Goal: Task Accomplishment & Management: Manage account settings

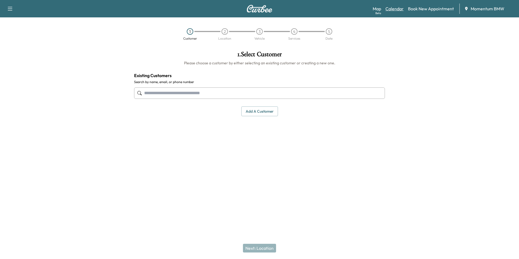
click at [392, 8] on link "Calendar" at bounding box center [395, 8] width 18 height 7
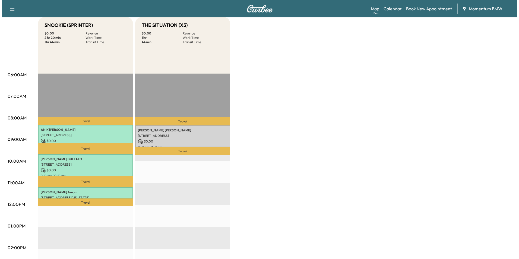
scroll to position [54, 0]
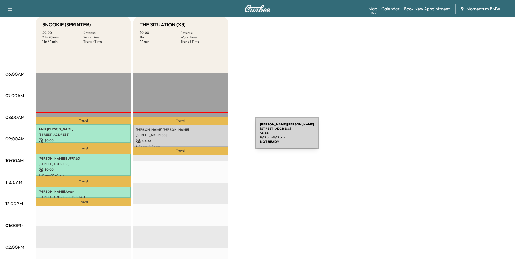
click at [215, 136] on p "[STREET_ADDRESS]" at bounding box center [181, 135] width 90 height 4
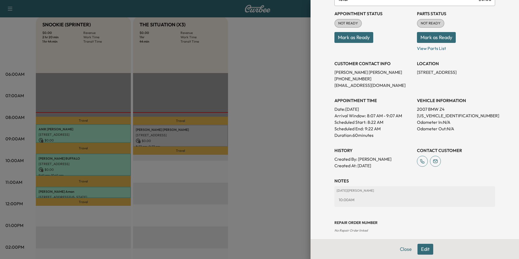
scroll to position [62, 0]
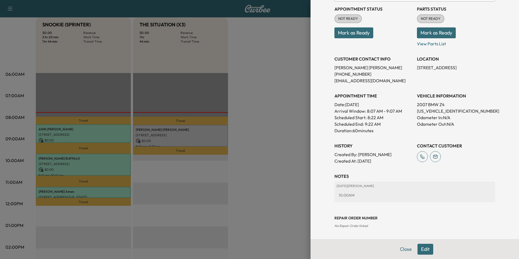
drag, startPoint x: 361, startPoint y: 35, endPoint x: 368, endPoint y: 34, distance: 6.8
click at [361, 34] on button "Mark as Ready" at bounding box center [354, 32] width 39 height 11
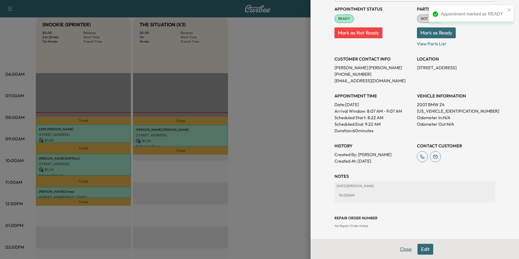
click at [402, 249] on button "Close" at bounding box center [405, 249] width 19 height 11
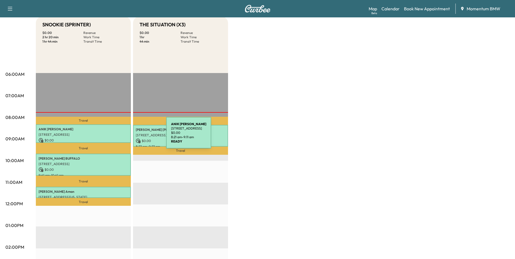
click at [125, 136] on p "[STREET_ADDRESS]" at bounding box center [84, 135] width 90 height 4
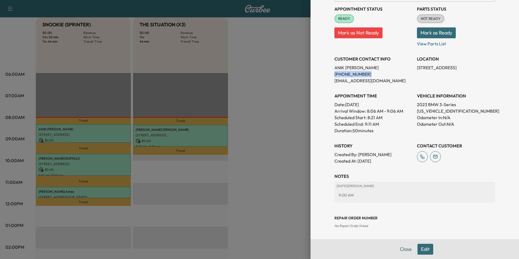
drag, startPoint x: 360, startPoint y: 72, endPoint x: 330, endPoint y: 75, distance: 30.5
click at [330, 75] on div "Appointment Details Services 0000252 - Annual Oil Service $ 0.00 Tax $ 0.00 Tot…" at bounding box center [415, 89] width 174 height 302
drag, startPoint x: 330, startPoint y: 75, endPoint x: 354, endPoint y: 74, distance: 24.5
copy p "[PHONE_NUMBER]"
click at [405, 250] on button "Close" at bounding box center [405, 249] width 19 height 11
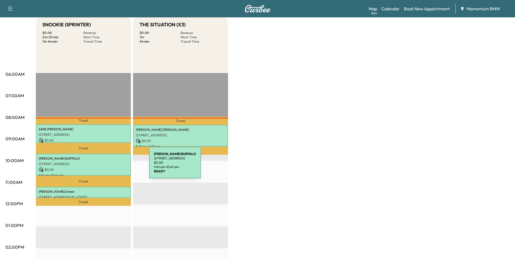
click at [108, 166] on div "[PERSON_NAME] BUFFALO [STREET_ADDRESS] $ 0.00 9:41 am - 10:41 am" at bounding box center [83, 165] width 95 height 22
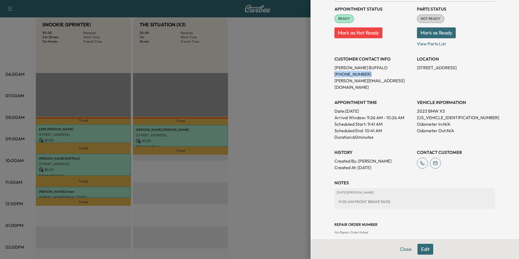
drag, startPoint x: 359, startPoint y: 73, endPoint x: 330, endPoint y: 75, distance: 29.2
click at [330, 75] on div "Appointment Details Services BGBG - Replace Brake Fluid $ 0.00 Tax $ 0.00 Total…" at bounding box center [415, 92] width 174 height 308
drag, startPoint x: 330, startPoint y: 75, endPoint x: 353, endPoint y: 74, distance: 22.6
copy p "[PHONE_NUMBER]"
click at [400, 250] on button "Close" at bounding box center [405, 249] width 19 height 11
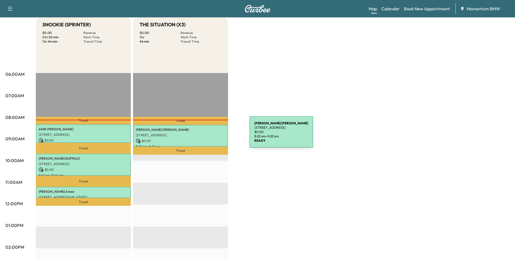
click at [209, 135] on p "[STREET_ADDRESS]" at bounding box center [181, 135] width 90 height 4
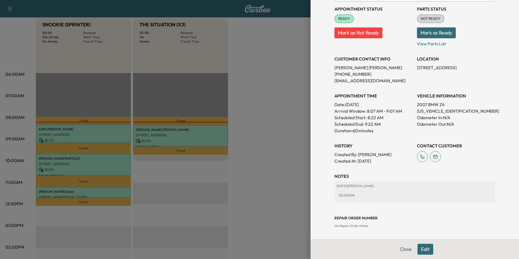
click at [420, 249] on button "Edit" at bounding box center [426, 249] width 16 height 11
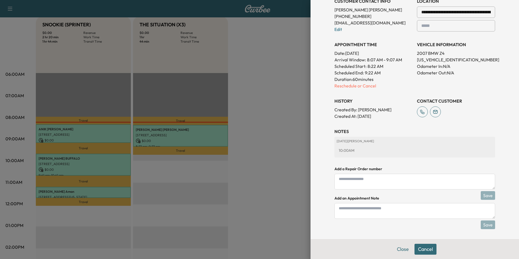
scroll to position [133, 0]
click at [378, 211] on textarea at bounding box center [415, 210] width 161 height 16
type textarea "****"
click at [487, 224] on button "Save" at bounding box center [488, 224] width 14 height 9
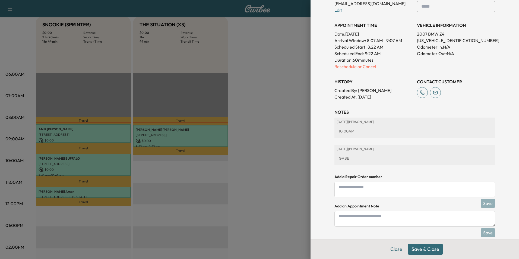
scroll to position [160, 0]
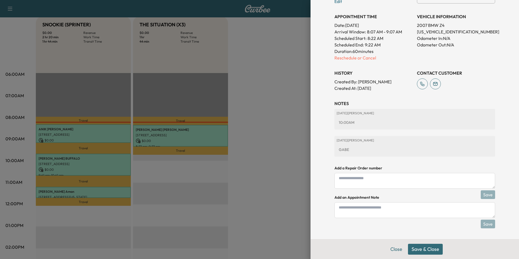
click at [427, 248] on button "Save & Close" at bounding box center [425, 249] width 35 height 11
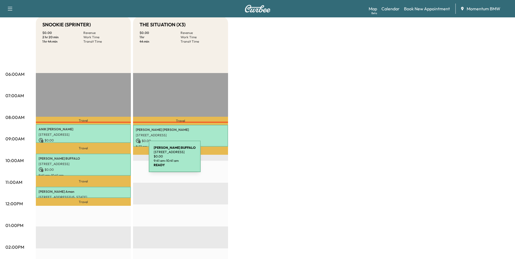
click at [108, 160] on p "[PERSON_NAME] BUFFALO" at bounding box center [84, 158] width 90 height 4
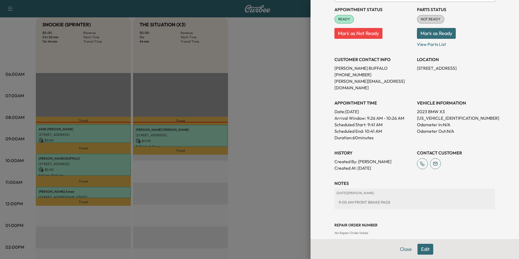
scroll to position [62, 0]
click at [422, 248] on button "Edit" at bounding box center [426, 249] width 16 height 11
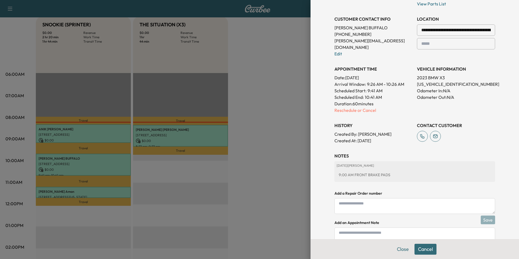
scroll to position [133, 0]
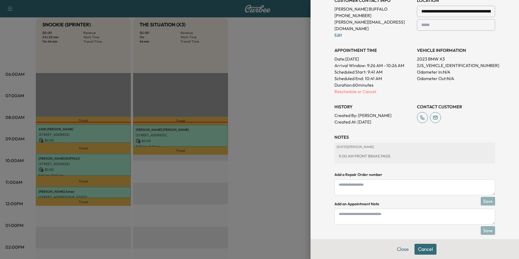
click at [374, 210] on textarea at bounding box center [415, 217] width 161 height 16
type textarea "****"
click at [490, 226] on button "Save" at bounding box center [488, 230] width 14 height 9
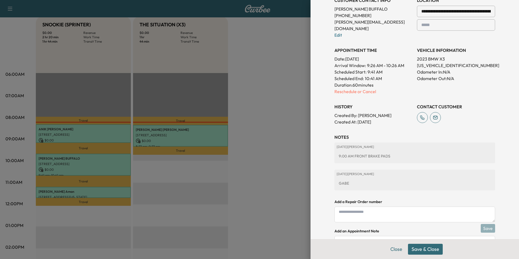
click at [427, 247] on button "Save & Close" at bounding box center [425, 249] width 35 height 11
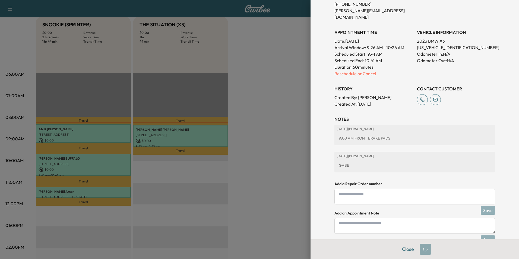
scroll to position [121, 0]
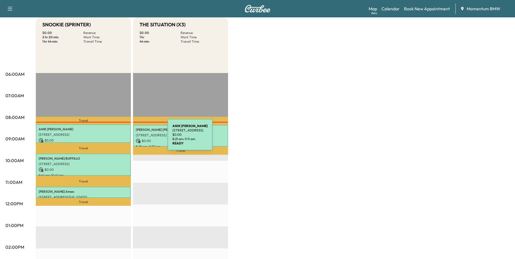
click at [127, 138] on p "$ 0.00" at bounding box center [84, 140] width 90 height 5
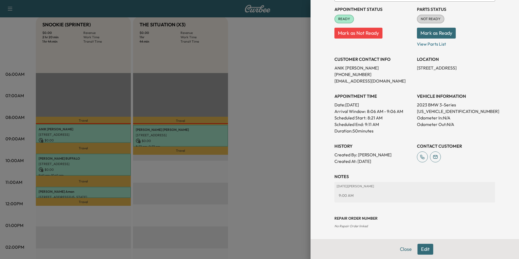
scroll to position [62, 0]
click at [421, 250] on button "Edit" at bounding box center [426, 249] width 16 height 11
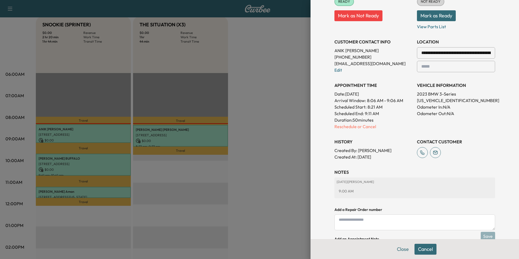
scroll to position [133, 0]
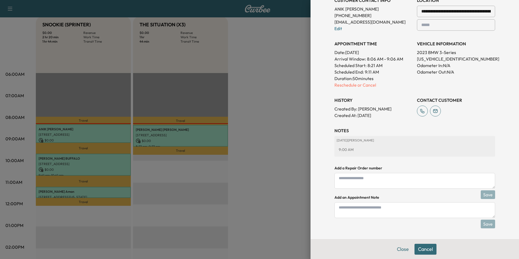
click at [393, 211] on textarea at bounding box center [415, 210] width 161 height 16
type textarea "*****"
click at [481, 224] on button "Save" at bounding box center [488, 224] width 14 height 9
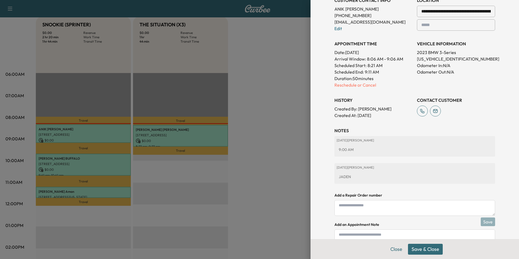
click at [422, 249] on button "Save & Close" at bounding box center [425, 249] width 35 height 11
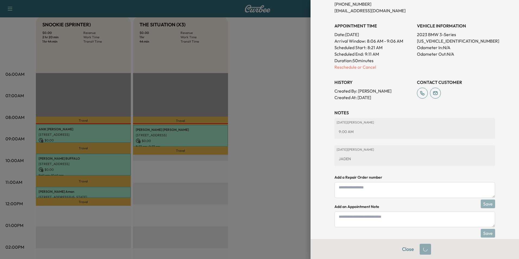
scroll to position [121, 0]
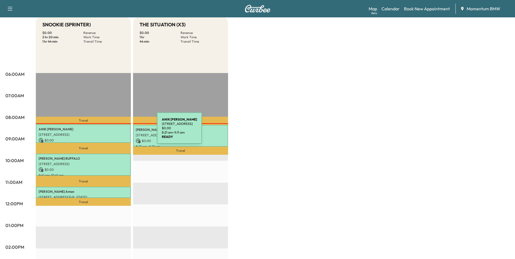
click at [116, 132] on div "[PERSON_NAME] [STREET_ADDRESS][PERSON_NAME] $ 0.00 8:21 am - 9:11 am" at bounding box center [83, 133] width 95 height 18
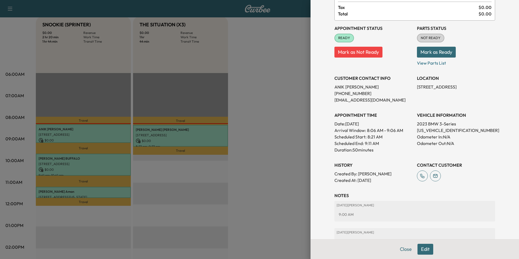
scroll to position [54, 0]
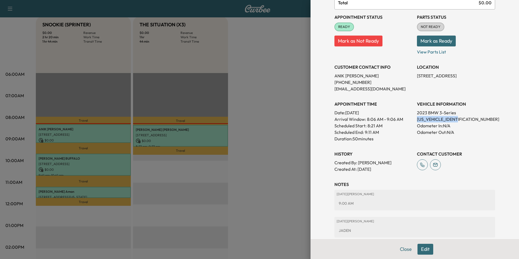
drag, startPoint x: 451, startPoint y: 118, endPoint x: 414, endPoint y: 119, distance: 37.7
click at [417, 119] on p "[US_VEHICLE_IDENTIFICATION_NUMBER]" at bounding box center [456, 119] width 78 height 7
drag, startPoint x: 414, startPoint y: 119, endPoint x: 441, endPoint y: 119, distance: 27.7
copy p "[US_VEHICLE_IDENTIFICATION_NUMBER]"
drag, startPoint x: 460, startPoint y: 75, endPoint x: 414, endPoint y: 78, distance: 45.9
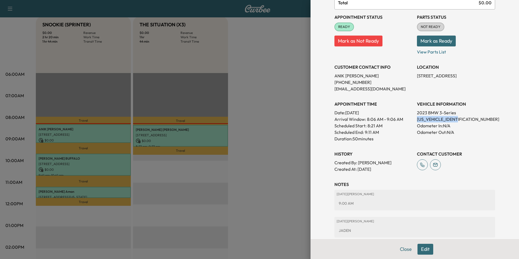
click at [417, 78] on p "[STREET_ADDRESS]" at bounding box center [456, 75] width 78 height 7
drag, startPoint x: 414, startPoint y: 78, endPoint x: 446, endPoint y: 76, distance: 32.4
copy p "[STREET_ADDRESS]"
click at [406, 248] on button "Close" at bounding box center [405, 249] width 19 height 11
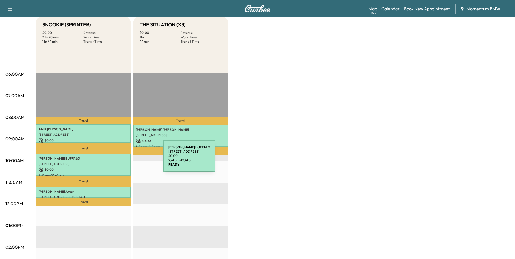
click at [123, 159] on p "[PERSON_NAME] BUFFALO" at bounding box center [84, 158] width 90 height 4
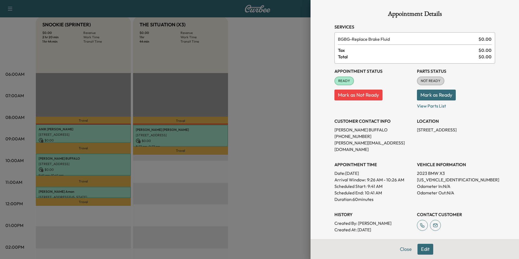
scroll to position [0, 0]
drag, startPoint x: 460, startPoint y: 173, endPoint x: 412, endPoint y: 176, distance: 47.3
click at [412, 176] on div "Appointment Status READY Mark as Not Ready Parts Status NOT READY Mark as Ready…" at bounding box center [415, 148] width 161 height 169
drag, startPoint x: 412, startPoint y: 176, endPoint x: 453, endPoint y: 174, distance: 41.0
copy p "[US_VEHICLE_IDENTIFICATION_NUMBER]"
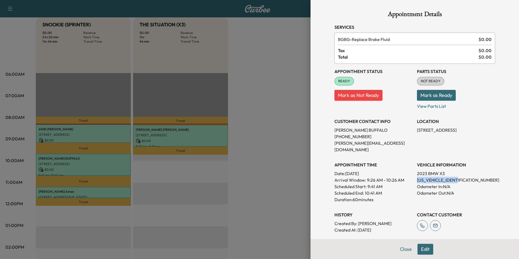
drag, startPoint x: 466, startPoint y: 130, endPoint x: 411, endPoint y: 127, distance: 54.4
click at [411, 127] on div "Appointment Status READY Mark as Not Ready Parts Status NOT READY Mark as Ready…" at bounding box center [415, 148] width 161 height 169
drag, startPoint x: 411, startPoint y: 127, endPoint x: 444, endPoint y: 130, distance: 32.9
copy p "[STREET_ADDRESS]"
drag, startPoint x: 400, startPoint y: 250, endPoint x: 343, endPoint y: 227, distance: 61.2
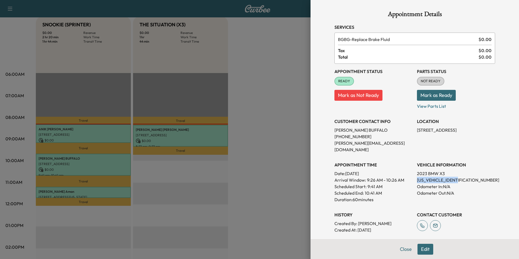
click at [400, 250] on button "Close" at bounding box center [405, 249] width 19 height 11
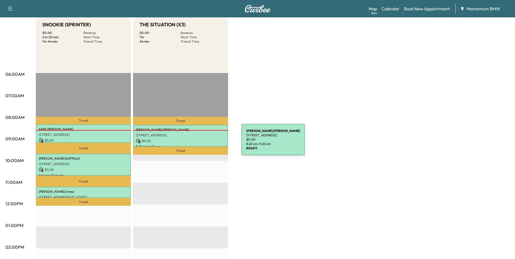
click at [201, 143] on div "[PERSON_NAME] [STREET_ADDRESS] $ 0.00 8:22 am - 9:22 am" at bounding box center [180, 136] width 95 height 22
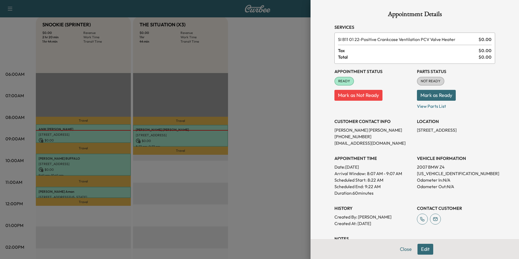
drag, startPoint x: 403, startPoint y: 247, endPoint x: 399, endPoint y: 247, distance: 4.1
click at [402, 247] on button "Close" at bounding box center [405, 249] width 19 height 11
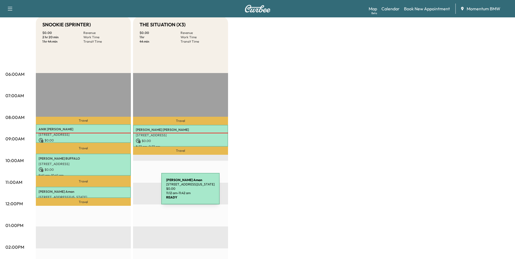
click at [121, 192] on p "[PERSON_NAME]" at bounding box center [84, 192] width 90 height 4
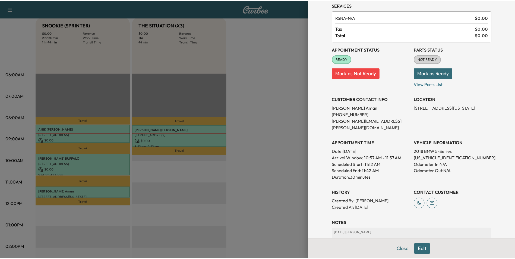
scroll to position [62, 0]
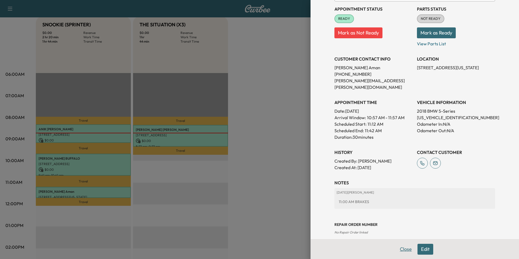
click at [400, 250] on button "Close" at bounding box center [405, 249] width 19 height 11
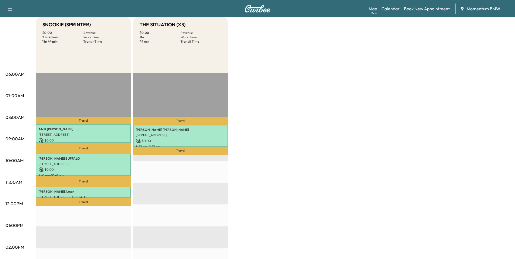
scroll to position [0, 0]
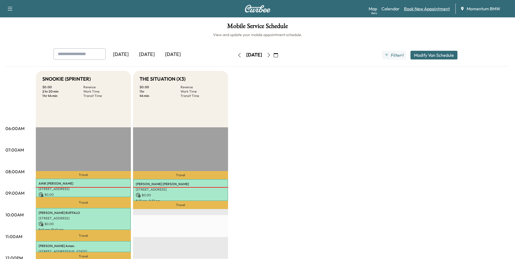
click at [429, 8] on link "Book New Appointment" at bounding box center [427, 8] width 46 height 7
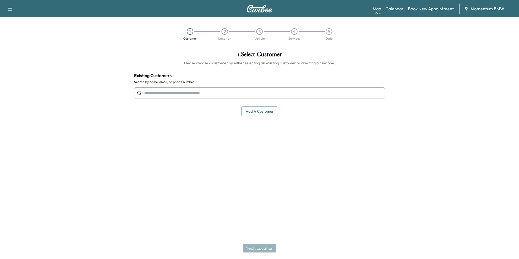
click at [235, 95] on input "text" at bounding box center [259, 92] width 251 height 11
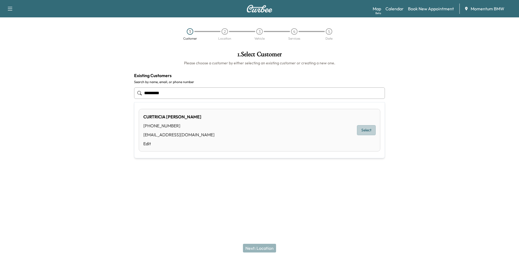
click at [369, 131] on button "Select" at bounding box center [366, 130] width 19 height 10
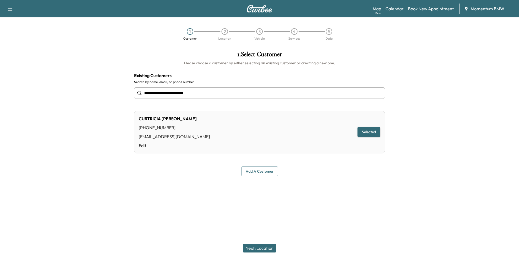
type input "**********"
click at [267, 249] on button "Next: Location" at bounding box center [259, 248] width 33 height 9
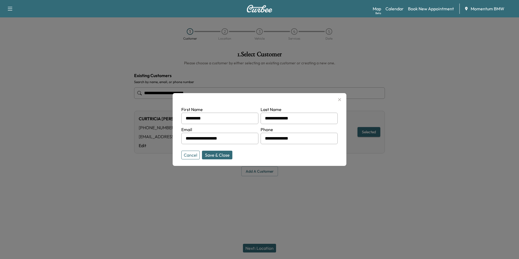
click at [225, 155] on button "Save & Close" at bounding box center [217, 155] width 30 height 9
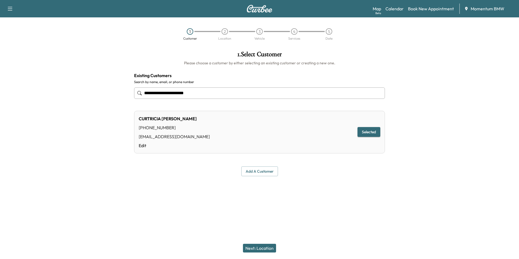
click at [256, 247] on button "Next: Location" at bounding box center [259, 248] width 33 height 9
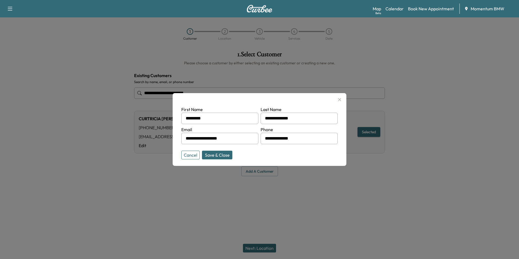
click at [225, 152] on button "Save & Close" at bounding box center [217, 155] width 30 height 9
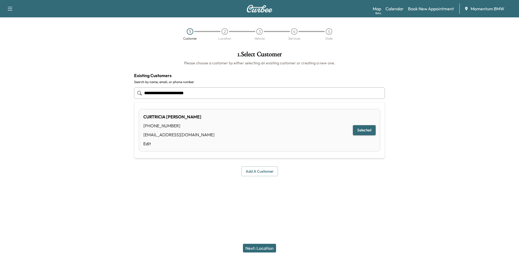
drag, startPoint x: 217, startPoint y: 93, endPoint x: 130, endPoint y: 90, distance: 87.2
click at [130, 90] on div "**********" at bounding box center [260, 114] width 260 height 134
click at [368, 130] on button "Selected" at bounding box center [364, 130] width 23 height 10
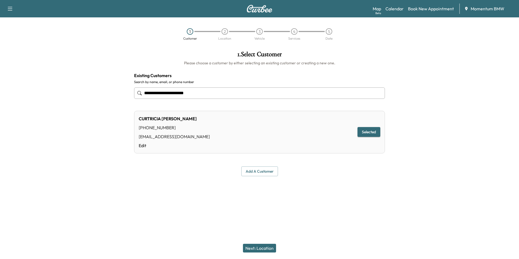
click at [265, 245] on button "Next: Location" at bounding box center [259, 248] width 33 height 9
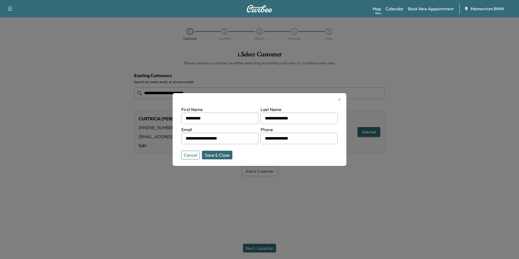
click at [265, 244] on div at bounding box center [259, 129] width 519 height 259
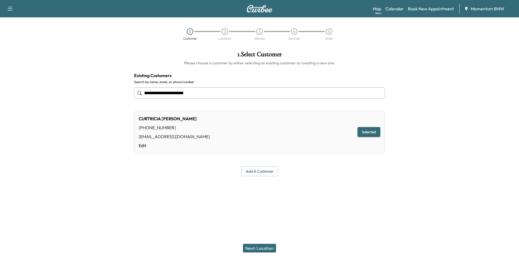
click at [265, 244] on button "Next: Location" at bounding box center [259, 248] width 33 height 9
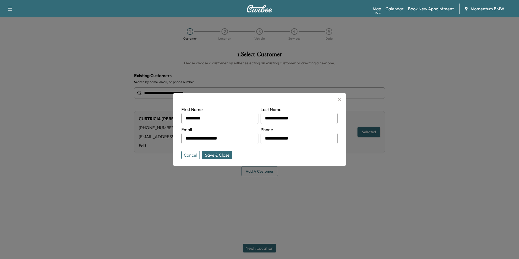
click at [226, 156] on button "Save & Close" at bounding box center [217, 155] width 30 height 9
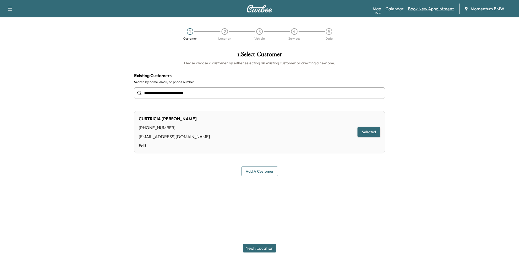
click at [422, 10] on link "Book New Appointment" at bounding box center [431, 8] width 46 height 7
click at [433, 11] on link "Book New Appointment" at bounding box center [431, 8] width 46 height 7
click at [428, 8] on link "Book New Appointment" at bounding box center [431, 8] width 46 height 7
click at [265, 172] on button "Add a customer" at bounding box center [259, 171] width 37 height 10
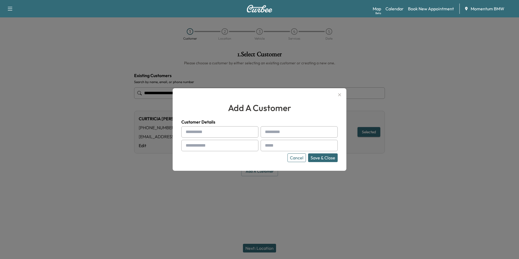
paste input "**********"
drag, startPoint x: 250, startPoint y: 130, endPoint x: 210, endPoint y: 134, distance: 39.6
click at [210, 134] on input "**********" at bounding box center [219, 131] width 77 height 11
type input "**********"
paste input "**********"
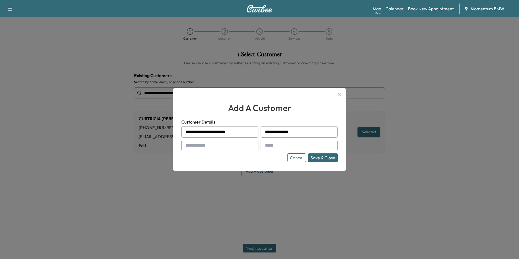
type input "**********"
click at [248, 135] on input "**********" at bounding box center [219, 131] width 77 height 11
type input "*********"
click at [245, 146] on input "text" at bounding box center [219, 145] width 77 height 11
type input "**********"
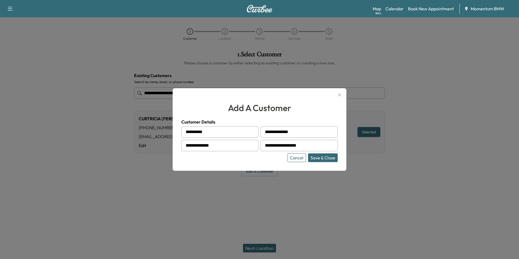
click at [275, 146] on input "**********" at bounding box center [299, 145] width 77 height 11
type input "**********"
click at [325, 158] on button "Save & Close" at bounding box center [323, 157] width 30 height 9
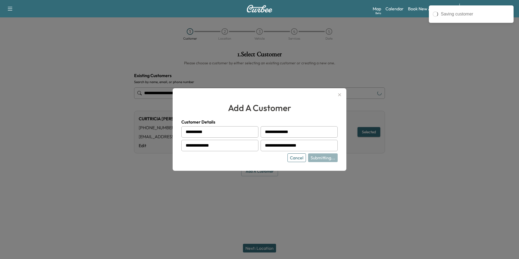
type input "**********"
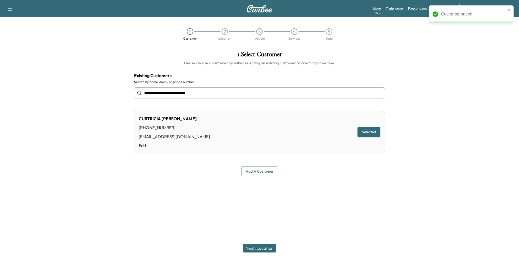
click at [268, 247] on button "Next: Location" at bounding box center [259, 248] width 33 height 9
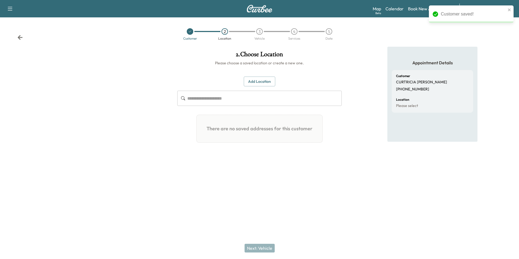
click at [267, 82] on button "Add Location" at bounding box center [259, 82] width 31 height 10
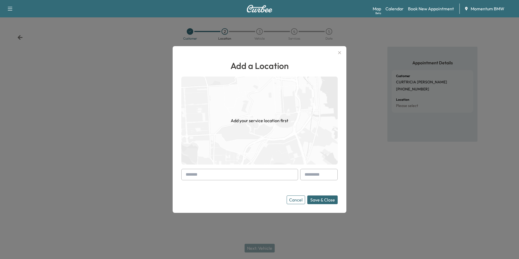
click at [266, 176] on input "text" at bounding box center [239, 174] width 117 height 11
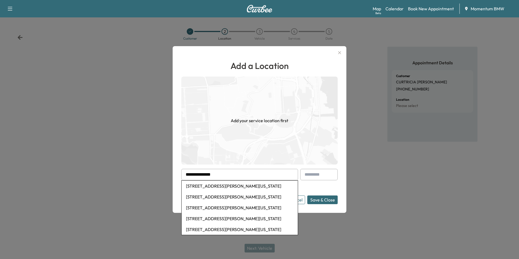
click at [268, 187] on li "[STREET_ADDRESS][PERSON_NAME][US_STATE]" at bounding box center [240, 186] width 116 height 11
type input "**********"
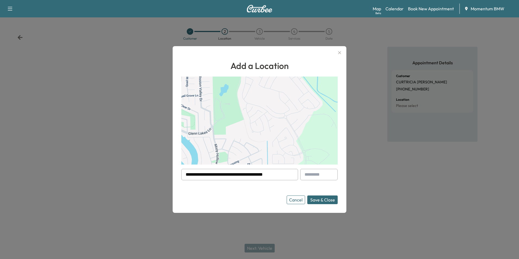
click at [323, 201] on button "Save & Close" at bounding box center [322, 199] width 30 height 9
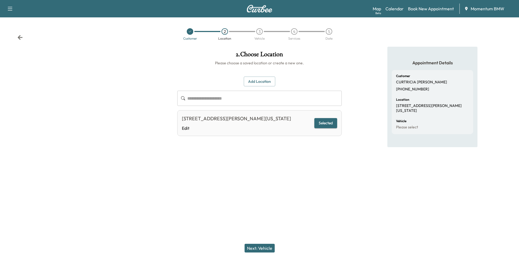
click at [266, 249] on button "Next: Vehicle" at bounding box center [260, 248] width 30 height 9
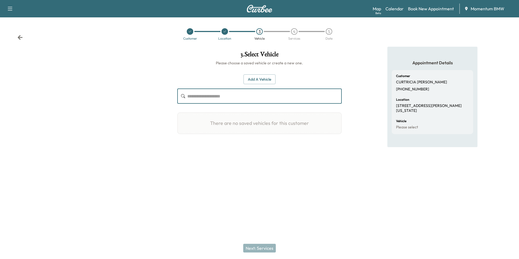
paste input "**********"
type input "**********"
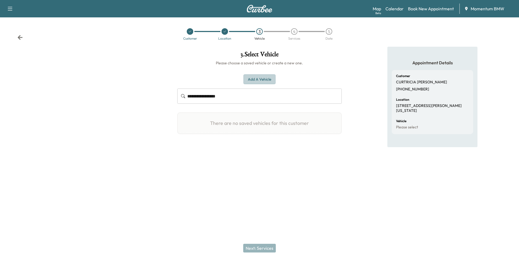
click at [262, 78] on button "Add a Vehicle" at bounding box center [260, 79] width 32 height 10
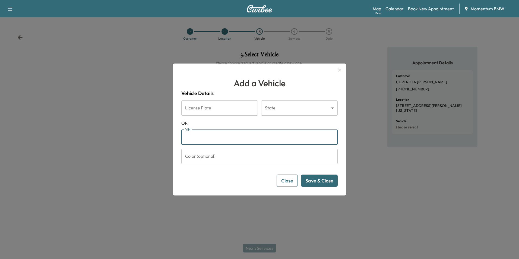
paste input "**********"
type input "**********"
click at [322, 184] on button "Save & Close" at bounding box center [319, 181] width 37 height 12
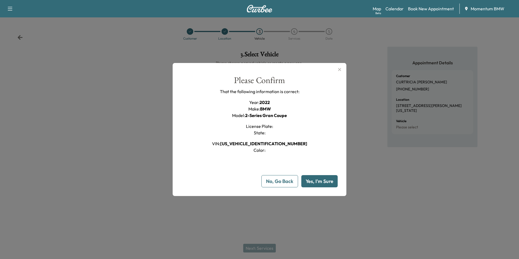
click at [321, 182] on button "Yes, I'm Sure" at bounding box center [319, 181] width 36 height 12
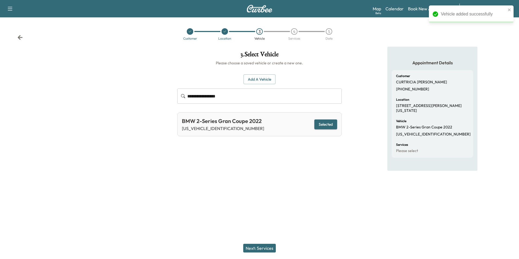
drag, startPoint x: 264, startPoint y: 248, endPoint x: 267, endPoint y: 247, distance: 3.3
click at [266, 247] on button "Next: Services" at bounding box center [259, 248] width 33 height 9
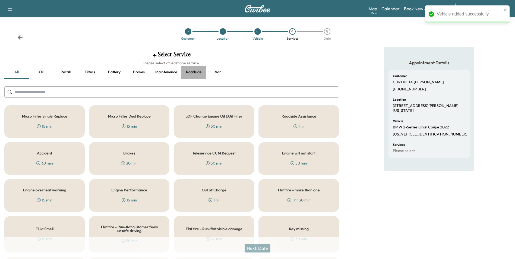
click at [194, 72] on button "Roadside" at bounding box center [193, 72] width 24 height 13
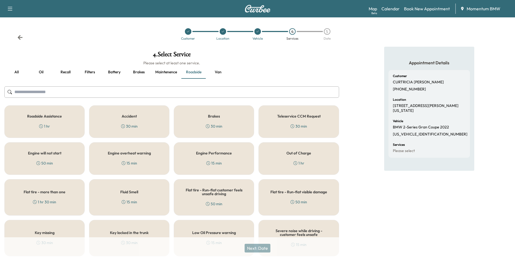
drag, startPoint x: 60, startPoint y: 154, endPoint x: 65, endPoint y: 161, distance: 8.6
click at [60, 154] on h5 "Engine will not start" at bounding box center [44, 153] width 33 height 4
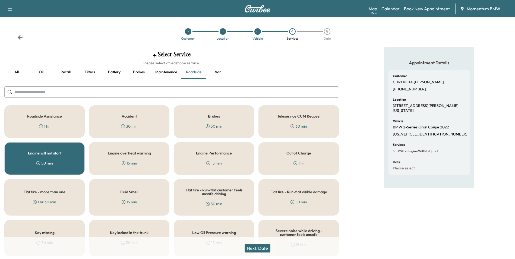
click at [266, 249] on button "Next: Date" at bounding box center [258, 248] width 26 height 9
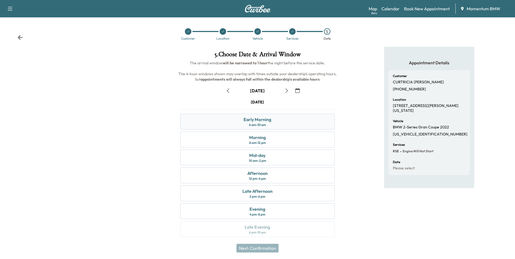
click at [277, 121] on div "Early Morning 6 am - 10 am" at bounding box center [257, 122] width 154 height 16
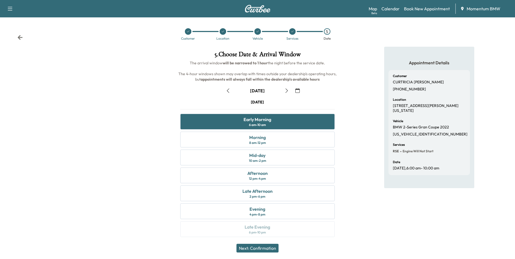
click at [228, 90] on icon "button" at bounding box center [228, 91] width 2 height 4
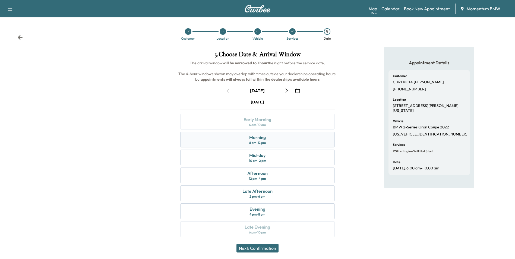
click at [273, 140] on div "Morning 8 am - 12 pm" at bounding box center [257, 140] width 154 height 16
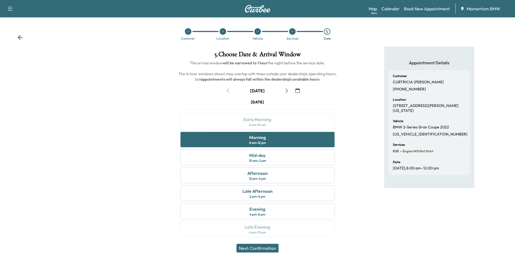
click at [260, 248] on button "Next: Confirmation" at bounding box center [257, 248] width 42 height 9
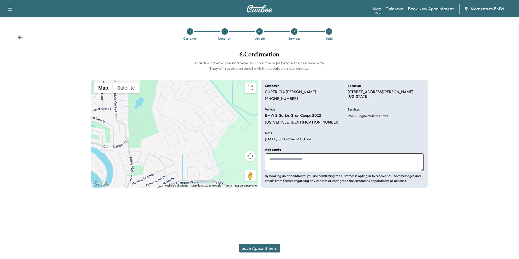
click at [310, 169] on textarea at bounding box center [344, 162] width 159 height 18
type textarea "**********"
click at [267, 247] on button "Save Appointment" at bounding box center [259, 248] width 41 height 9
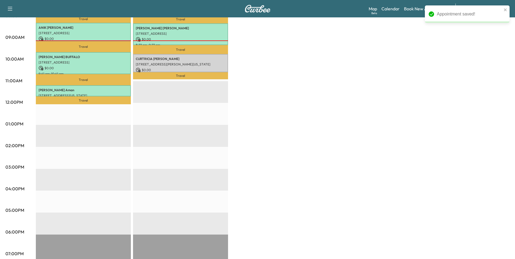
scroll to position [163, 0]
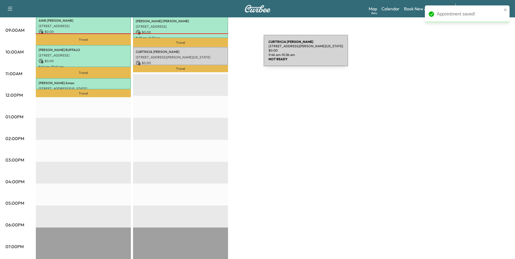
click at [223, 54] on div "[PERSON_NAME] [STREET_ADDRESS][PERSON_NAME][US_STATE] $ 0.00 9:46 am - 10:36 am" at bounding box center [180, 56] width 95 height 18
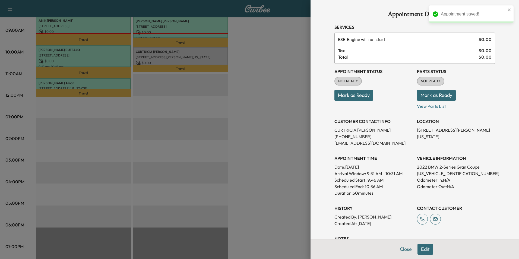
click at [354, 94] on button "Mark as Ready" at bounding box center [354, 95] width 39 height 11
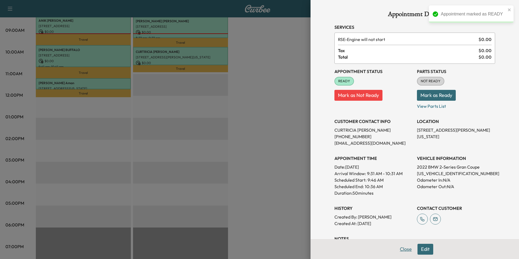
click at [404, 249] on button "Close" at bounding box center [405, 249] width 19 height 11
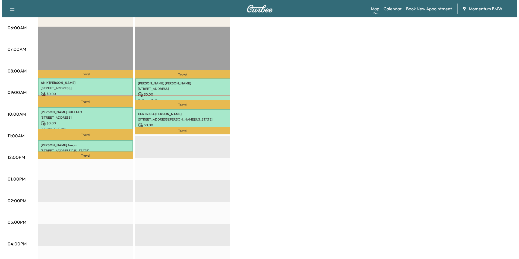
scroll to position [109, 0]
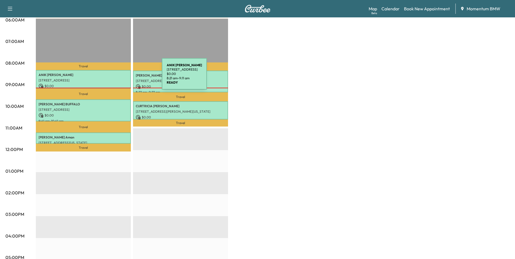
click at [121, 77] on div "[PERSON_NAME] [STREET_ADDRESS][PERSON_NAME] $ 0.00 8:21 am - 9:11 am" at bounding box center [83, 79] width 95 height 18
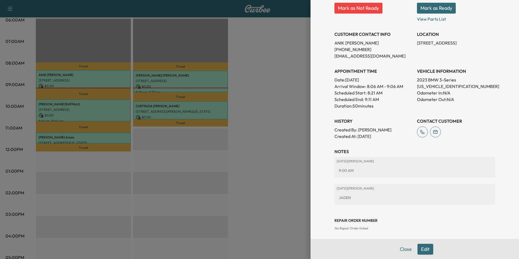
scroll to position [90, 0]
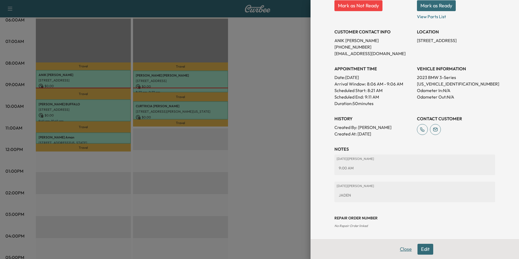
click at [403, 251] on button "Close" at bounding box center [405, 249] width 19 height 11
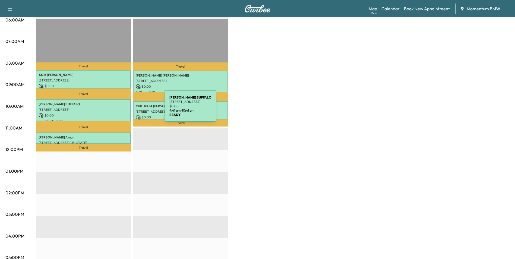
click at [124, 109] on p "[STREET_ADDRESS]" at bounding box center [84, 110] width 90 height 4
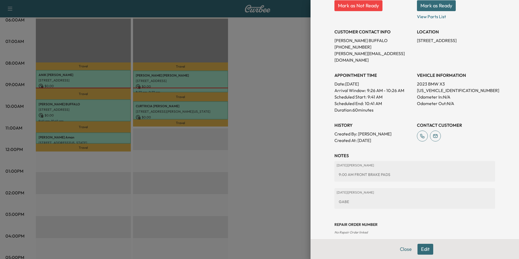
click at [399, 250] on button "Close" at bounding box center [405, 249] width 19 height 11
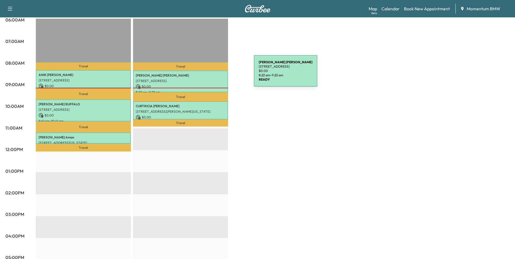
click at [213, 74] on p "[PERSON_NAME]" at bounding box center [181, 75] width 90 height 4
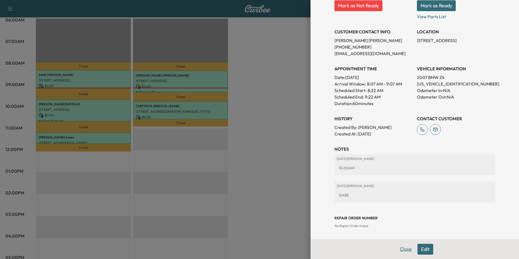
click at [404, 252] on button "Close" at bounding box center [405, 249] width 19 height 11
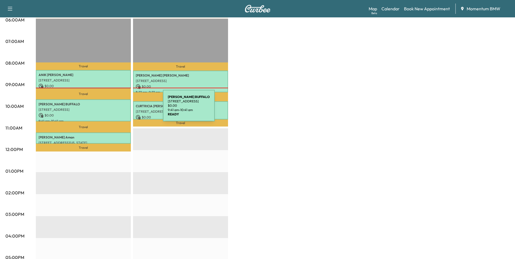
click at [122, 109] on p "[STREET_ADDRESS]" at bounding box center [84, 110] width 90 height 4
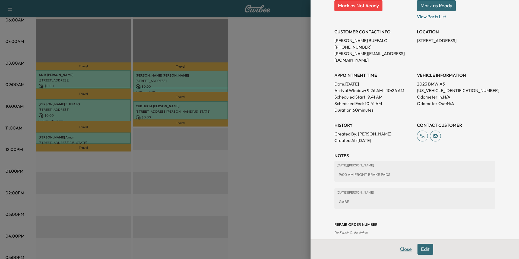
click at [404, 251] on button "Close" at bounding box center [405, 249] width 19 height 11
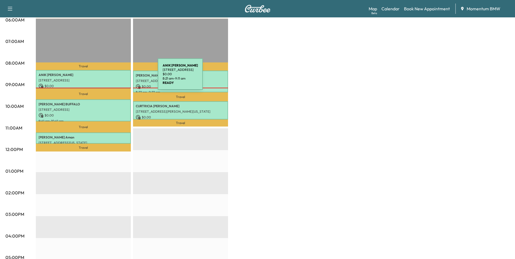
click at [117, 77] on div "[PERSON_NAME] [STREET_ADDRESS][PERSON_NAME] $ 0.00 8:21 am - 9:11 am" at bounding box center [83, 79] width 95 height 18
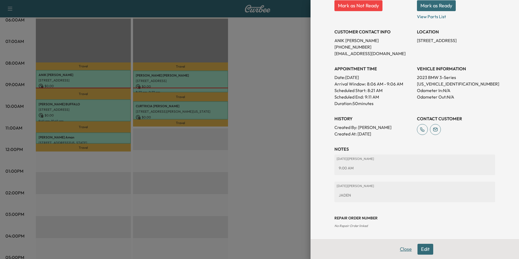
click at [400, 250] on button "Close" at bounding box center [405, 249] width 19 height 11
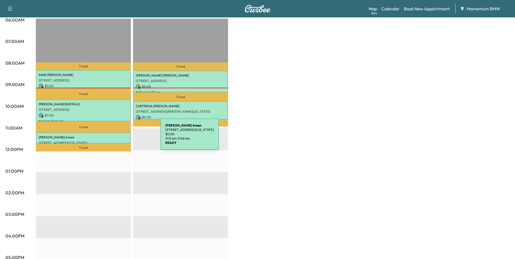
click at [120, 137] on p "[PERSON_NAME]" at bounding box center [84, 137] width 90 height 4
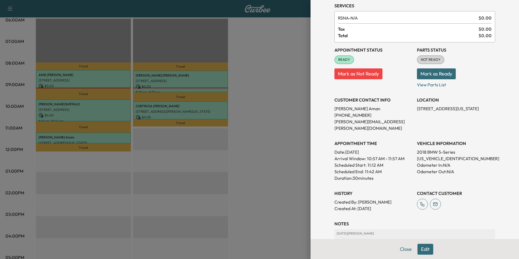
scroll to position [62, 0]
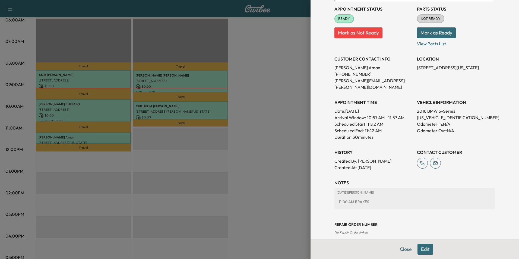
click at [404, 250] on button "Close" at bounding box center [405, 249] width 19 height 11
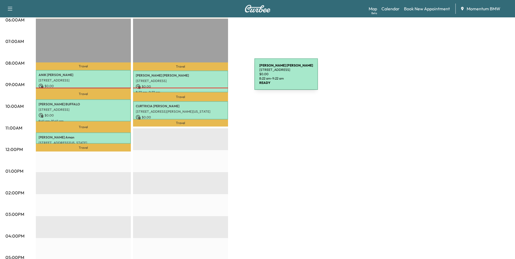
click at [216, 77] on div "[PERSON_NAME] [STREET_ADDRESS] $ 0.00 8:22 am - 9:22 am" at bounding box center [180, 82] width 95 height 22
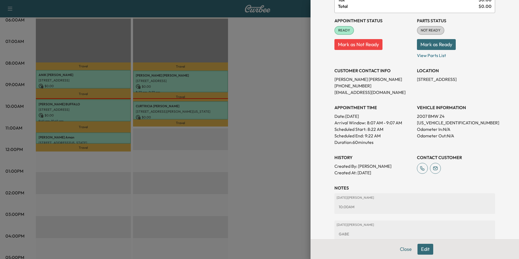
scroll to position [90, 0]
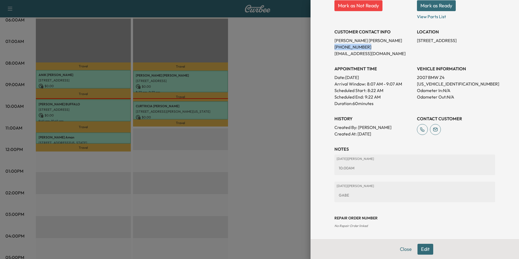
drag, startPoint x: 361, startPoint y: 46, endPoint x: 334, endPoint y: 48, distance: 27.8
click at [335, 48] on p "[PHONE_NUMBER]" at bounding box center [374, 47] width 78 height 7
drag, startPoint x: 334, startPoint y: 48, endPoint x: 370, endPoint y: 46, distance: 36.2
click at [374, 47] on p "[PHONE_NUMBER]" at bounding box center [374, 47] width 78 height 7
click at [362, 46] on p "[PHONE_NUMBER]" at bounding box center [374, 47] width 78 height 7
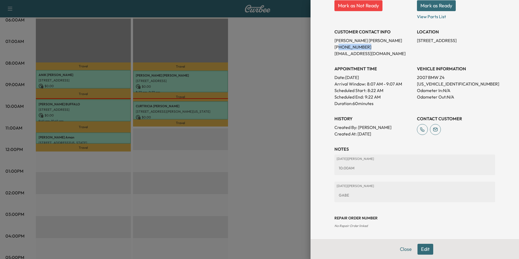
click at [361, 47] on p "[PHONE_NUMBER]" at bounding box center [374, 47] width 78 height 7
drag, startPoint x: 361, startPoint y: 47, endPoint x: 331, endPoint y: 47, distance: 29.9
click at [335, 47] on p "[PHONE_NUMBER]" at bounding box center [374, 47] width 78 height 7
drag, startPoint x: 331, startPoint y: 47, endPoint x: 355, endPoint y: 47, distance: 23.9
copy p "[PHONE_NUMBER]"
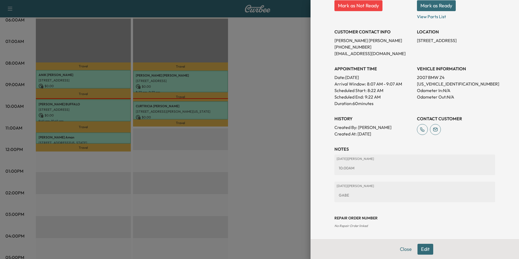
click at [375, 35] on div "CUSTOMER CONTACT INFO [PERSON_NAME] [PHONE_NUMBER] [EMAIL_ADDRESS][DOMAIN_NAME]" at bounding box center [374, 40] width 78 height 33
drag, startPoint x: 367, startPoint y: 40, endPoint x: 331, endPoint y: 39, distance: 35.6
click at [335, 39] on p "[PERSON_NAME]" at bounding box center [374, 40] width 78 height 7
drag, startPoint x: 331, startPoint y: 39, endPoint x: 361, endPoint y: 40, distance: 29.7
copy p "[PERSON_NAME]"
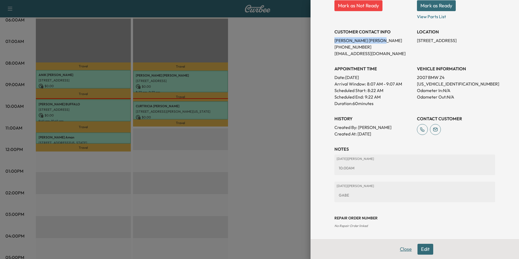
click at [399, 246] on button "Close" at bounding box center [405, 249] width 19 height 11
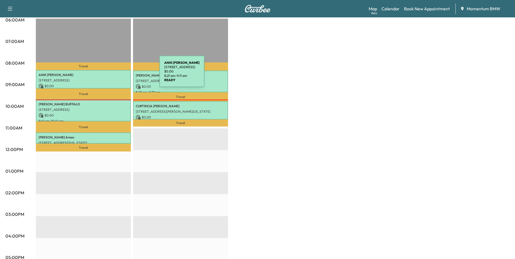
click at [118, 74] on p "[PERSON_NAME]" at bounding box center [84, 75] width 90 height 4
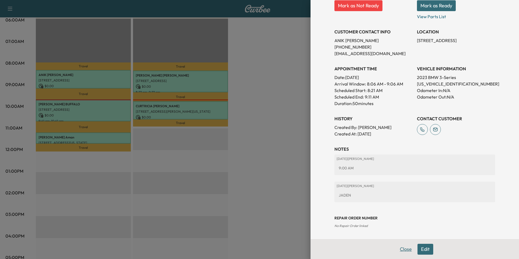
drag, startPoint x: 408, startPoint y: 249, endPoint x: 388, endPoint y: 240, distance: 21.5
click at [408, 248] on button "Close" at bounding box center [405, 249] width 19 height 11
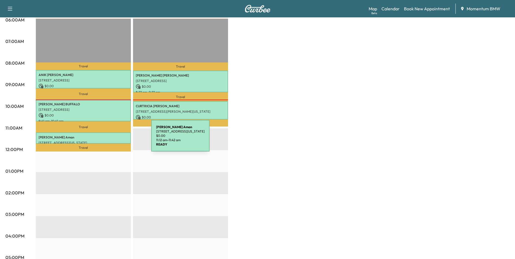
click at [111, 139] on div "[PERSON_NAME] [STREET_ADDRESS][US_STATE] $ 0.00 11:12 am - 11:42 am" at bounding box center [83, 138] width 95 height 11
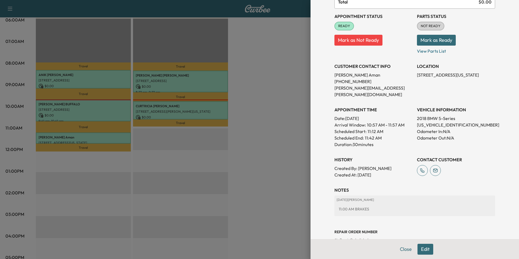
scroll to position [62, 0]
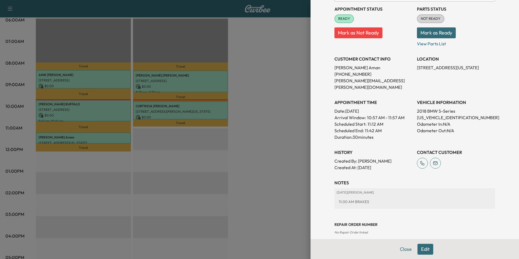
click at [405, 248] on button "Close" at bounding box center [405, 249] width 19 height 11
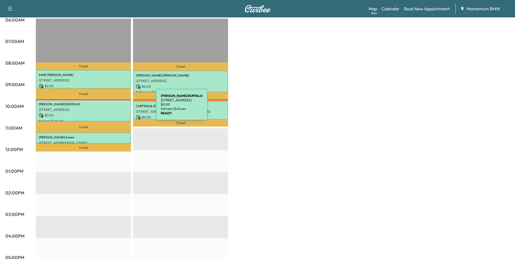
click at [115, 108] on p "[STREET_ADDRESS]" at bounding box center [84, 110] width 90 height 4
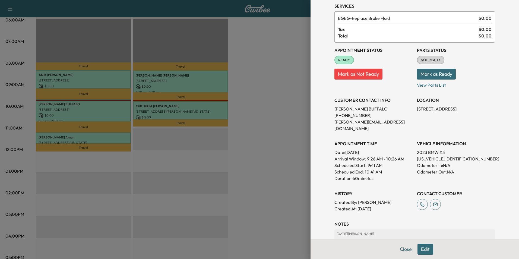
scroll to position [90, 0]
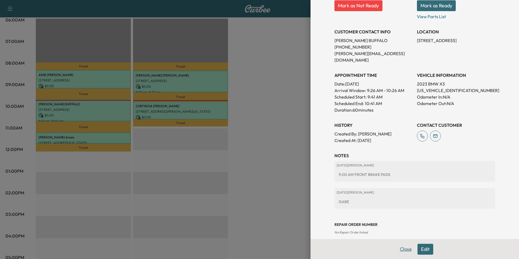
click at [403, 250] on button "Close" at bounding box center [405, 249] width 19 height 11
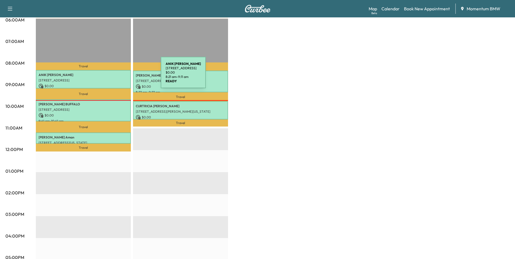
click at [120, 76] on p "[PERSON_NAME]" at bounding box center [84, 75] width 90 height 4
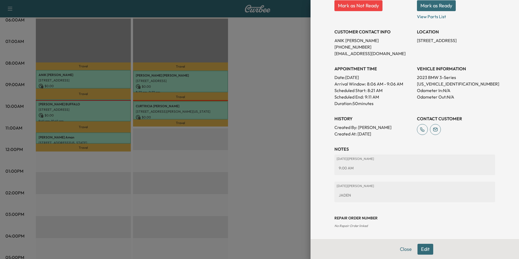
drag, startPoint x: 405, startPoint y: 248, endPoint x: 402, endPoint y: 248, distance: 2.8
click at [403, 248] on button "Close" at bounding box center [405, 249] width 19 height 11
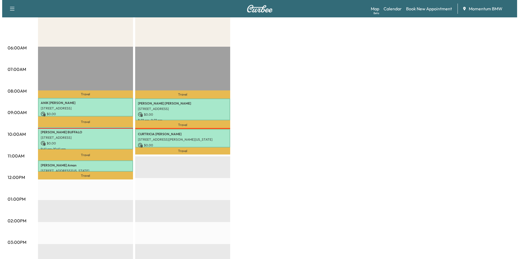
scroll to position [0, 0]
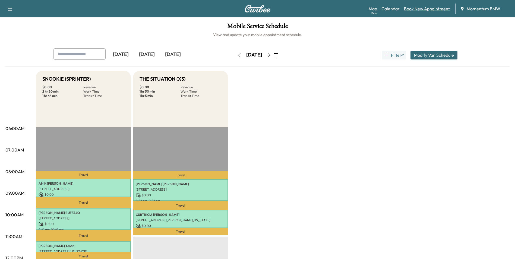
click at [424, 11] on link "Book New Appointment" at bounding box center [427, 8] width 46 height 7
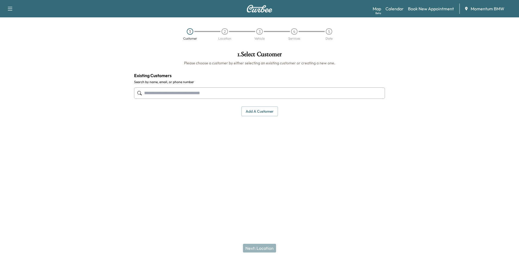
click at [216, 94] on input "text" at bounding box center [259, 92] width 251 height 11
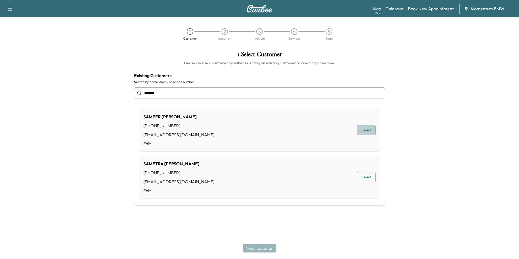
click at [367, 133] on button "Select" at bounding box center [366, 130] width 19 height 10
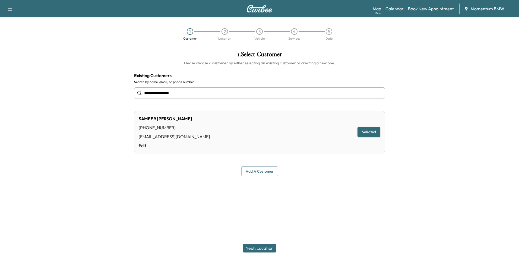
type input "**********"
click at [261, 247] on button "Next: Location" at bounding box center [259, 248] width 33 height 9
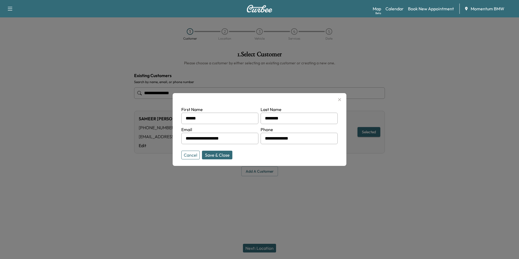
click at [228, 155] on button "Save & Close" at bounding box center [217, 155] width 30 height 9
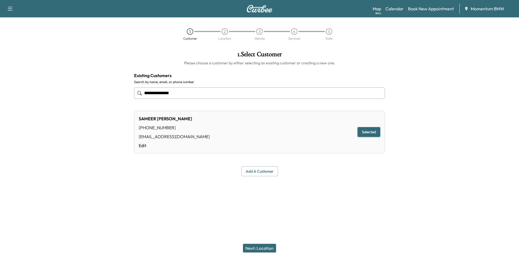
click at [262, 250] on button "Next: Location" at bounding box center [259, 248] width 33 height 9
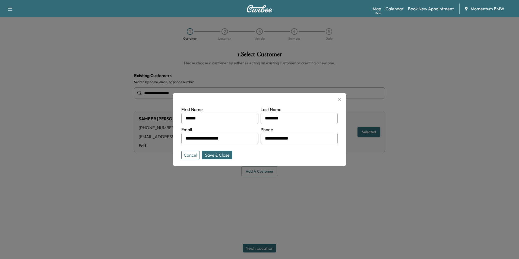
click at [218, 154] on button "Save & Close" at bounding box center [217, 155] width 30 height 9
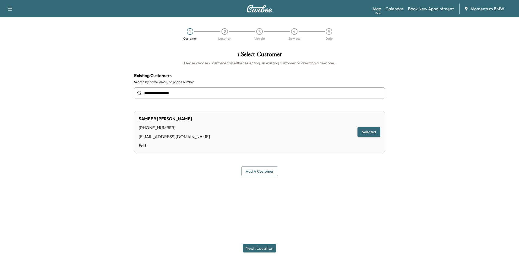
click at [260, 171] on button "Add a customer" at bounding box center [259, 171] width 37 height 10
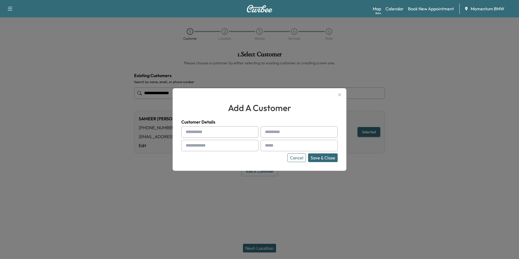
click at [229, 133] on input "text" at bounding box center [219, 131] width 77 height 11
type input "******"
type input "*"
drag, startPoint x: 216, startPoint y: 134, endPoint x: 163, endPoint y: 130, distance: 52.8
click at [163, 130] on div "add a customer Customer Details ****** Cancel Save & Close" at bounding box center [259, 129] width 519 height 259
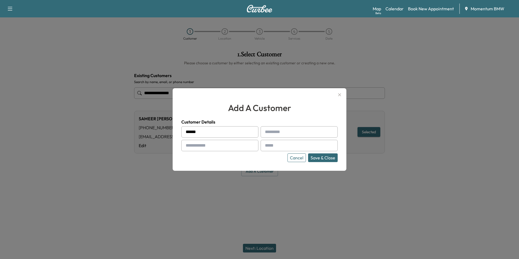
type input "******"
type input "********"
click at [214, 149] on input "text" at bounding box center [219, 145] width 77 height 11
click at [216, 147] on input "text" at bounding box center [219, 145] width 77 height 11
type input "**********"
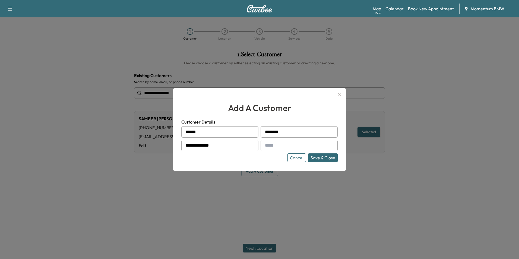
click at [273, 149] on input "text" at bounding box center [299, 145] width 77 height 11
type input "**********"
click at [322, 156] on button "Save & Close" at bounding box center [323, 157] width 30 height 9
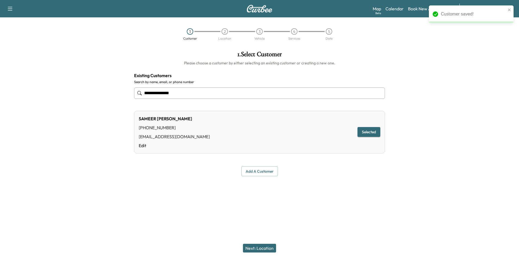
click at [269, 250] on button "Next: Location" at bounding box center [259, 248] width 33 height 9
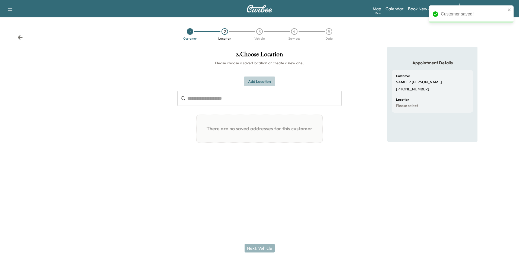
click at [260, 81] on button "Add Location" at bounding box center [259, 82] width 31 height 10
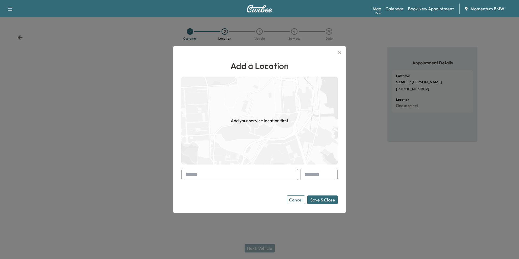
click at [237, 177] on input "text" at bounding box center [239, 174] width 117 height 11
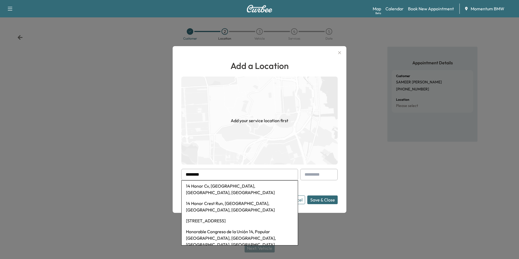
click at [249, 198] on li "14 Honor Crest Run, [GEOGRAPHIC_DATA], [GEOGRAPHIC_DATA], [GEOGRAPHIC_DATA]" at bounding box center [240, 206] width 116 height 17
type input "**********"
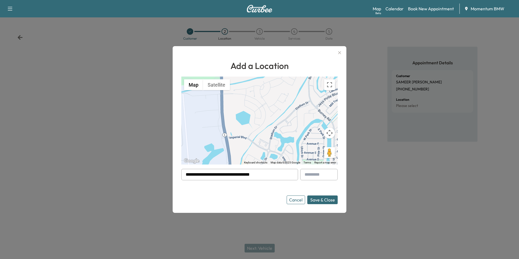
click at [325, 201] on button "Save & Close" at bounding box center [322, 199] width 30 height 9
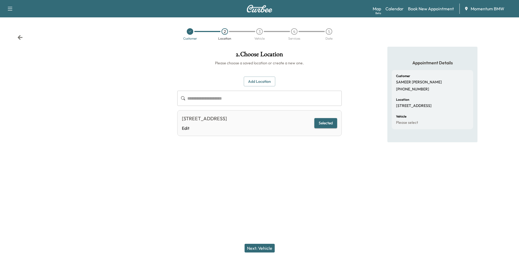
click at [264, 247] on button "Next: Vehicle" at bounding box center [260, 248] width 30 height 9
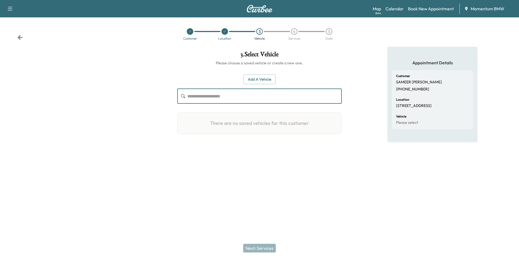
paste input "**********"
click at [272, 104] on input "**********" at bounding box center [264, 96] width 154 height 15
type input "**********"
click at [262, 72] on div "**********" at bounding box center [259, 104] width 164 height 77
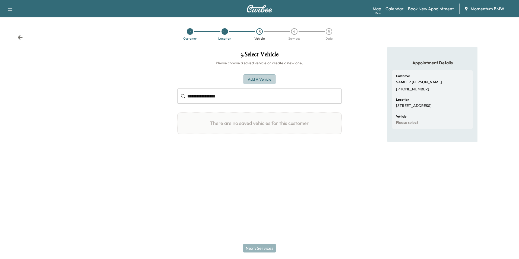
click at [268, 80] on button "Add a Vehicle" at bounding box center [260, 79] width 32 height 10
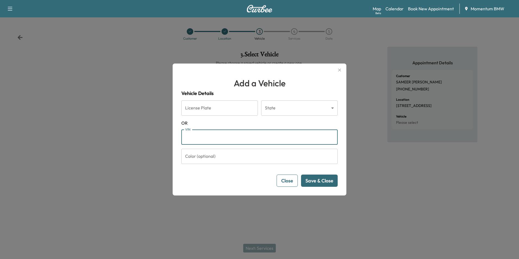
paste input "**********"
type input "**********"
click at [323, 182] on button "Save & Close" at bounding box center [319, 181] width 37 height 12
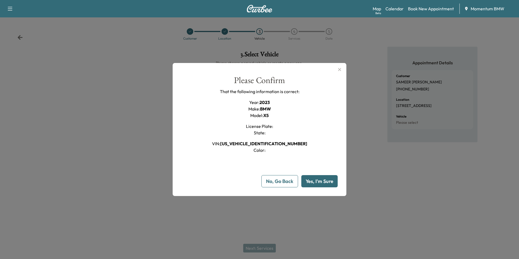
click at [322, 182] on button "Yes, I'm Sure" at bounding box center [319, 181] width 36 height 12
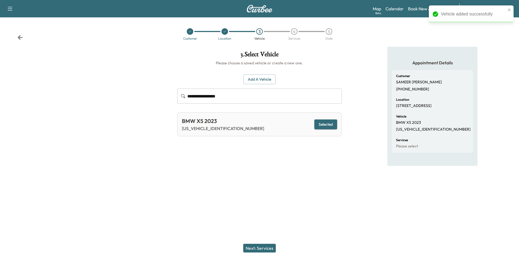
drag, startPoint x: 271, startPoint y: 248, endPoint x: 265, endPoint y: 253, distance: 7.5
click at [263, 254] on div "Next: Services" at bounding box center [259, 248] width 519 height 22
click at [266, 248] on button "Next: Services" at bounding box center [259, 248] width 33 height 9
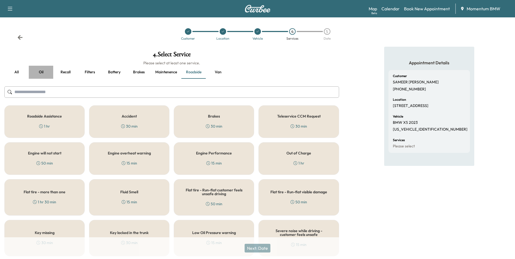
click at [40, 74] on button "Oil" at bounding box center [41, 72] width 24 height 13
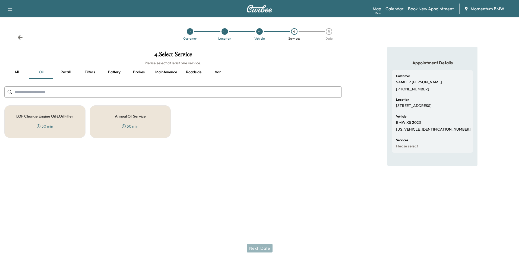
click at [127, 114] on h5 "Annual Oil Service" at bounding box center [130, 116] width 31 height 4
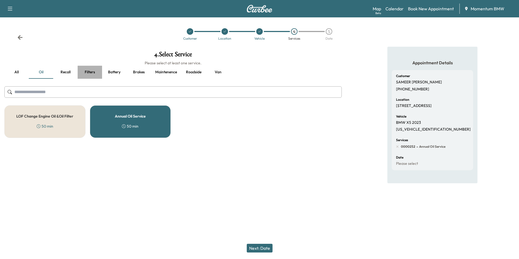
click at [90, 72] on button "Filters" at bounding box center [90, 72] width 24 height 13
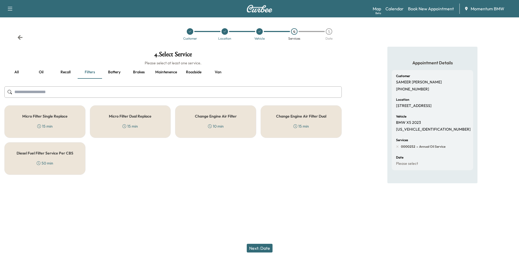
click at [61, 122] on div "Micro Filter Single Replace 15 min" at bounding box center [44, 121] width 81 height 33
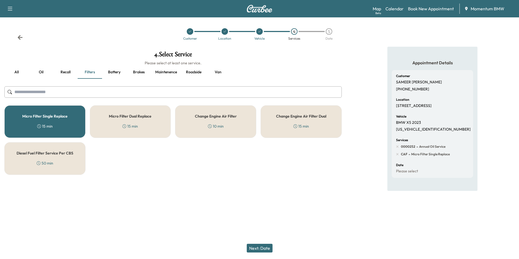
click at [229, 121] on div "Change Engine Air Filter 10 min" at bounding box center [215, 121] width 81 height 33
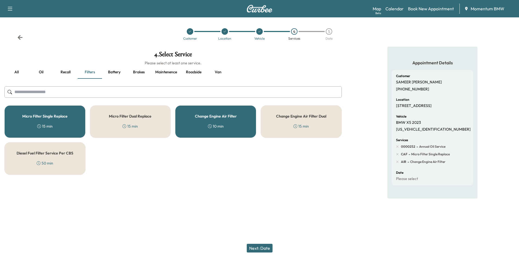
click at [263, 247] on button "Next: Date" at bounding box center [260, 248] width 26 height 9
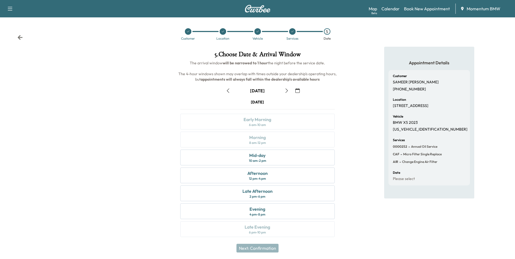
click at [299, 92] on icon "button" at bounding box center [297, 91] width 4 height 4
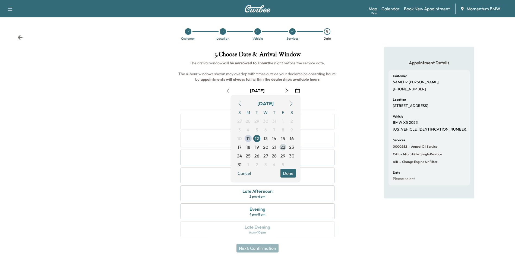
click at [283, 147] on span "22" at bounding box center [282, 147] width 5 height 7
click at [283, 173] on button "Done" at bounding box center [287, 173] width 15 height 9
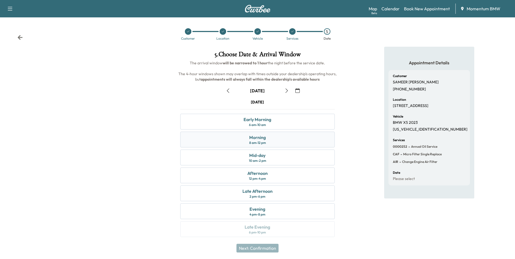
click at [279, 141] on div "Morning 8 am - 12 pm" at bounding box center [257, 140] width 154 height 16
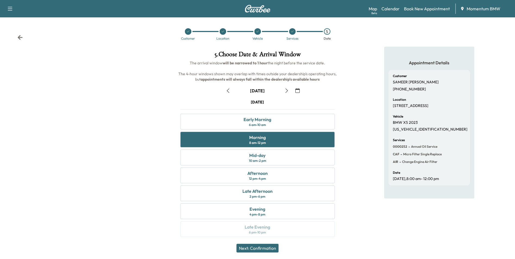
drag, startPoint x: 262, startPoint y: 247, endPoint x: 262, endPoint y: 244, distance: 3.0
click at [260, 245] on button "Next: Confirmation" at bounding box center [257, 248] width 42 height 9
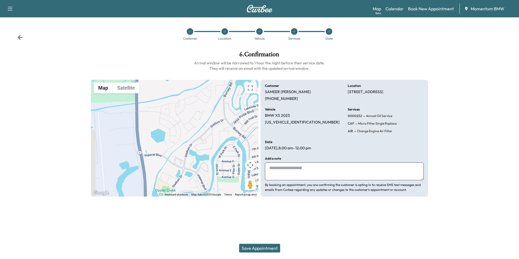
drag, startPoint x: 289, startPoint y: 185, endPoint x: 290, endPoint y: 181, distance: 3.7
click at [290, 181] on div "Add a note By booking an appointment, you are confirming the customer is opting…" at bounding box center [344, 174] width 159 height 35
drag, startPoint x: 290, startPoint y: 181, endPoint x: 286, endPoint y: 174, distance: 8.4
click at [286, 174] on textarea at bounding box center [344, 171] width 159 height 18
type textarea "*****"
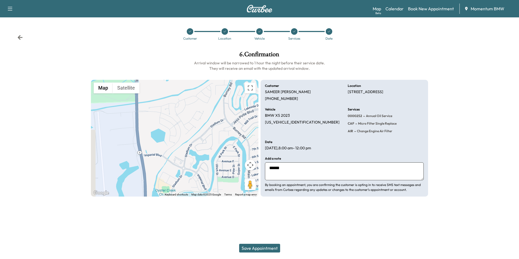
click at [266, 248] on button "Save Appointment" at bounding box center [259, 248] width 41 height 9
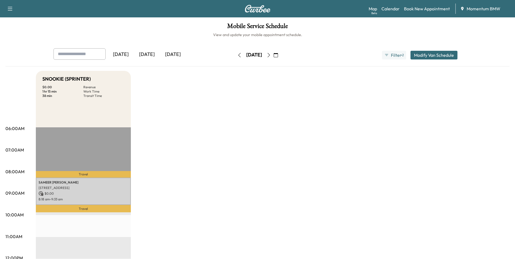
click at [278, 57] on icon "button" at bounding box center [276, 55] width 4 height 4
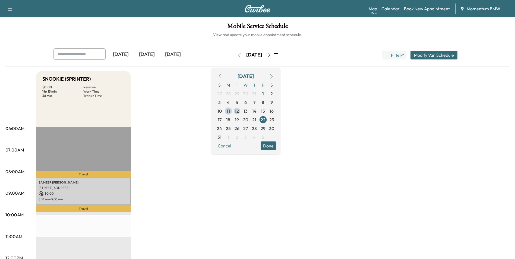
click at [239, 109] on span "12" at bounding box center [237, 111] width 4 height 7
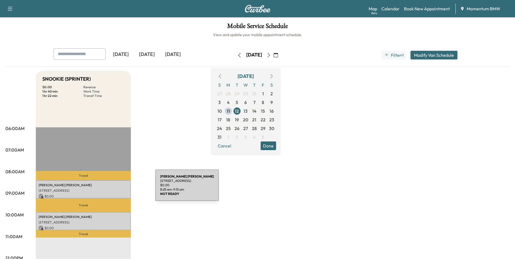
click at [115, 188] on p "[STREET_ADDRESS]" at bounding box center [84, 190] width 90 height 4
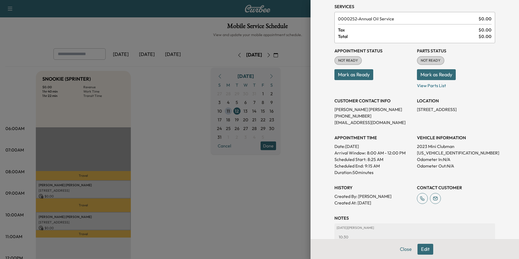
scroll to position [62, 0]
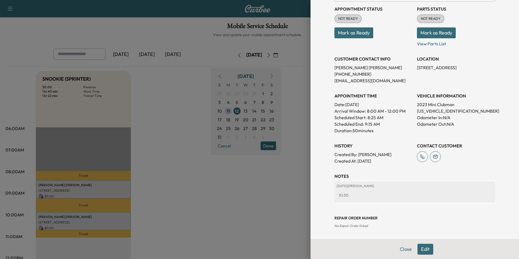
drag, startPoint x: 395, startPoint y: 247, endPoint x: 390, endPoint y: 254, distance: 8.5
click at [398, 254] on button "Close" at bounding box center [405, 249] width 19 height 11
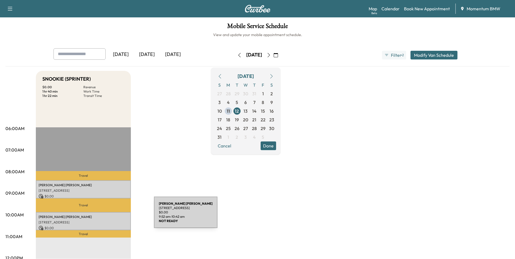
click at [113, 216] on p "[PERSON_NAME] HAMILOTON- [PERSON_NAME]" at bounding box center [84, 217] width 90 height 4
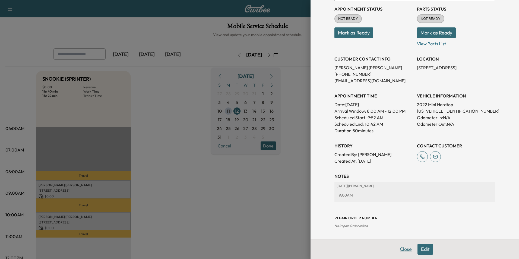
click at [397, 249] on button "Close" at bounding box center [405, 249] width 19 height 11
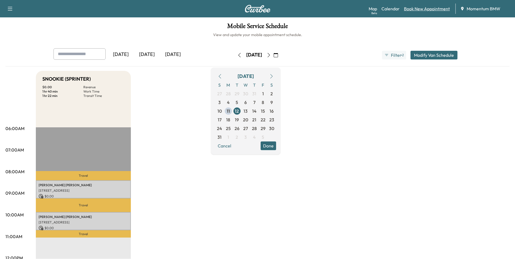
click at [427, 9] on link "Book New Appointment" at bounding box center [427, 8] width 46 height 7
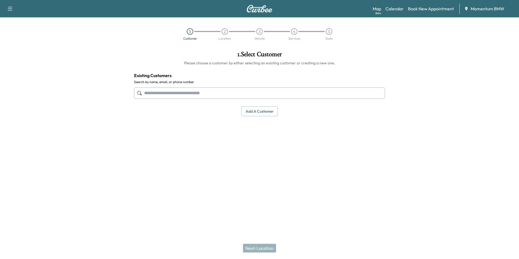
click at [216, 96] on input "text" at bounding box center [259, 92] width 251 height 11
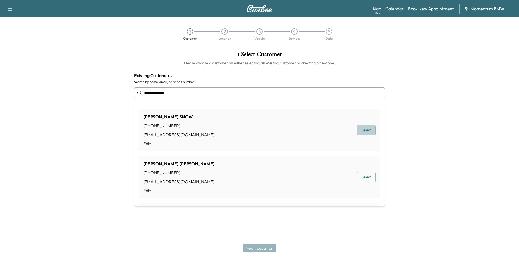
click at [358, 132] on button "Select" at bounding box center [366, 130] width 19 height 10
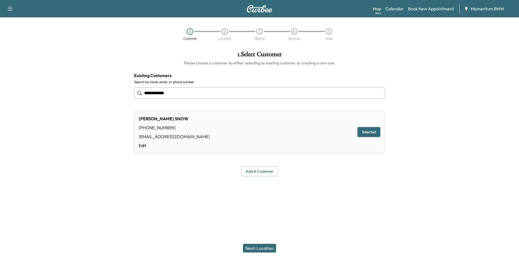
type input "**********"
click at [267, 250] on button "Next: Location" at bounding box center [259, 248] width 33 height 9
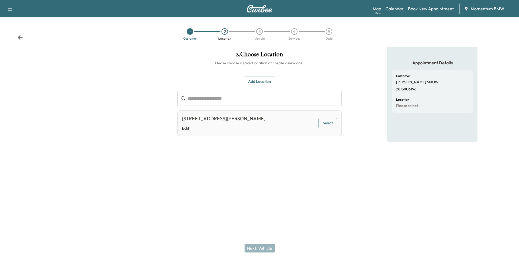
click at [329, 123] on button "Select" at bounding box center [327, 123] width 19 height 10
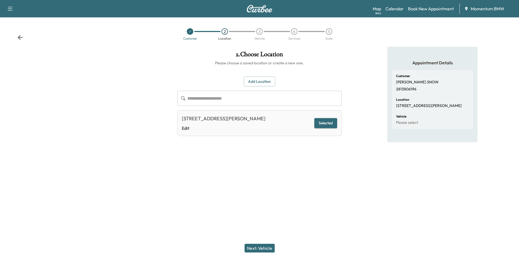
click at [256, 245] on div "Next: Vehicle" at bounding box center [259, 248] width 519 height 22
drag, startPoint x: 256, startPoint y: 245, endPoint x: 263, endPoint y: 248, distance: 7.9
click at [263, 248] on button "Next: Vehicle" at bounding box center [260, 248] width 30 height 9
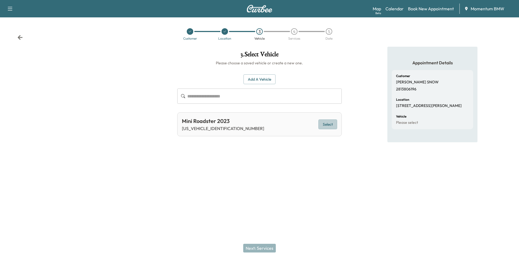
click at [326, 127] on button "Select" at bounding box center [327, 124] width 19 height 10
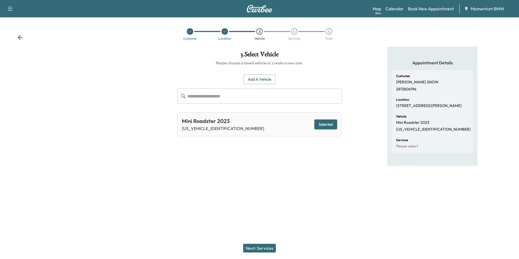
click at [264, 247] on button "Next: Services" at bounding box center [259, 248] width 33 height 9
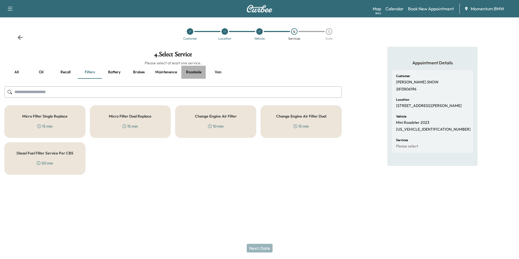
click at [193, 71] on button "Roadside" at bounding box center [193, 72] width 24 height 13
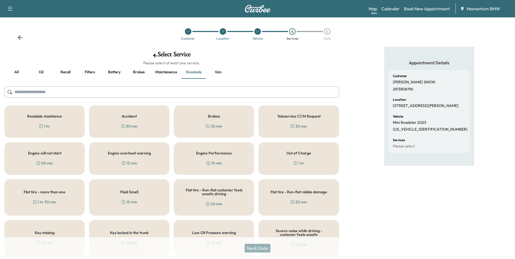
click at [212, 197] on div "Flat tire - Run-flat customer feels unsafe driving 50 min" at bounding box center [214, 197] width 80 height 36
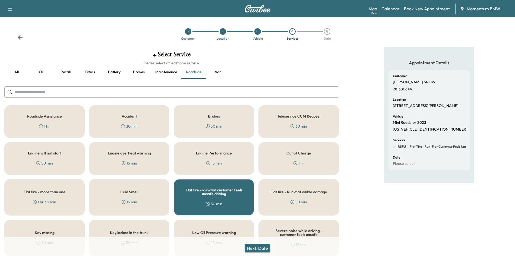
click at [263, 248] on button "Next: Date" at bounding box center [258, 248] width 26 height 9
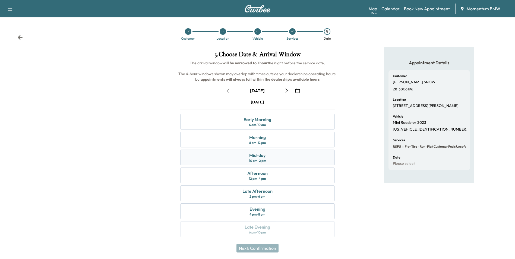
click at [256, 160] on div "10 am - 2 pm" at bounding box center [257, 161] width 17 height 4
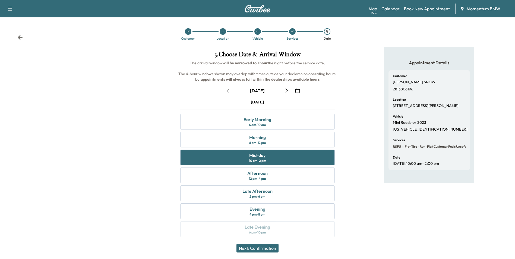
click at [268, 248] on button "Next: Confirmation" at bounding box center [257, 248] width 42 height 9
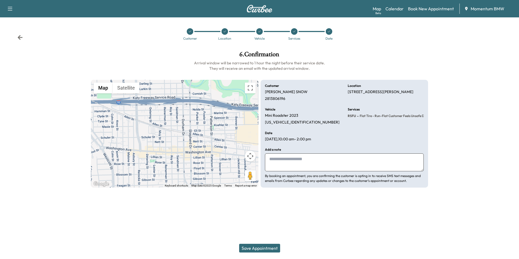
click at [308, 169] on textarea at bounding box center [344, 162] width 159 height 18
type textarea "**********"
click at [264, 248] on button "Save Appointment" at bounding box center [259, 248] width 41 height 9
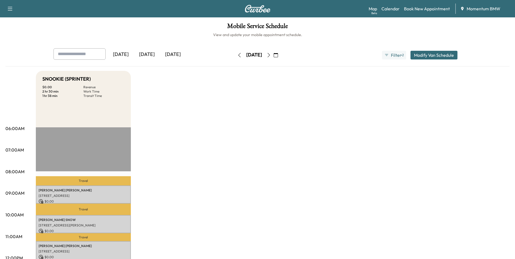
click at [278, 56] on icon "button" at bounding box center [276, 55] width 4 height 4
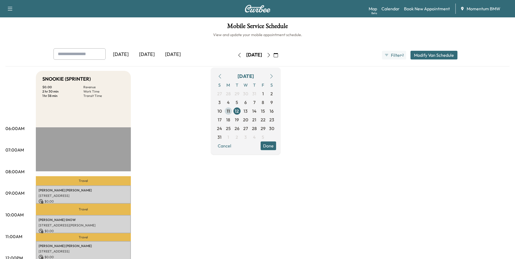
click at [233, 109] on span "11" at bounding box center [228, 111] width 9 height 9
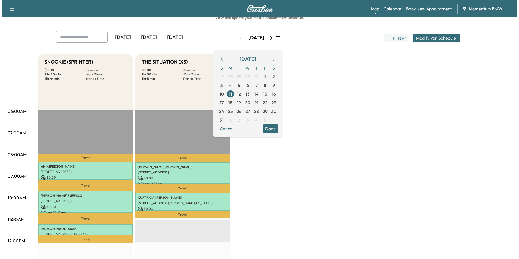
scroll to position [109, 0]
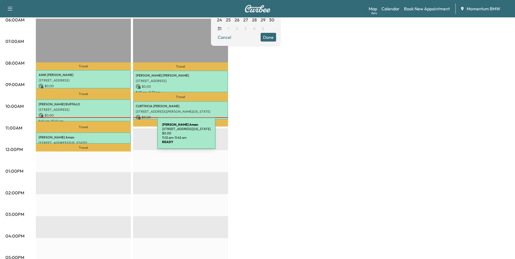
click at [116, 137] on p "[PERSON_NAME]" at bounding box center [84, 137] width 90 height 4
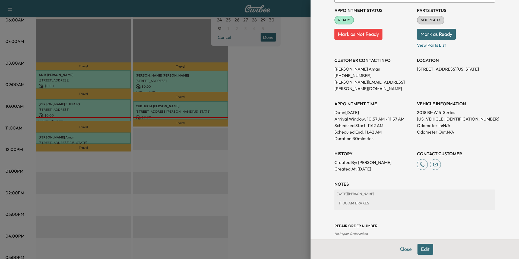
scroll to position [62, 0]
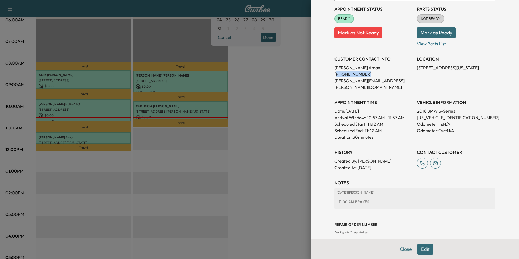
drag, startPoint x: 363, startPoint y: 74, endPoint x: 332, endPoint y: 77, distance: 30.9
click at [335, 77] on p "[PHONE_NUMBER]" at bounding box center [374, 74] width 78 height 7
drag, startPoint x: 332, startPoint y: 77, endPoint x: 358, endPoint y: 72, distance: 25.8
copy p "407) 404-0663"
click at [422, 250] on button "Edit" at bounding box center [426, 249] width 16 height 11
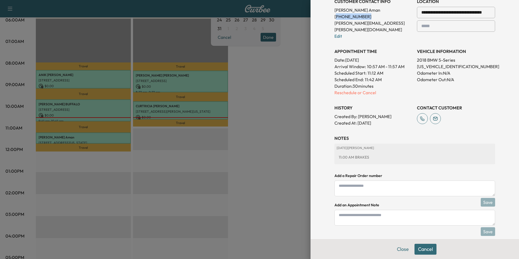
scroll to position [133, 0]
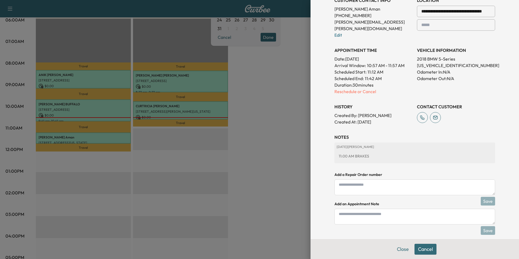
click at [388, 210] on textarea at bounding box center [415, 217] width 161 height 16
type textarea "*"
type textarea "*****"
click at [484, 226] on button "Save" at bounding box center [488, 230] width 14 height 9
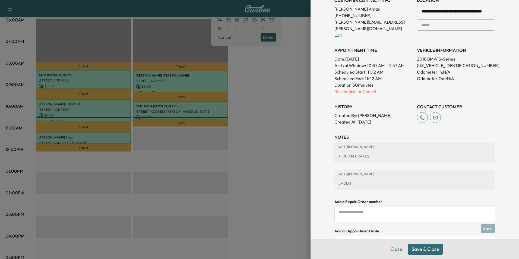
click at [427, 250] on button "Save & Close" at bounding box center [425, 249] width 35 height 11
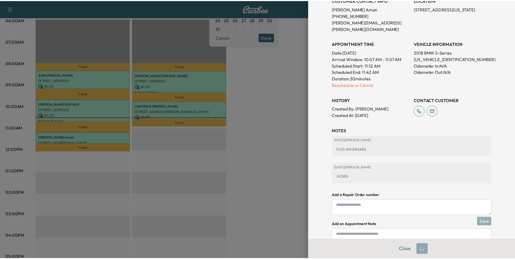
scroll to position [0, 0]
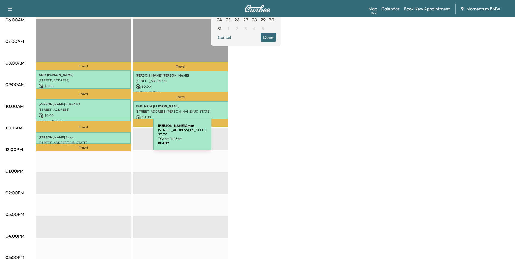
click at [112, 138] on p "[PERSON_NAME]" at bounding box center [84, 137] width 90 height 4
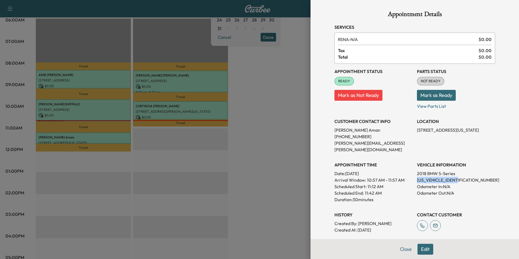
drag, startPoint x: 458, startPoint y: 173, endPoint x: 414, endPoint y: 174, distance: 44.8
click at [417, 177] on p "[US_VEHICLE_IDENTIFICATION_NUMBER]" at bounding box center [456, 180] width 78 height 7
drag, startPoint x: 414, startPoint y: 174, endPoint x: 452, endPoint y: 174, distance: 38.6
copy p "[US_VEHICLE_IDENTIFICATION_NUMBER]"
click at [405, 249] on button "Close" at bounding box center [405, 249] width 19 height 11
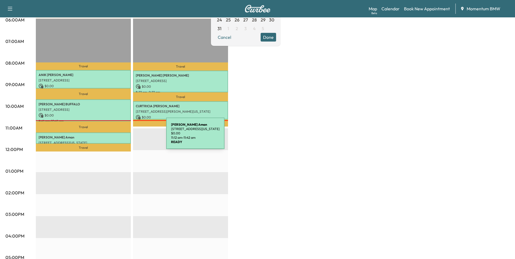
click at [125, 137] on p "[PERSON_NAME]" at bounding box center [84, 137] width 90 height 4
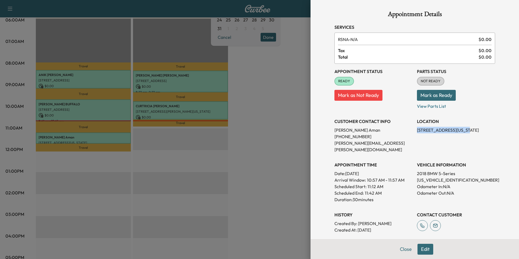
drag, startPoint x: 455, startPoint y: 130, endPoint x: 414, endPoint y: 130, distance: 41.8
click at [417, 130] on p "[STREET_ADDRESS][US_STATE]" at bounding box center [456, 130] width 78 height 7
drag, startPoint x: 414, startPoint y: 130, endPoint x: 443, endPoint y: 129, distance: 29.3
drag, startPoint x: 410, startPoint y: 254, endPoint x: 414, endPoint y: 253, distance: 3.7
click at [411, 254] on div "Close Edit" at bounding box center [415, 249] width 209 height 20
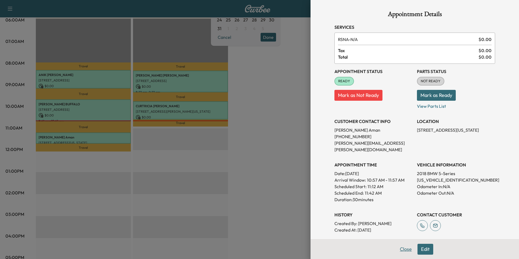
click at [402, 251] on button "Close" at bounding box center [405, 249] width 19 height 11
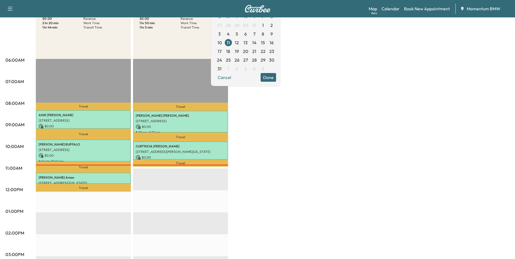
scroll to position [27, 0]
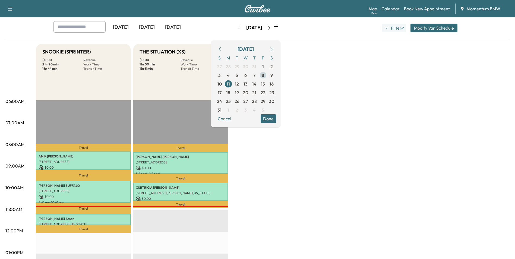
click at [267, 75] on span "8" at bounding box center [263, 75] width 9 height 9
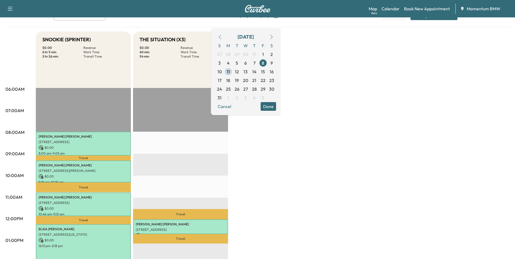
scroll to position [27, 0]
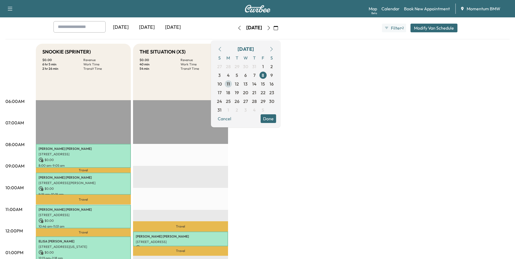
click at [230, 84] on span "11" at bounding box center [228, 84] width 3 height 7
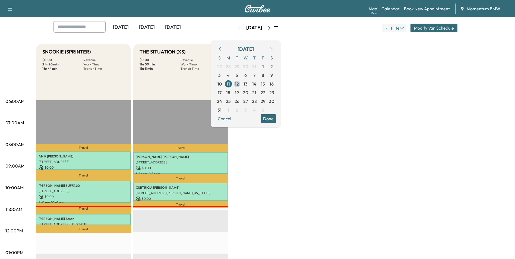
click at [239, 84] on span "12" at bounding box center [237, 84] width 4 height 7
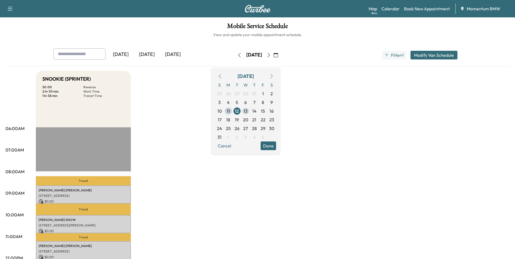
click at [248, 111] on span "13" at bounding box center [246, 111] width 4 height 7
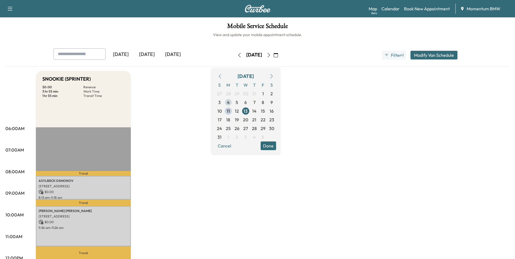
click at [230, 103] on span "4" at bounding box center [228, 102] width 3 height 7
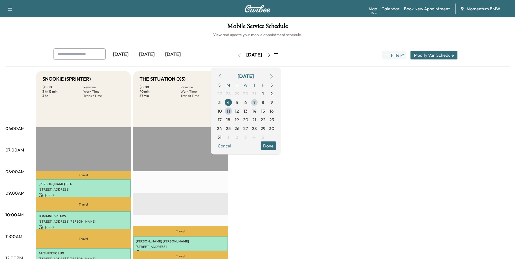
click at [256, 103] on span "7" at bounding box center [254, 102] width 2 height 7
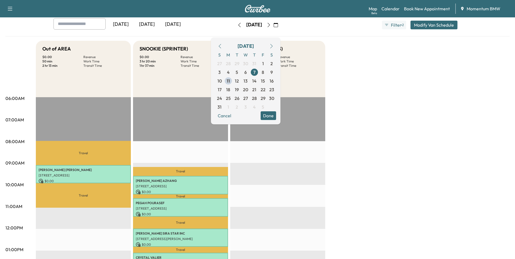
scroll to position [27, 0]
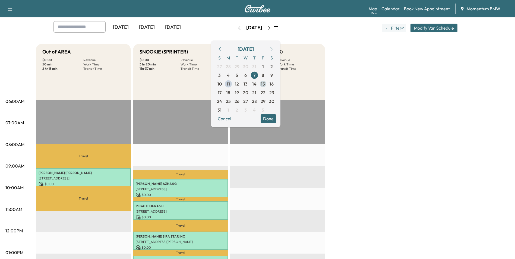
click at [265, 83] on span "15" at bounding box center [263, 84] width 4 height 7
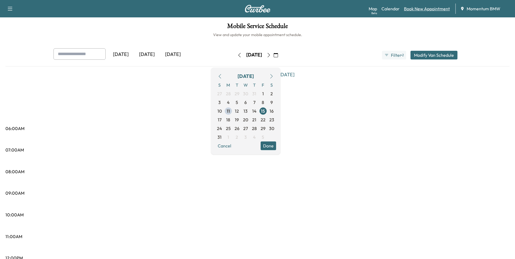
click at [412, 9] on link "Book New Appointment" at bounding box center [427, 8] width 46 height 7
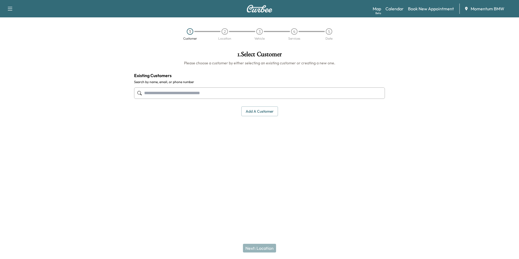
click at [222, 95] on input "text" at bounding box center [259, 92] width 251 height 11
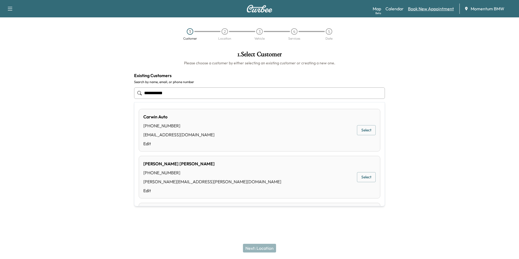
type input "**********"
click at [436, 6] on link "Book New Appointment" at bounding box center [431, 8] width 46 height 7
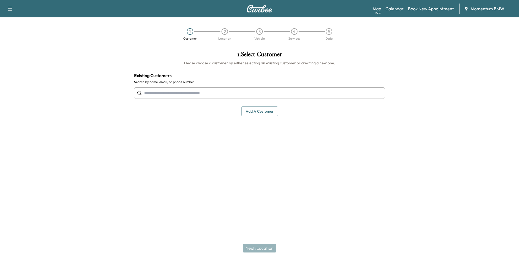
click at [263, 110] on button "Add a customer" at bounding box center [259, 111] width 37 height 10
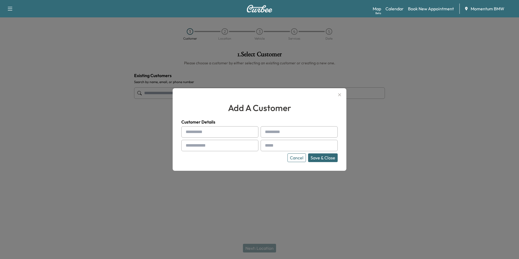
drag, startPoint x: 236, startPoint y: 134, endPoint x: 239, endPoint y: 134, distance: 2.8
click at [236, 134] on input "text" at bounding box center [219, 131] width 77 height 11
type input "*****"
type input "**********"
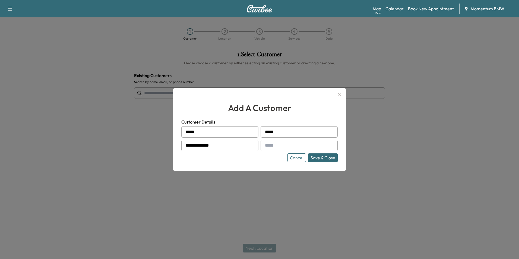
click at [291, 145] on input "text" at bounding box center [299, 145] width 77 height 11
type input "**********"
click at [324, 157] on button "Save & Close" at bounding box center [323, 157] width 30 height 9
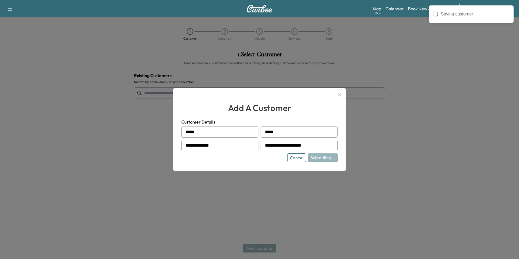
type input "**********"
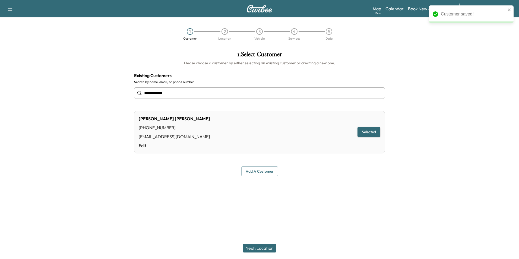
click at [260, 247] on button "Next: Location" at bounding box center [259, 248] width 33 height 9
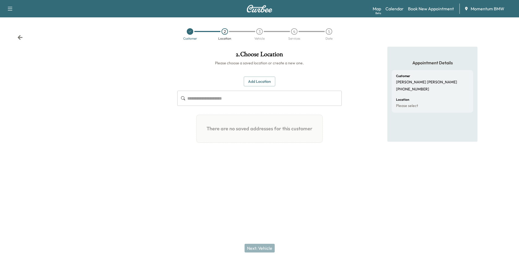
click at [268, 84] on button "Add Location" at bounding box center [259, 82] width 31 height 10
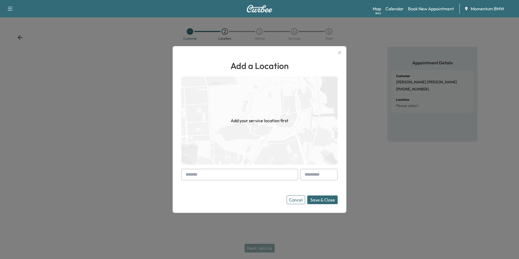
click at [252, 175] on input "text" at bounding box center [239, 174] width 117 height 11
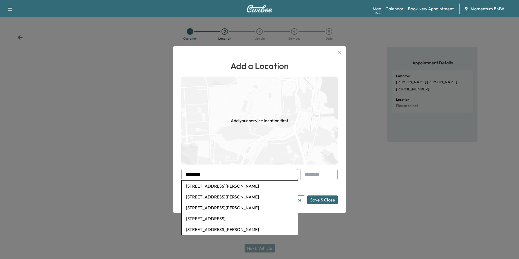
click at [214, 199] on li "[STREET_ADDRESS][PERSON_NAME]" at bounding box center [240, 196] width 116 height 11
type input "**********"
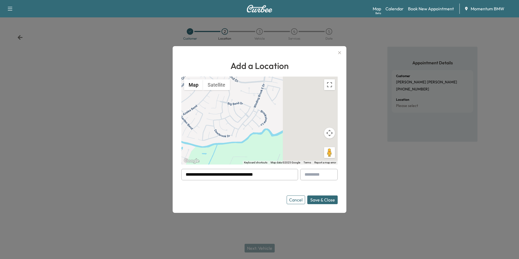
click at [322, 199] on button "Save & Close" at bounding box center [322, 199] width 30 height 9
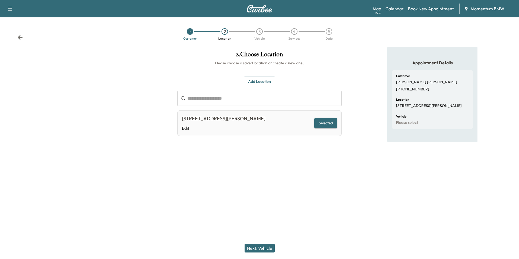
click at [264, 248] on button "Next: Vehicle" at bounding box center [260, 248] width 30 height 9
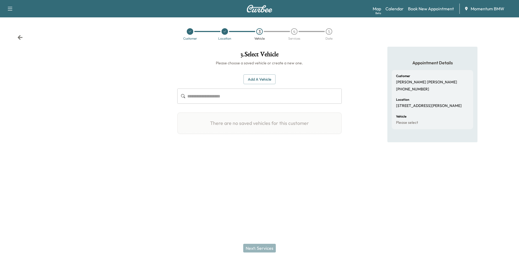
click at [264, 79] on button "Add a Vehicle" at bounding box center [260, 79] width 32 height 10
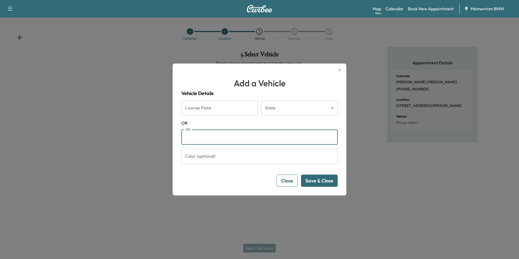
paste input "**********"
type input "**********"
click at [318, 182] on button "Save & Close" at bounding box center [319, 181] width 37 height 12
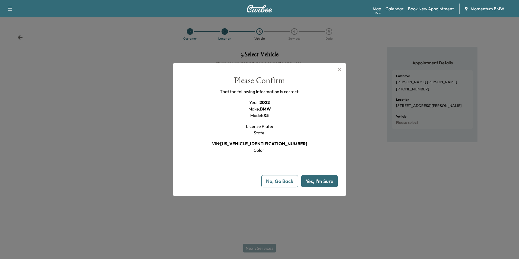
click at [318, 181] on button "Yes, I'm Sure" at bounding box center [319, 181] width 36 height 12
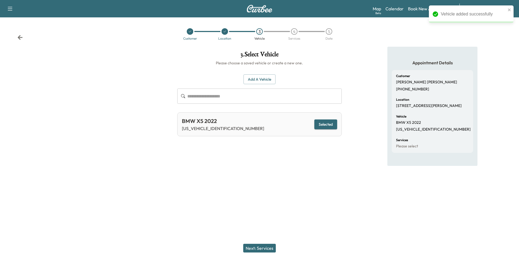
click at [263, 248] on button "Next: Services" at bounding box center [259, 248] width 33 height 9
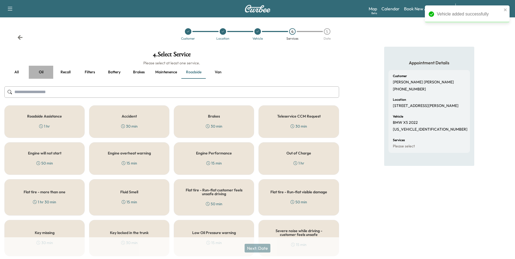
click at [40, 70] on button "Oil" at bounding box center [41, 72] width 24 height 13
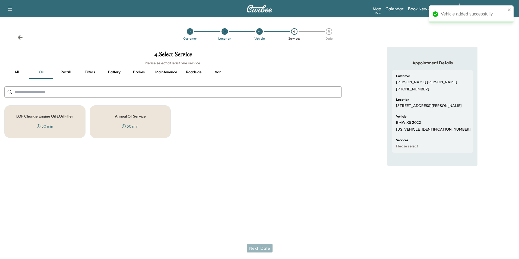
click at [138, 117] on h5 "Annual Oil Service" at bounding box center [130, 116] width 31 height 4
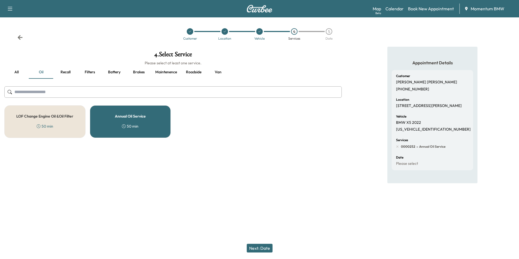
drag, startPoint x: 267, startPoint y: 247, endPoint x: 267, endPoint y: 244, distance: 3.9
click at [267, 247] on button "Next: Date" at bounding box center [260, 248] width 26 height 9
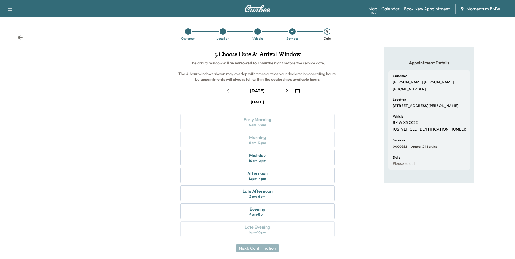
click at [297, 88] on button "button" at bounding box center [297, 90] width 9 height 9
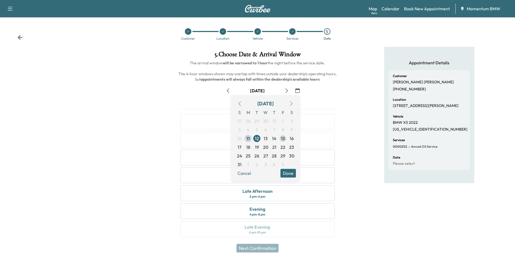
click at [283, 141] on span "15" at bounding box center [283, 138] width 4 height 7
click at [288, 173] on button "Done" at bounding box center [287, 173] width 15 height 9
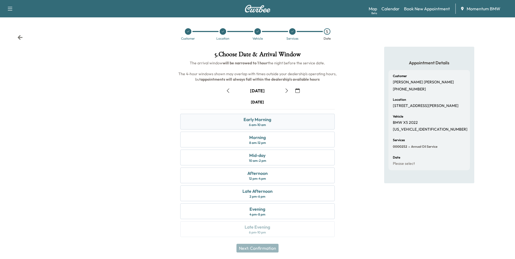
click at [270, 120] on div "Early Morning" at bounding box center [258, 119] width 28 height 7
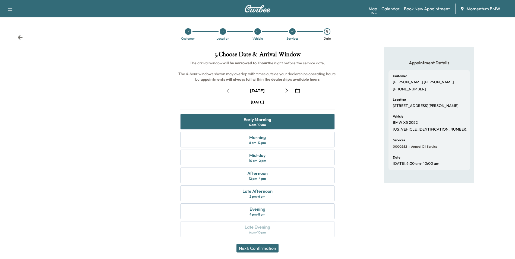
click at [266, 247] on button "Next: Confirmation" at bounding box center [257, 248] width 42 height 9
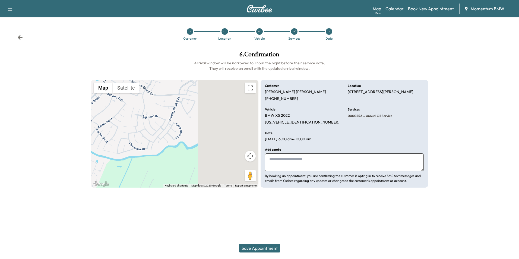
drag, startPoint x: 323, startPoint y: 160, endPoint x: 318, endPoint y: 160, distance: 5.2
click at [322, 160] on textarea at bounding box center [344, 162] width 159 height 18
type textarea "*******"
click at [258, 247] on button "Save Appointment" at bounding box center [259, 248] width 41 height 9
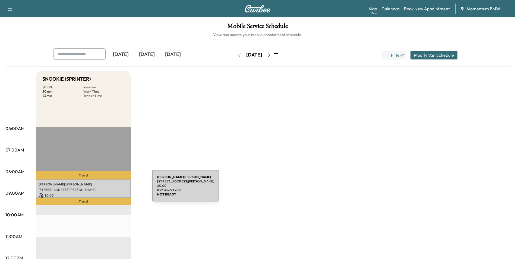
click at [115, 194] on div "[PERSON_NAME] [STREET_ADDRESS][PERSON_NAME] $ 0.00 8:23 am - 9:13 am" at bounding box center [83, 188] width 95 height 18
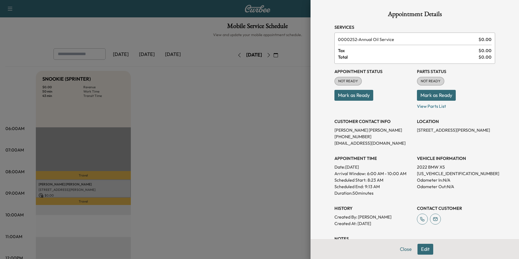
click at [423, 248] on button "Edit" at bounding box center [426, 249] width 16 height 11
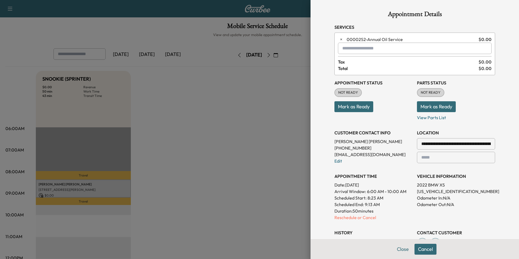
click at [474, 144] on input "**********" at bounding box center [456, 143] width 78 height 11
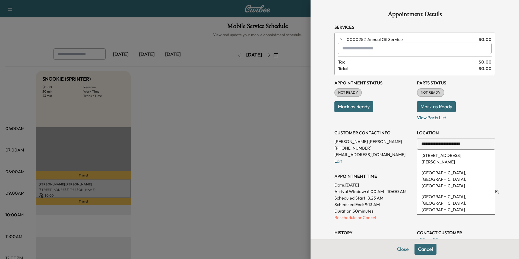
click at [472, 144] on input "**********" at bounding box center [456, 143] width 78 height 11
type input "*"
paste input "**********"
click at [443, 156] on li "[STREET_ADDRESS]" at bounding box center [456, 155] width 78 height 11
type input "**********"
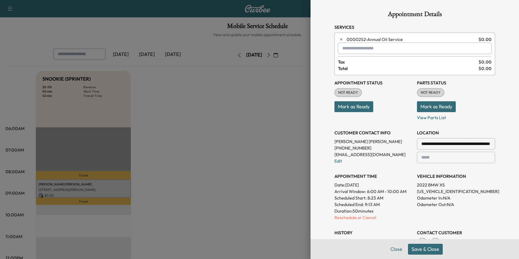
click at [425, 252] on button "Save & Close" at bounding box center [425, 249] width 35 height 11
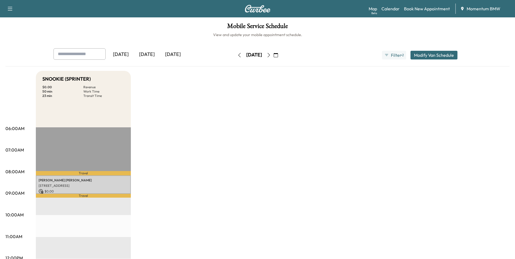
click at [278, 55] on icon "button" at bounding box center [276, 55] width 4 height 4
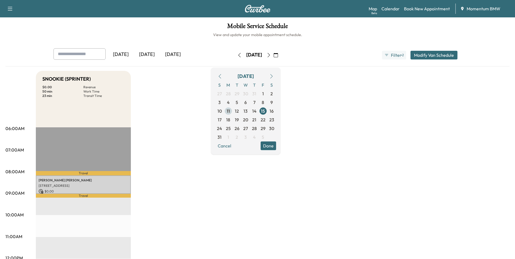
click at [230, 110] on span "11" at bounding box center [228, 111] width 3 height 7
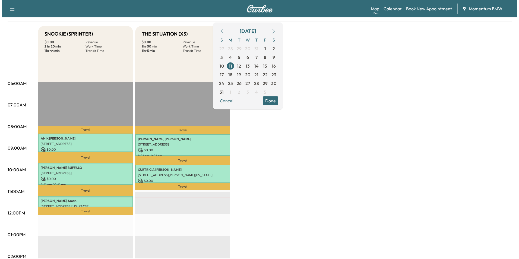
scroll to position [136, 0]
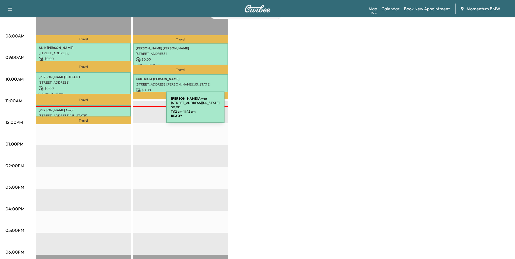
click at [125, 111] on p "[PERSON_NAME]" at bounding box center [84, 110] width 90 height 4
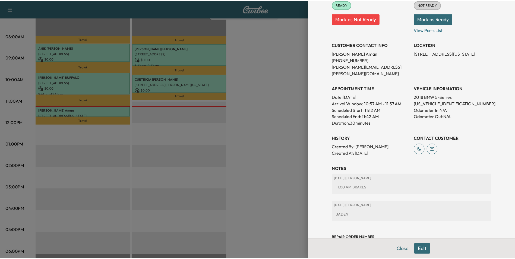
scroll to position [90, 0]
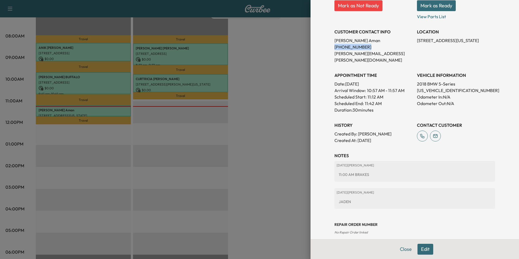
drag, startPoint x: 364, startPoint y: 46, endPoint x: 330, endPoint y: 47, distance: 33.4
click at [335, 47] on p "[PHONE_NUMBER]" at bounding box center [374, 47] width 78 height 7
drag, startPoint x: 330, startPoint y: 47, endPoint x: 354, endPoint y: 48, distance: 23.7
drag, startPoint x: 402, startPoint y: 250, endPoint x: 394, endPoint y: 244, distance: 10.3
click at [402, 250] on button "Close" at bounding box center [405, 249] width 19 height 11
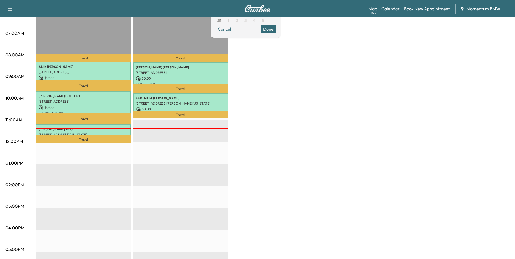
scroll to position [0, 0]
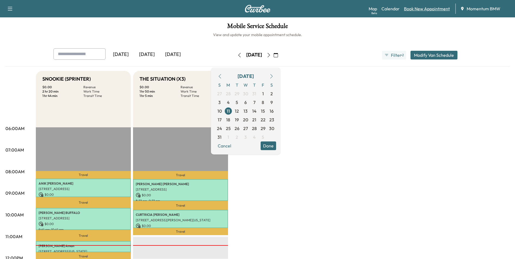
click at [422, 10] on link "Book New Appointment" at bounding box center [427, 8] width 46 height 7
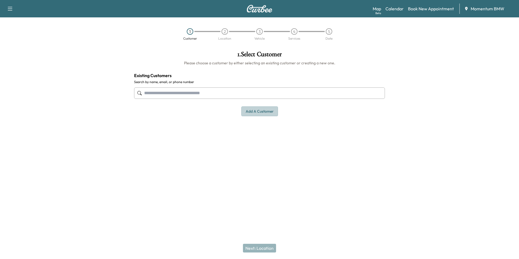
click at [261, 112] on button "Add a customer" at bounding box center [259, 111] width 37 height 10
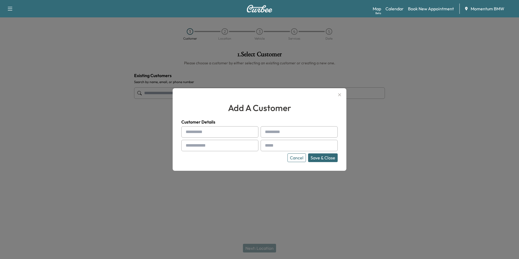
click at [218, 134] on input "text" at bounding box center [219, 131] width 77 height 11
click at [207, 131] on input "******" at bounding box center [219, 131] width 77 height 11
type input "*****"
type input "*"
type input "*******"
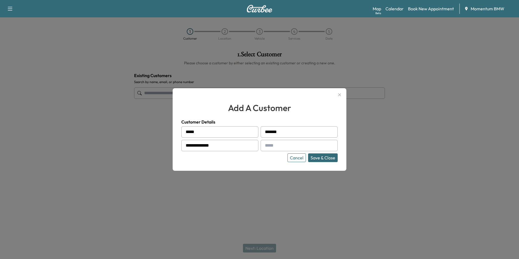
type input "**********"
click at [326, 157] on button "Save & Close" at bounding box center [323, 157] width 30 height 9
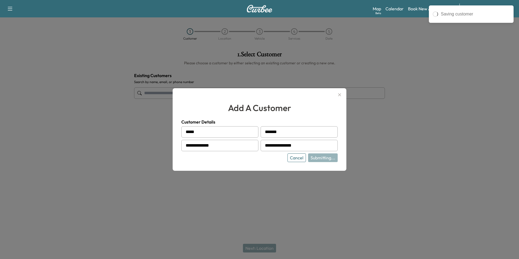
type input "**********"
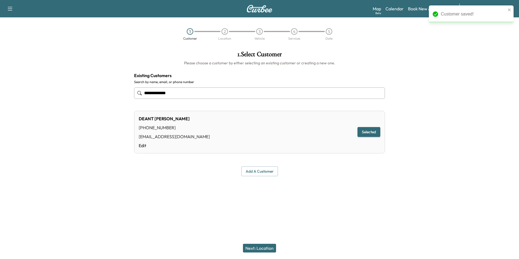
click at [263, 246] on button "Next: Location" at bounding box center [259, 248] width 33 height 9
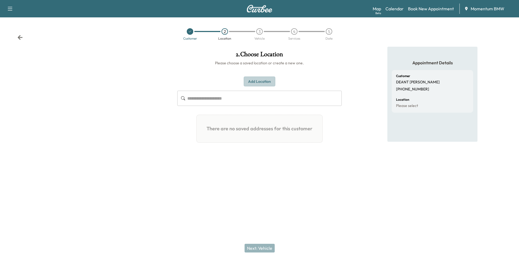
click at [259, 84] on button "Add Location" at bounding box center [259, 82] width 31 height 10
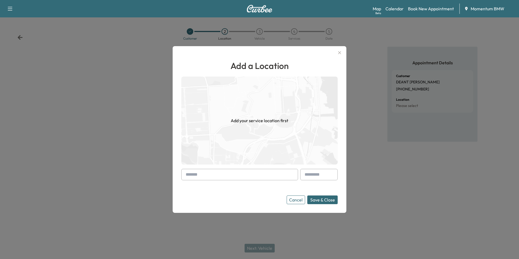
click at [245, 178] on input "text" at bounding box center [239, 174] width 117 height 11
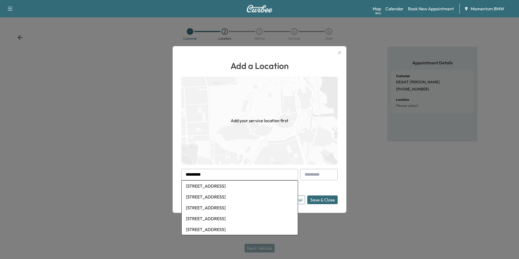
click at [246, 200] on li "[STREET_ADDRESS]" at bounding box center [240, 196] width 116 height 11
type input "**********"
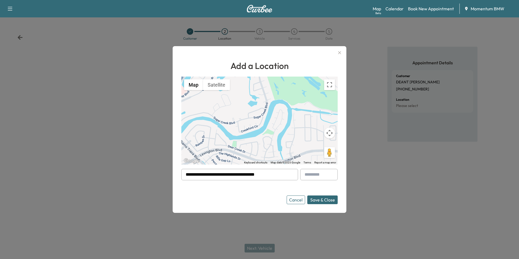
click at [322, 199] on button "Save & Close" at bounding box center [322, 199] width 30 height 9
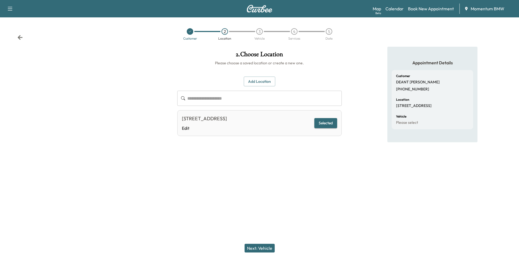
click at [270, 247] on button "Next: Vehicle" at bounding box center [260, 248] width 30 height 9
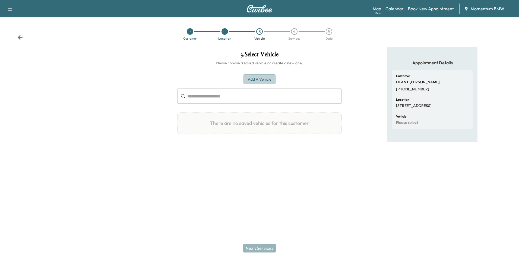
click at [266, 81] on button "Add a Vehicle" at bounding box center [260, 79] width 32 height 10
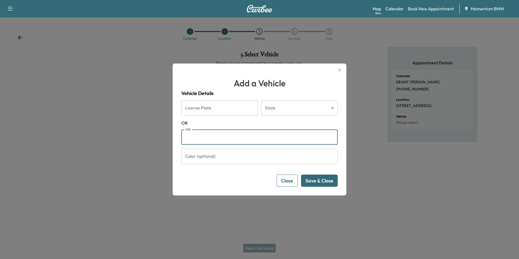
paste input "**********"
type input "**********"
click at [329, 178] on button "Save & Close" at bounding box center [319, 181] width 37 height 12
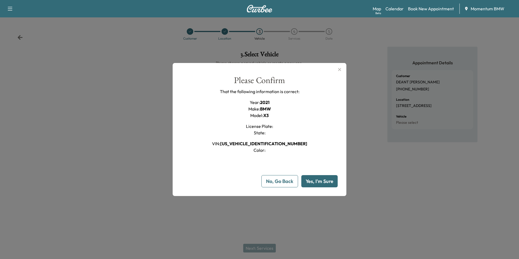
click at [317, 181] on button "Yes, I'm Sure" at bounding box center [319, 181] width 36 height 12
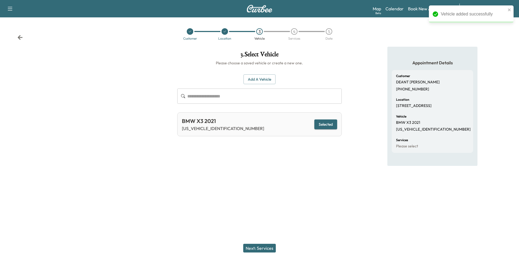
click at [265, 249] on button "Next: Services" at bounding box center [259, 248] width 33 height 9
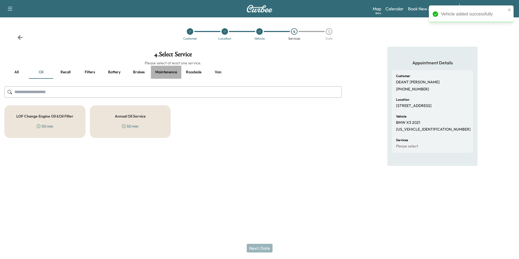
click at [168, 75] on button "Maintenence" at bounding box center [166, 72] width 30 height 13
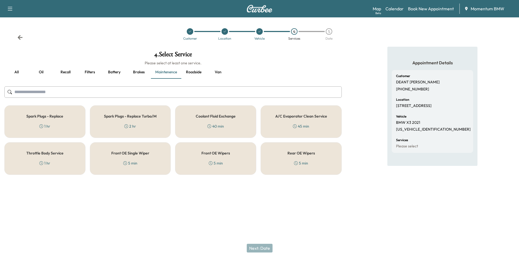
click at [195, 72] on button "Roadside" at bounding box center [193, 72] width 24 height 13
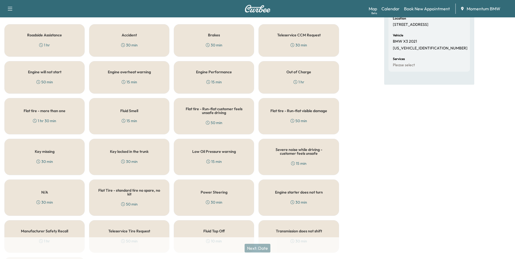
scroll to position [81, 0]
click at [76, 200] on div "N/A 30 min" at bounding box center [44, 197] width 80 height 36
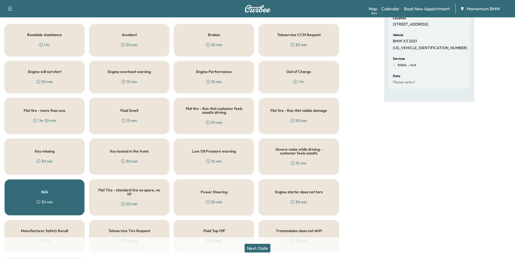
click at [263, 247] on button "Next: Date" at bounding box center [258, 248] width 26 height 9
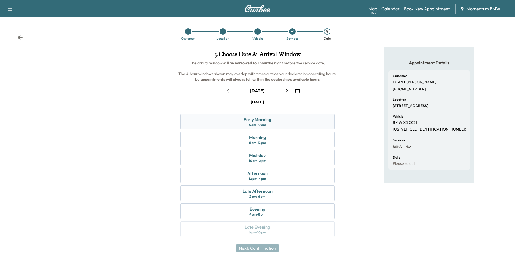
click at [279, 123] on div "Early Morning 6 am - 10 am" at bounding box center [257, 122] width 154 height 16
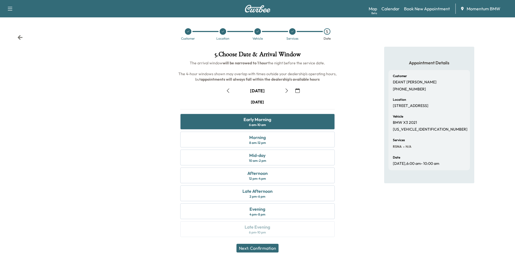
click at [269, 247] on button "Next: Confirmation" at bounding box center [257, 248] width 42 height 9
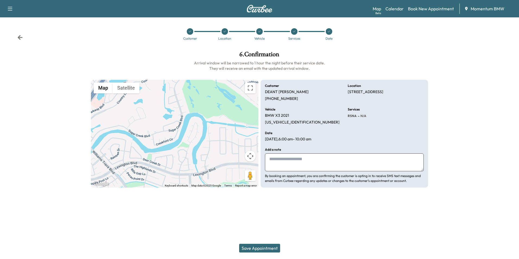
click at [314, 162] on textarea at bounding box center [344, 162] width 159 height 18
type textarea "**********"
click at [264, 250] on button "Save Appointment" at bounding box center [259, 248] width 41 height 9
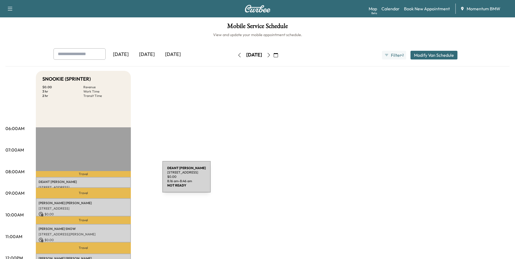
click at [122, 181] on p "[PERSON_NAME]" at bounding box center [84, 182] width 90 height 4
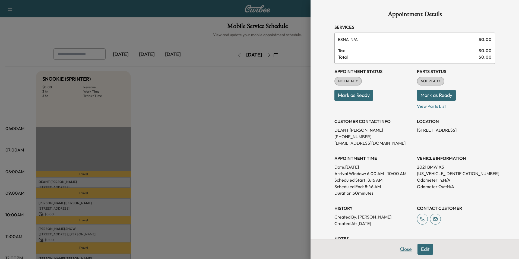
click at [403, 251] on button "Close" at bounding box center [405, 249] width 19 height 11
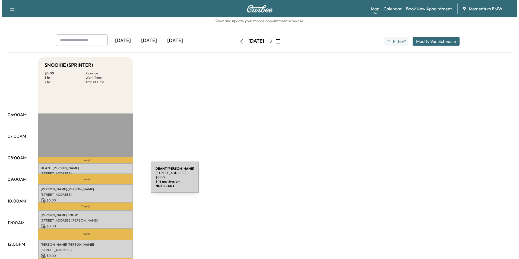
scroll to position [27, 0]
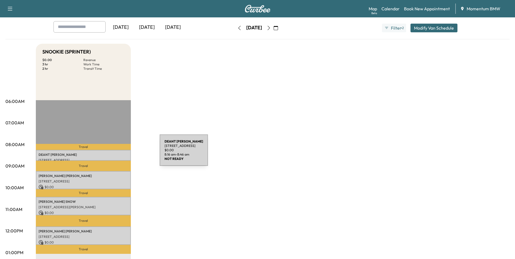
click at [119, 153] on p "[PERSON_NAME]" at bounding box center [84, 155] width 90 height 4
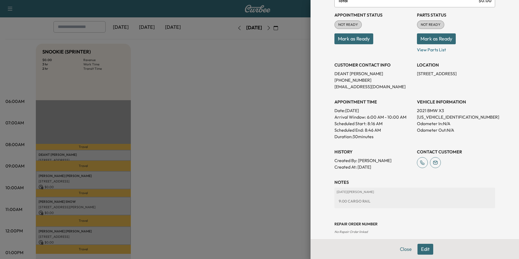
scroll to position [62, 0]
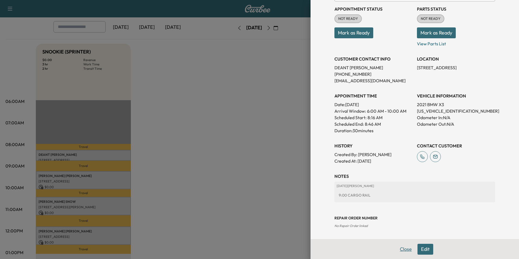
click at [401, 252] on button "Close" at bounding box center [405, 249] width 19 height 11
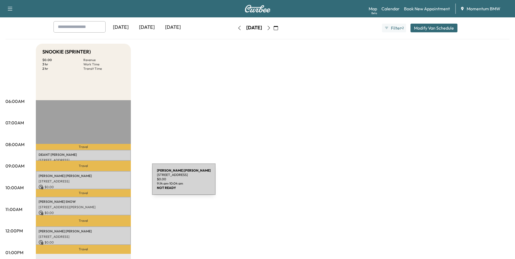
click at [111, 182] on p "[STREET_ADDRESS]" at bounding box center [84, 181] width 90 height 4
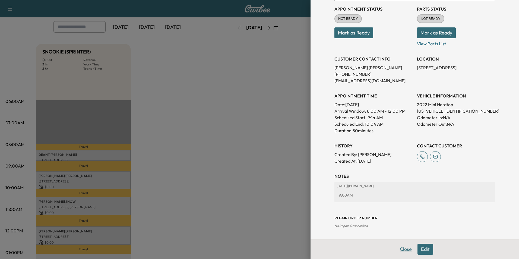
click at [402, 251] on button "Close" at bounding box center [405, 249] width 19 height 11
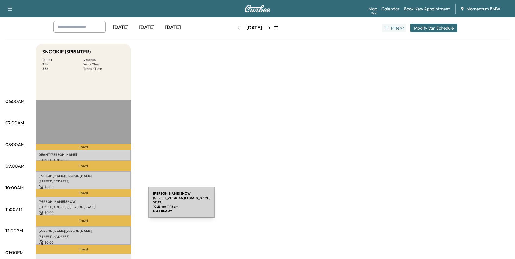
click at [108, 206] on p "[STREET_ADDRESS][PERSON_NAME]" at bounding box center [84, 207] width 90 height 4
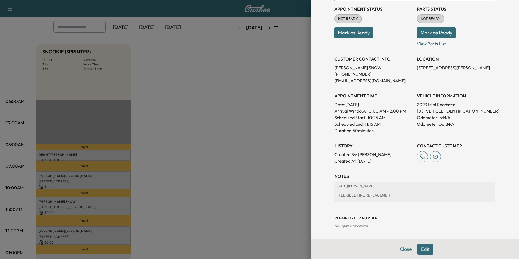
click at [397, 250] on button "Close" at bounding box center [405, 249] width 19 height 11
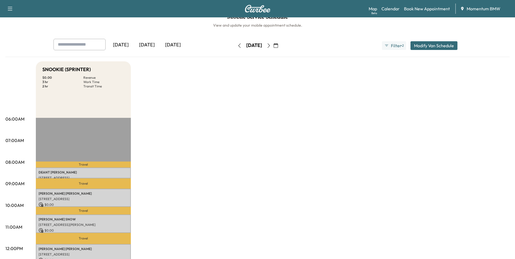
scroll to position [0, 0]
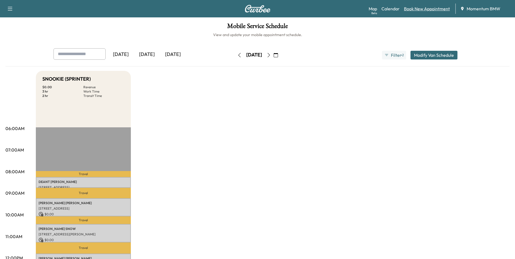
click at [416, 9] on link "Book New Appointment" at bounding box center [427, 8] width 46 height 7
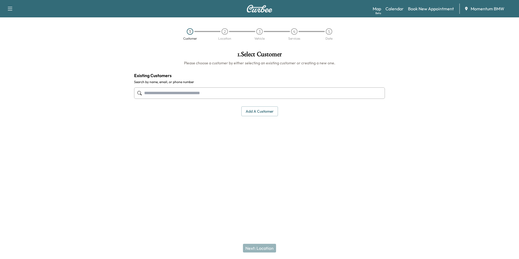
click at [268, 112] on button "Add a customer" at bounding box center [259, 111] width 37 height 10
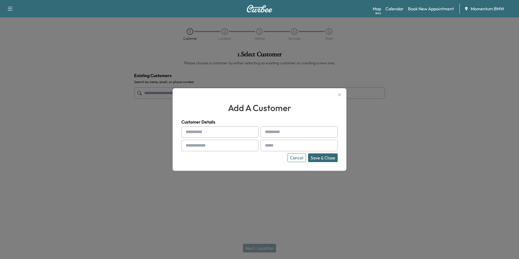
click at [207, 133] on input "text" at bounding box center [219, 131] width 77 height 11
type input "******"
type input "**********"
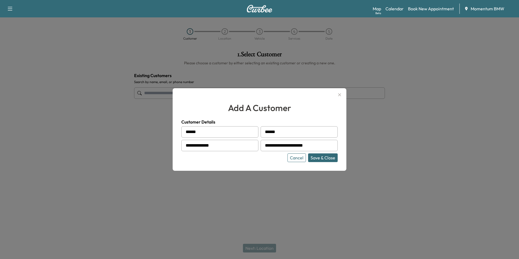
click at [334, 157] on button "Save & Close" at bounding box center [323, 157] width 30 height 9
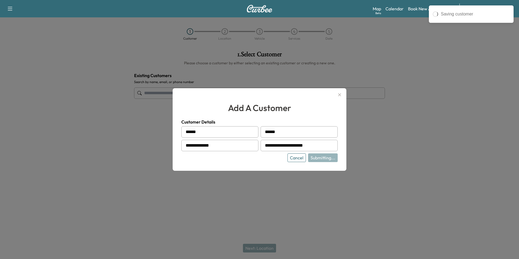
type input "**********"
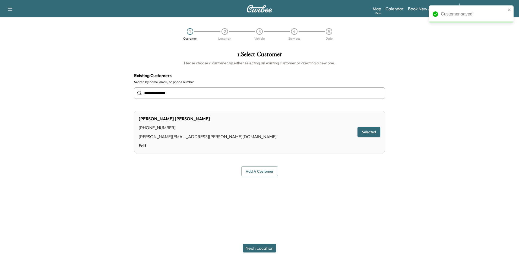
click at [258, 247] on button "Next: Location" at bounding box center [259, 248] width 33 height 9
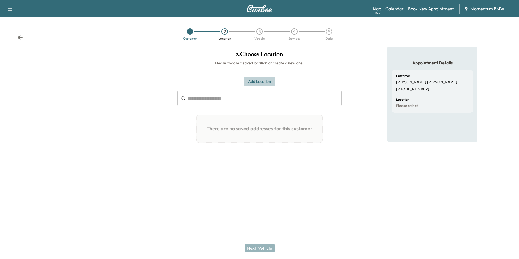
click at [263, 81] on button "Add Location" at bounding box center [259, 82] width 31 height 10
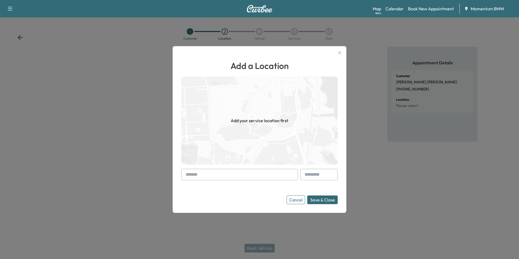
click at [251, 173] on input "text" at bounding box center [239, 174] width 117 height 11
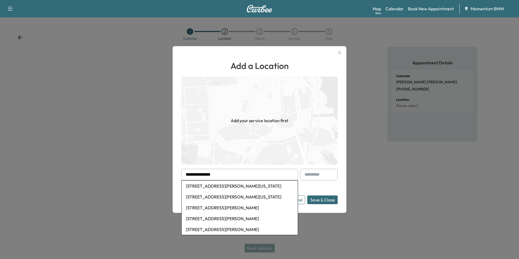
click at [247, 188] on li "[STREET_ADDRESS][PERSON_NAME][US_STATE]" at bounding box center [240, 186] width 116 height 11
type input "**********"
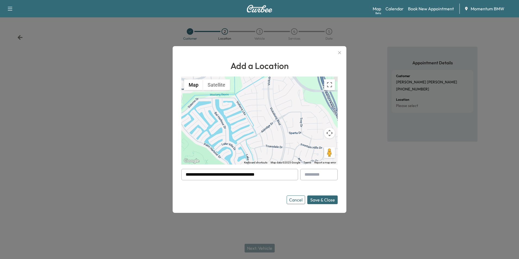
click at [324, 200] on button "Save & Close" at bounding box center [322, 199] width 30 height 9
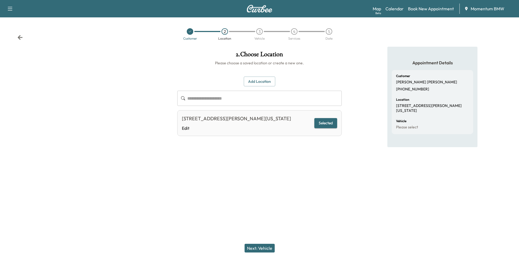
click at [266, 245] on button "Next: Vehicle" at bounding box center [260, 248] width 30 height 9
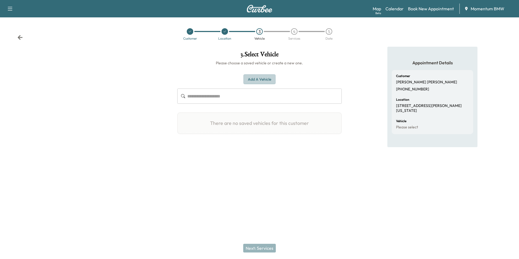
click at [270, 81] on button "Add a Vehicle" at bounding box center [260, 79] width 32 height 10
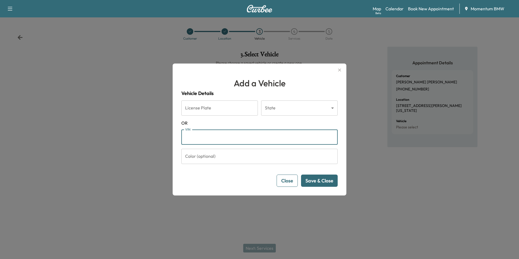
paste input "**********"
type input "**********"
click at [322, 184] on button "Save & Close" at bounding box center [319, 181] width 37 height 12
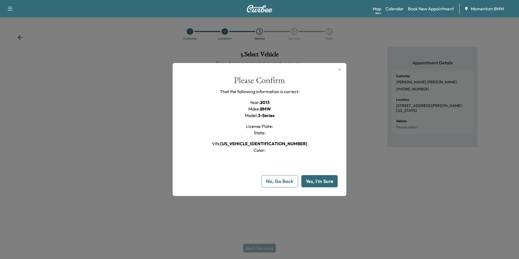
click at [322, 184] on button "Yes, I'm Sure" at bounding box center [319, 181] width 36 height 12
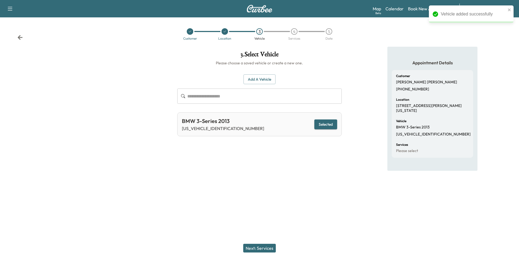
click at [262, 250] on button "Next: Services" at bounding box center [259, 248] width 33 height 9
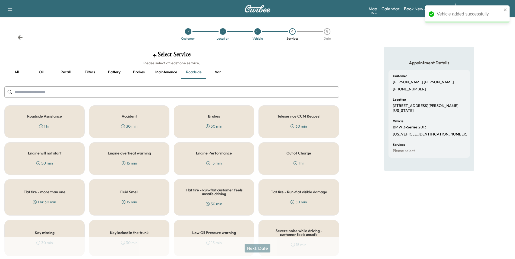
click at [116, 72] on button "Battery" at bounding box center [114, 72] width 24 height 13
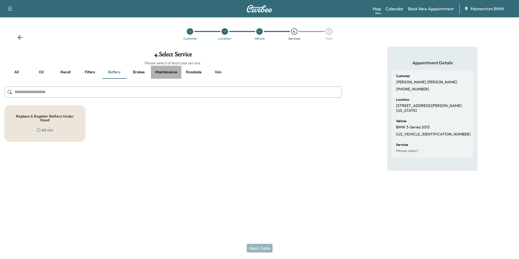
click at [163, 72] on button "Maintenence" at bounding box center [166, 72] width 30 height 13
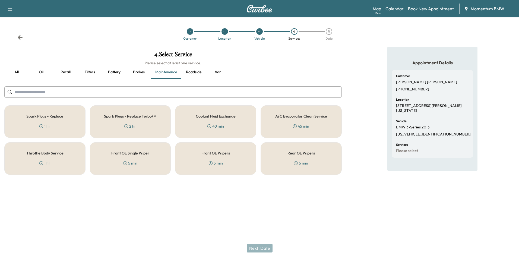
click at [197, 74] on button "Roadside" at bounding box center [193, 72] width 24 height 13
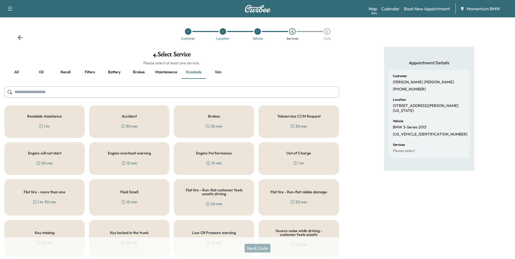
click at [65, 157] on div "Engine will not start 50 min" at bounding box center [44, 158] width 80 height 33
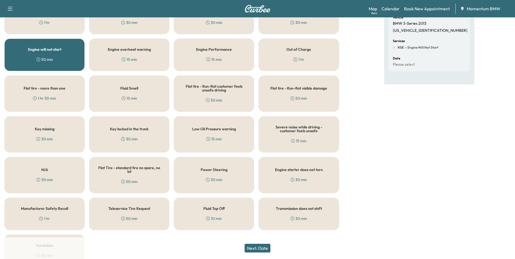
scroll to position [134, 0]
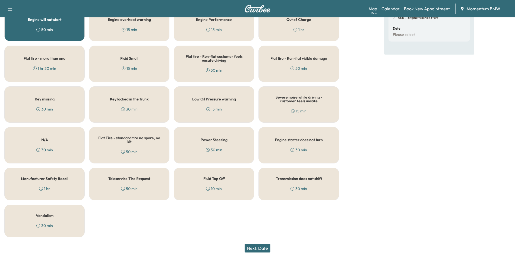
click at [261, 250] on button "Next: Date" at bounding box center [258, 248] width 26 height 9
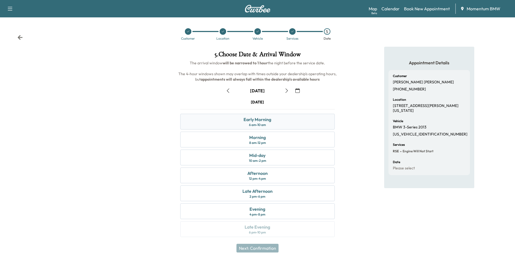
click at [290, 122] on div "Early Morning 6 am - 10 am" at bounding box center [257, 122] width 154 height 16
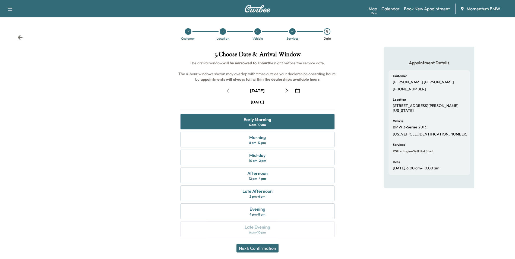
click at [270, 248] on button "Next: Confirmation" at bounding box center [257, 248] width 42 height 9
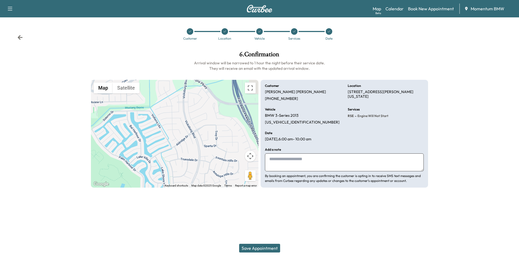
click at [305, 160] on textarea at bounding box center [344, 162] width 159 height 18
type textarea "**********"
click at [263, 250] on button "Save Appointment" at bounding box center [259, 248] width 41 height 9
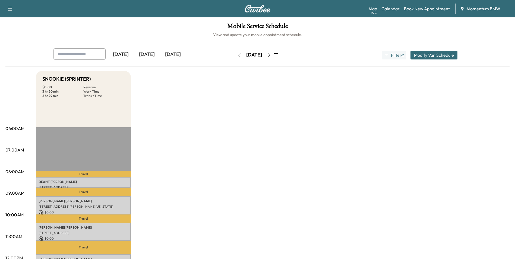
click at [238, 53] on icon "button" at bounding box center [239, 55] width 2 height 4
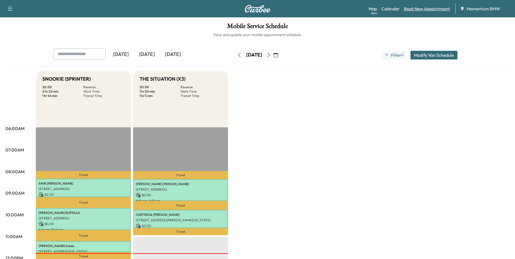
click at [430, 11] on link "Book New Appointment" at bounding box center [427, 8] width 46 height 7
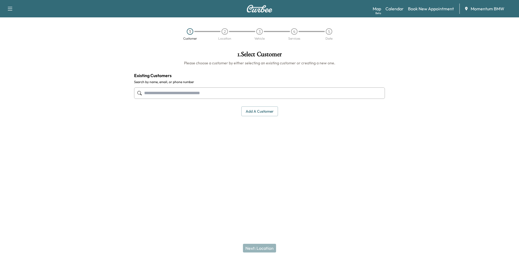
click at [208, 96] on input "text" at bounding box center [259, 92] width 251 height 11
drag, startPoint x: 260, startPoint y: 113, endPoint x: 253, endPoint y: 108, distance: 8.6
click at [259, 112] on button "Add a customer" at bounding box center [259, 111] width 37 height 10
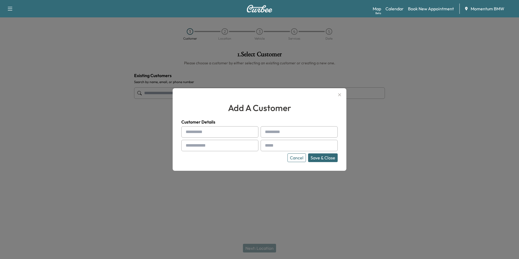
click at [211, 133] on input "text" at bounding box center [219, 131] width 77 height 11
type input "******"
type input "**********"
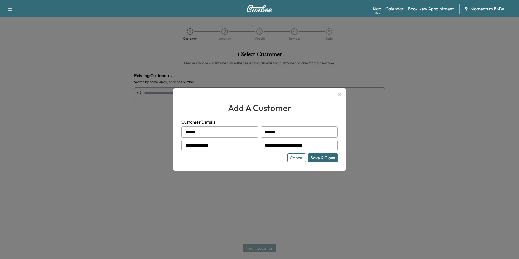
click at [330, 157] on button "Save & Close" at bounding box center [323, 157] width 30 height 9
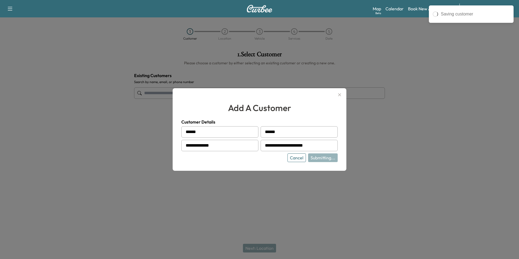
type input "**********"
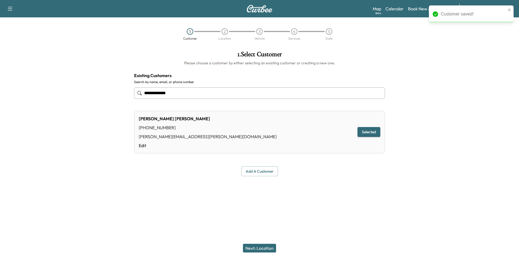
click at [265, 248] on button "Next: Location" at bounding box center [259, 248] width 33 height 9
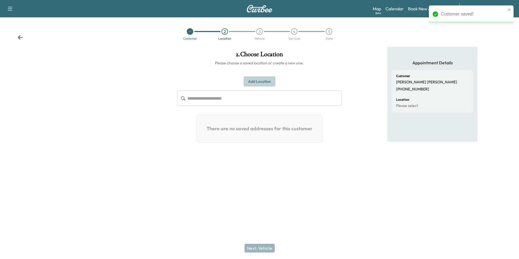
click at [258, 83] on button "Add Location" at bounding box center [259, 82] width 31 height 10
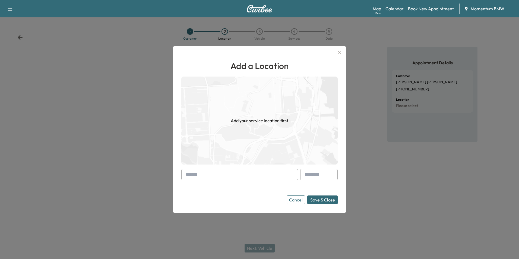
click at [287, 176] on input "text" at bounding box center [239, 174] width 117 height 11
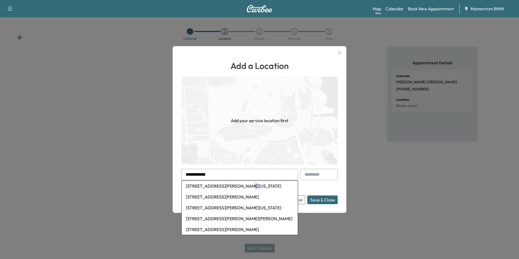
click at [239, 185] on li "[STREET_ADDRESS][PERSON_NAME][US_STATE]" at bounding box center [240, 186] width 116 height 11
type input "**********"
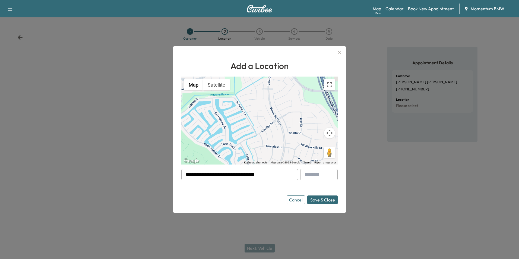
click at [325, 200] on button "Save & Close" at bounding box center [322, 199] width 30 height 9
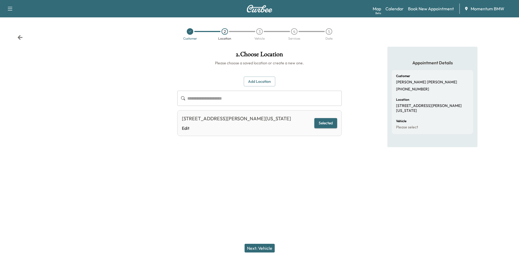
click at [261, 246] on button "Next: Vehicle" at bounding box center [260, 248] width 30 height 9
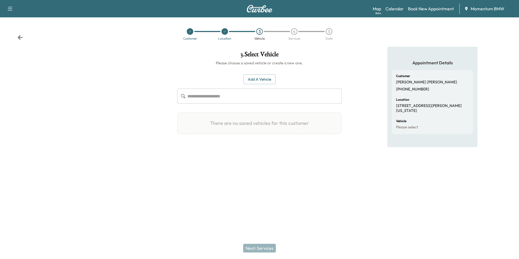
click at [259, 80] on button "Add a Vehicle" at bounding box center [260, 79] width 32 height 10
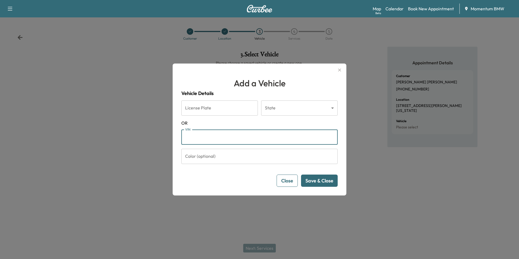
paste input "**********"
type input "**********"
click at [329, 183] on button "Save & Close" at bounding box center [319, 181] width 37 height 12
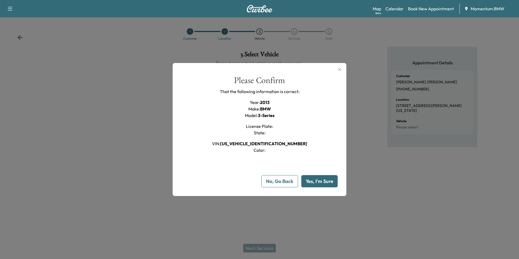
click at [324, 182] on button "Yes, I'm Sure" at bounding box center [319, 181] width 36 height 12
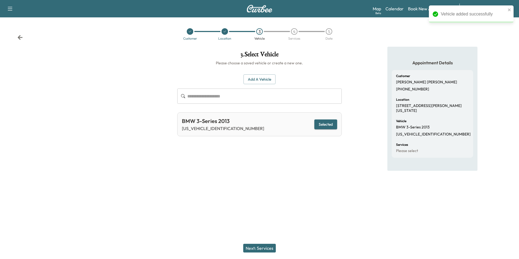
click at [260, 249] on button "Next: Services" at bounding box center [259, 248] width 33 height 9
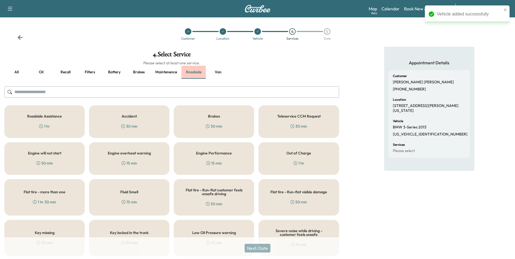
click at [191, 75] on button "Roadside" at bounding box center [193, 72] width 24 height 13
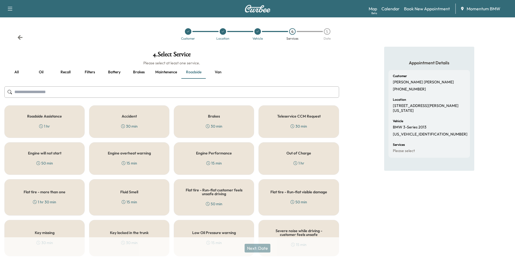
click at [48, 160] on div "50 min" at bounding box center [44, 162] width 17 height 5
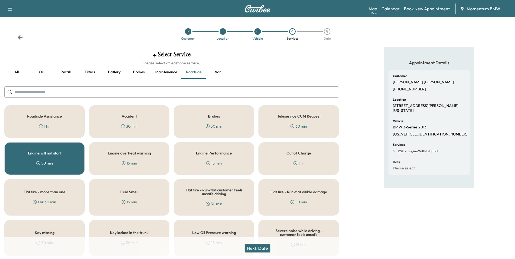
click at [267, 249] on button "Next: Date" at bounding box center [258, 248] width 26 height 9
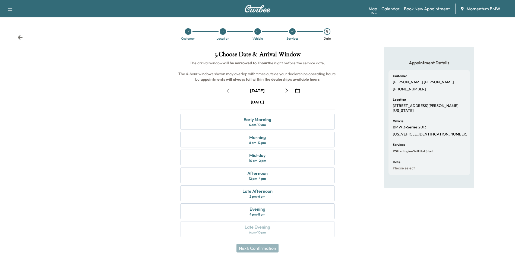
click at [228, 92] on icon "button" at bounding box center [228, 91] width 4 height 4
click at [285, 161] on div "Mid-day 10 am - 2 pm" at bounding box center [257, 158] width 154 height 16
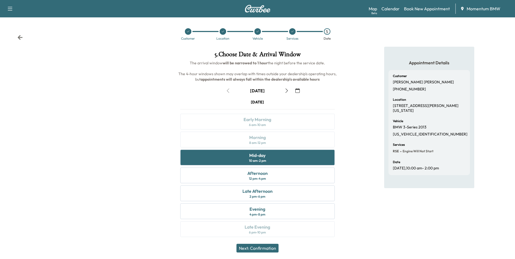
click at [254, 248] on button "Next: Confirmation" at bounding box center [257, 248] width 42 height 9
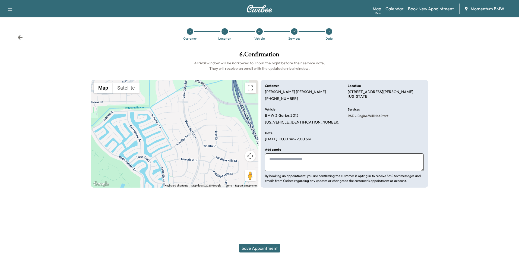
click at [310, 165] on textarea at bounding box center [344, 162] width 159 height 18
type textarea "**********"
click at [265, 248] on button "Save Appointment" at bounding box center [259, 248] width 41 height 9
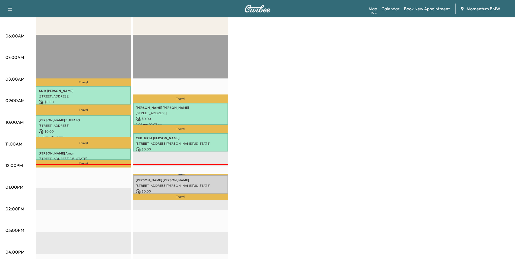
scroll to position [109, 0]
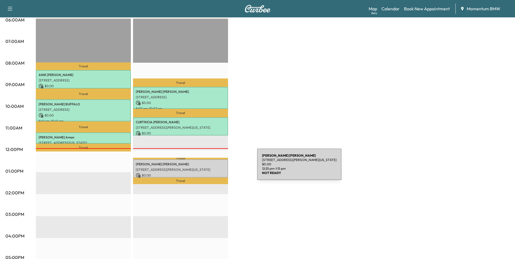
click at [216, 168] on p "[STREET_ADDRESS][PERSON_NAME][US_STATE]" at bounding box center [181, 170] width 90 height 4
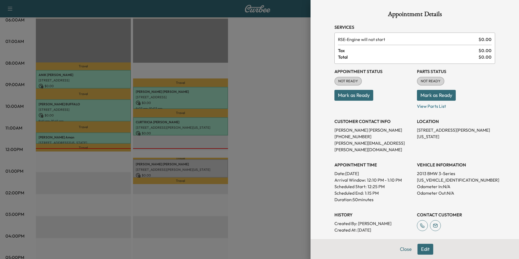
drag, startPoint x: 360, startPoint y: 94, endPoint x: 363, endPoint y: 94, distance: 2.8
click at [360, 94] on button "Mark as Ready" at bounding box center [354, 95] width 39 height 11
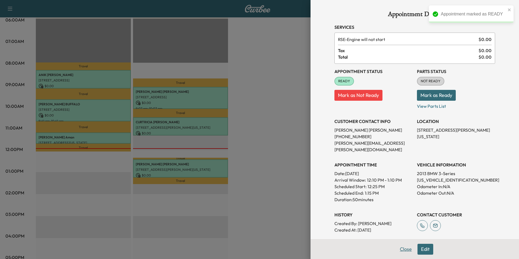
click at [401, 250] on button "Close" at bounding box center [405, 249] width 19 height 11
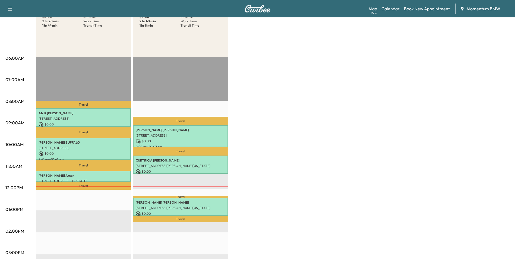
scroll to position [0, 0]
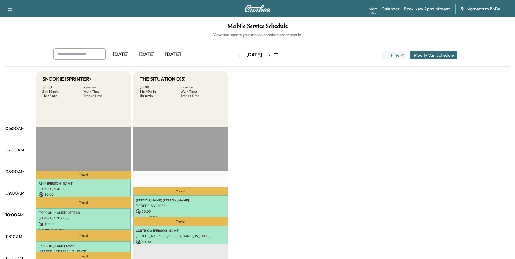
click at [428, 9] on link "Book New Appointment" at bounding box center [427, 8] width 46 height 7
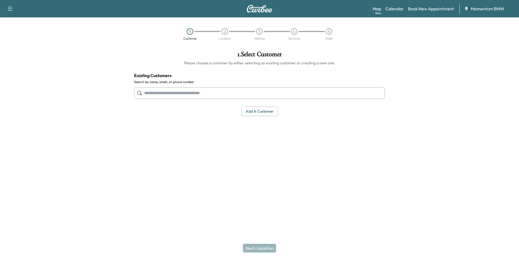
click at [168, 92] on input "text" at bounding box center [259, 92] width 251 height 11
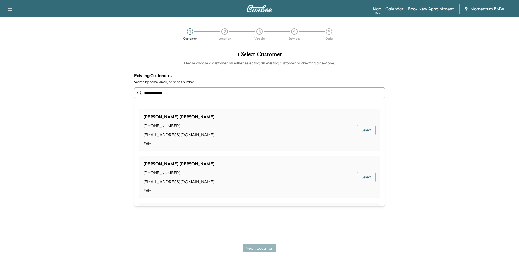
type input "**********"
click at [426, 10] on link "Book New Appointment" at bounding box center [431, 8] width 46 height 7
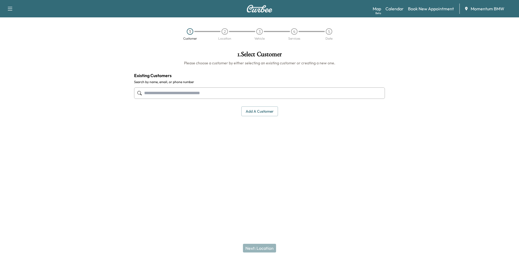
click at [260, 111] on button "Add a customer" at bounding box center [259, 111] width 37 height 10
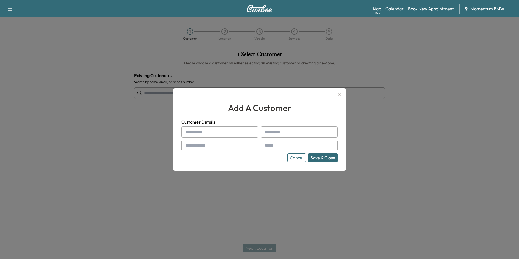
drag, startPoint x: 215, startPoint y: 133, endPoint x: 210, endPoint y: 128, distance: 7.3
click at [215, 133] on input "text" at bounding box center [219, 131] width 77 height 11
type input "******"
type input "**********"
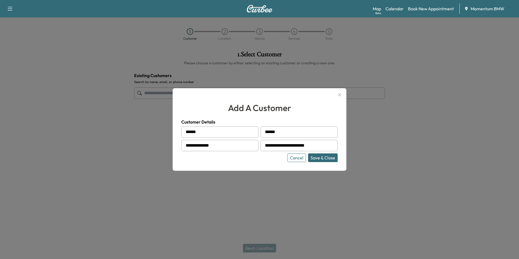
click at [326, 156] on button "Save & Close" at bounding box center [323, 157] width 30 height 9
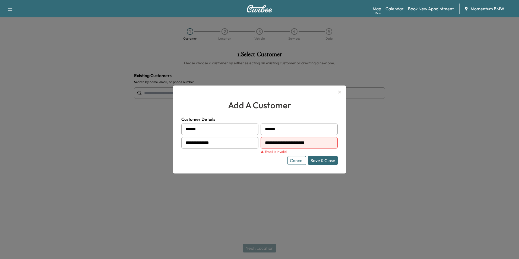
click at [283, 143] on input "**********" at bounding box center [299, 142] width 77 height 11
click at [327, 161] on button "Save & Close" at bounding box center [323, 160] width 30 height 9
click at [327, 144] on input "**********" at bounding box center [299, 142] width 77 height 11
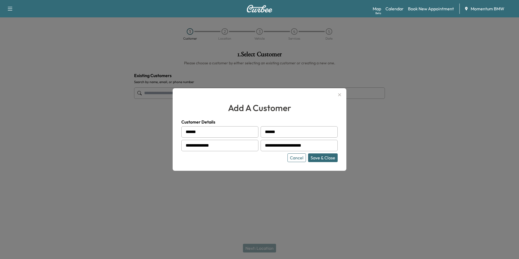
type input "**********"
click at [329, 153] on button "Save & Close" at bounding box center [323, 157] width 30 height 9
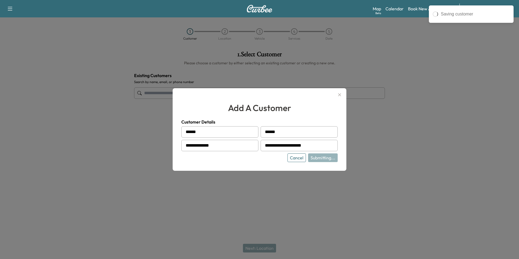
type input "**********"
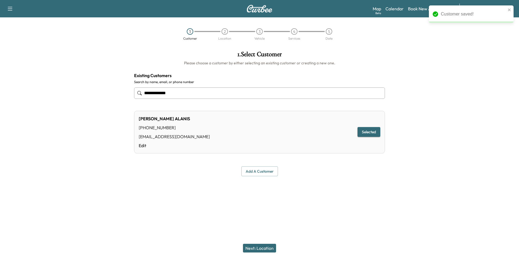
click at [269, 249] on button "Next: Location" at bounding box center [259, 248] width 33 height 9
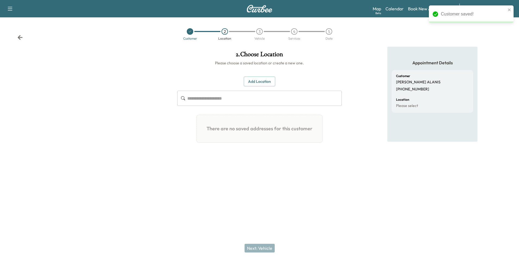
click at [267, 82] on button "Add Location" at bounding box center [259, 82] width 31 height 10
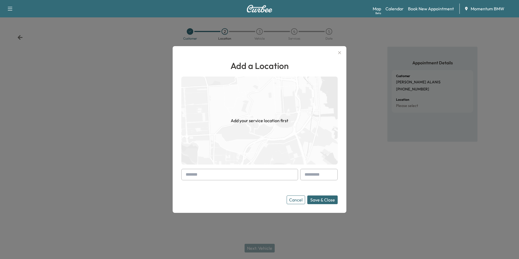
click at [238, 175] on input "text" at bounding box center [239, 174] width 117 height 11
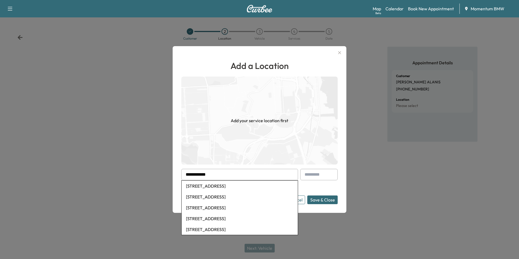
click at [252, 184] on li "[STREET_ADDRESS]" at bounding box center [240, 186] width 116 height 11
type input "**********"
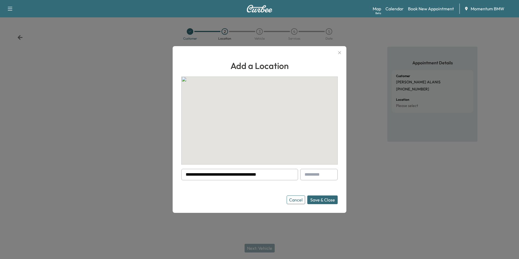
click at [327, 200] on button "Save & Close" at bounding box center [322, 199] width 30 height 9
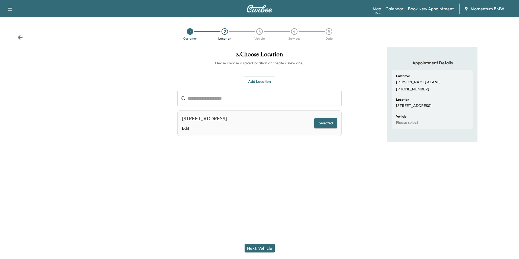
click at [268, 250] on button "Next: Vehicle" at bounding box center [260, 248] width 30 height 9
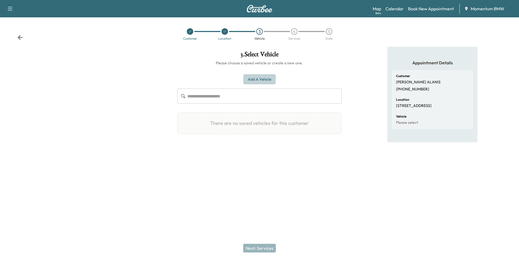
click at [264, 80] on button "Add a Vehicle" at bounding box center [260, 79] width 32 height 10
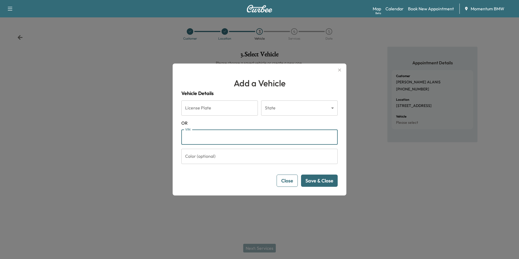
paste input "**********"
type input "**********"
click at [326, 182] on button "Save & Close" at bounding box center [319, 181] width 37 height 12
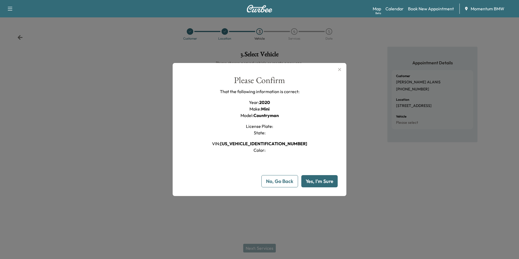
click at [318, 181] on button "Yes, I'm Sure" at bounding box center [319, 181] width 36 height 12
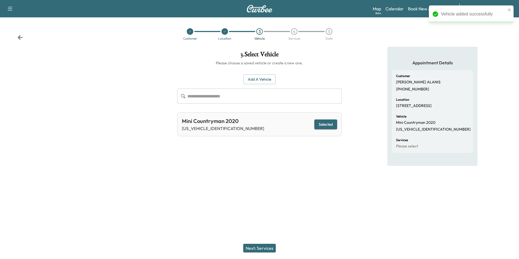
click at [271, 249] on button "Next: Services" at bounding box center [259, 248] width 33 height 9
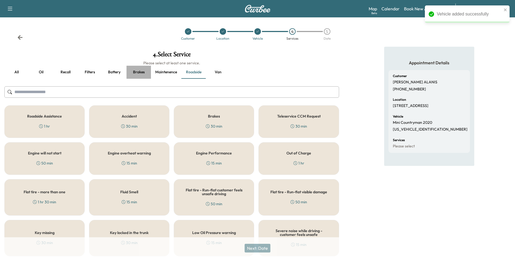
click at [140, 72] on button "Brakes" at bounding box center [139, 72] width 24 height 13
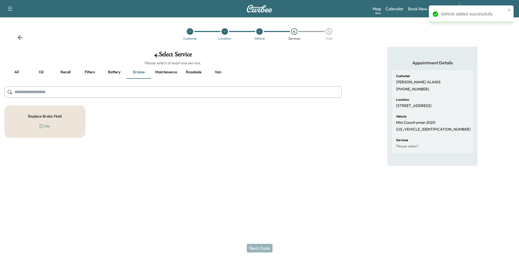
click at [50, 114] on h5 "Replace Brake Fluid" at bounding box center [45, 116] width 34 height 4
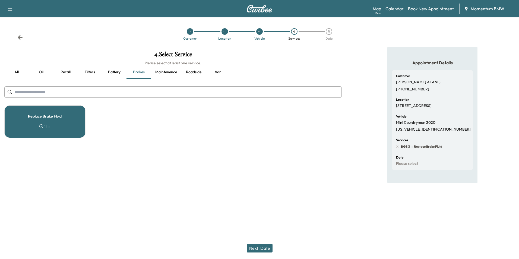
click at [267, 247] on button "Next: Date" at bounding box center [260, 248] width 26 height 9
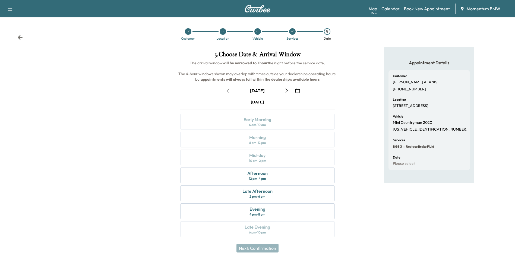
click at [229, 91] on icon "button" at bounding box center [228, 91] width 4 height 4
click at [301, 175] on div "Afternoon 12 pm - 4 pm" at bounding box center [257, 176] width 154 height 16
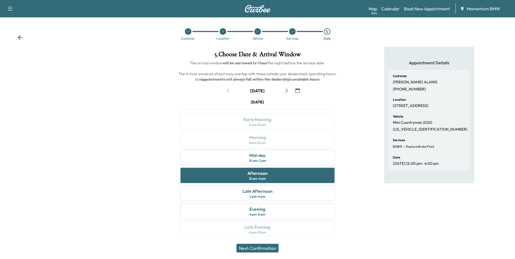
click at [266, 248] on button "Next: Confirmation" at bounding box center [257, 248] width 42 height 9
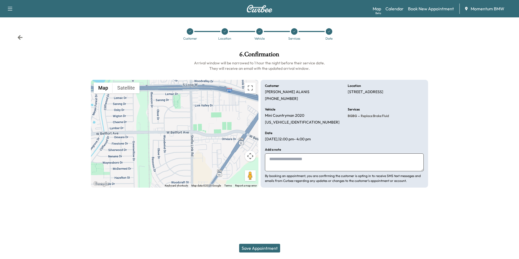
click at [307, 164] on textarea at bounding box center [344, 162] width 159 height 18
type textarea "*******"
click at [271, 250] on button "Save Appointment" at bounding box center [259, 248] width 41 height 9
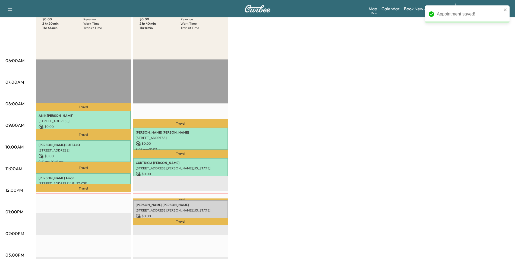
scroll to position [109, 0]
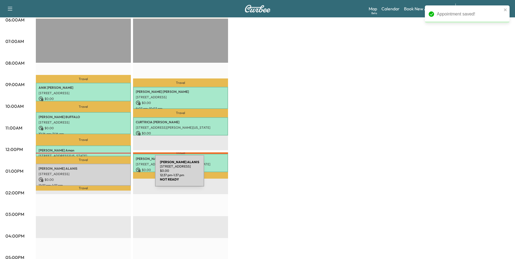
click at [114, 174] on p "[STREET_ADDRESS]" at bounding box center [84, 174] width 90 height 4
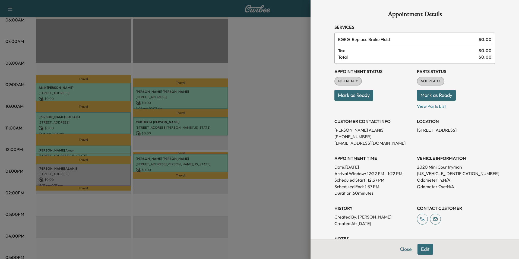
click at [354, 96] on button "Mark as Ready" at bounding box center [354, 95] width 39 height 11
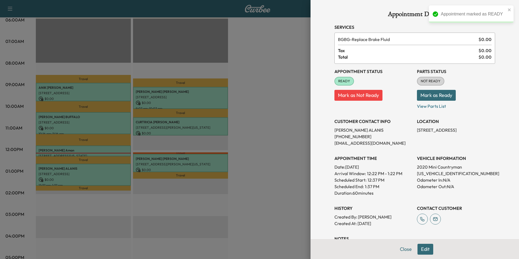
click at [216, 142] on div at bounding box center [259, 129] width 519 height 259
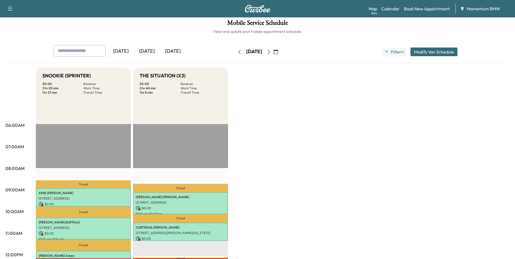
scroll to position [0, 0]
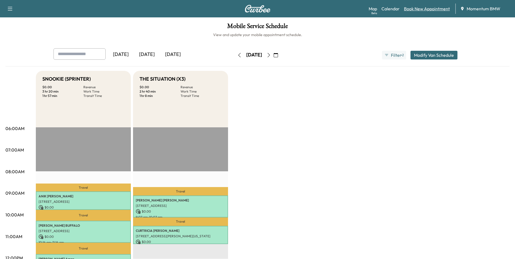
click at [420, 9] on link "Book New Appointment" at bounding box center [427, 8] width 46 height 7
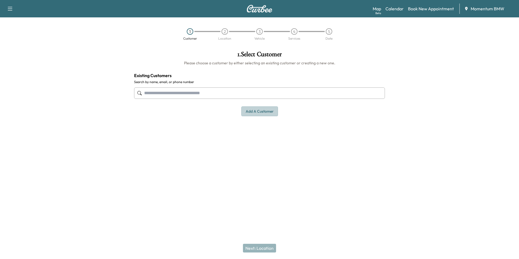
click at [259, 114] on button "Add a customer" at bounding box center [259, 111] width 37 height 10
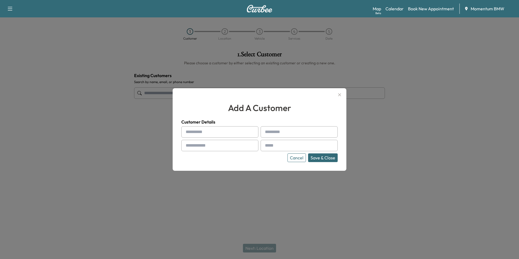
click at [251, 130] on div at bounding box center [253, 132] width 7 height 7
click at [235, 133] on input "text" at bounding box center [219, 131] width 77 height 11
type input "*****"
click at [290, 133] on input "********" at bounding box center [299, 131] width 77 height 11
type input "******"
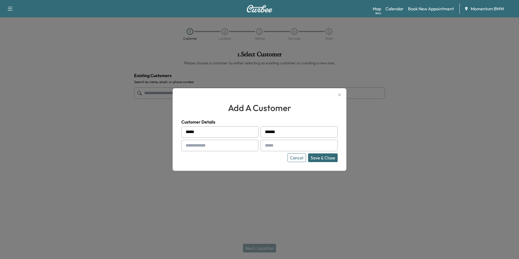
click at [221, 146] on input "text" at bounding box center [219, 145] width 77 height 11
type input "**********"
click at [327, 156] on button "Save & Close" at bounding box center [323, 157] width 30 height 9
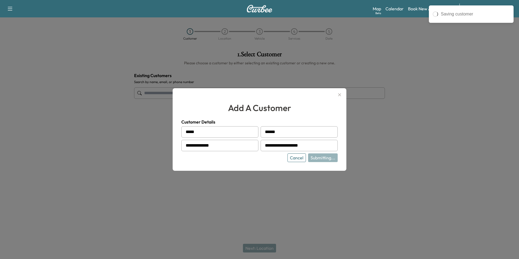
type input "**********"
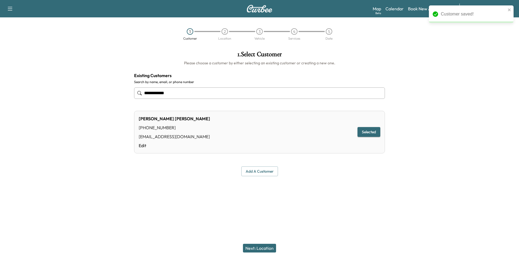
click at [269, 246] on button "Next: Location" at bounding box center [259, 248] width 33 height 9
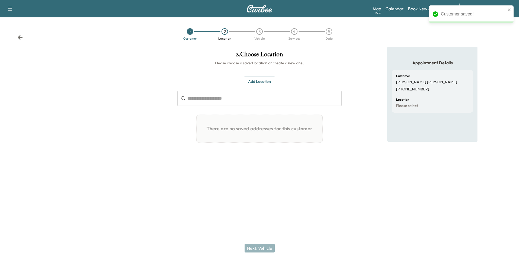
click at [262, 82] on button "Add Location" at bounding box center [259, 82] width 31 height 10
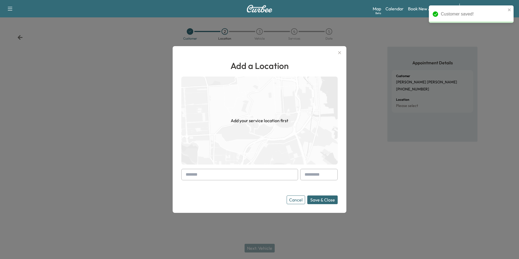
click at [229, 175] on input "text" at bounding box center [239, 174] width 117 height 11
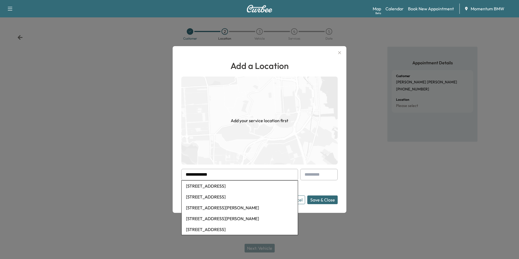
click at [239, 190] on li "[STREET_ADDRESS]" at bounding box center [240, 186] width 116 height 11
type input "**********"
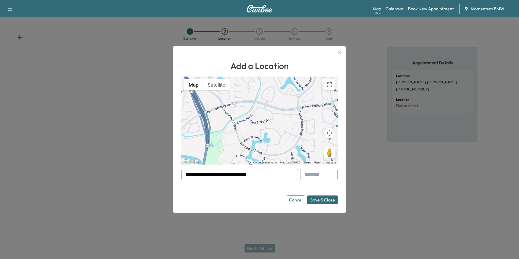
click at [330, 200] on button "Save & Close" at bounding box center [322, 199] width 30 height 9
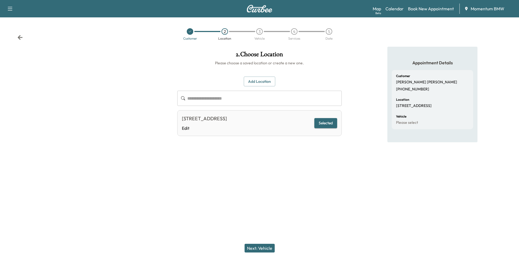
drag, startPoint x: 260, startPoint y: 245, endPoint x: 268, endPoint y: 231, distance: 15.7
click at [268, 231] on div "**********" at bounding box center [259, 129] width 519 height 259
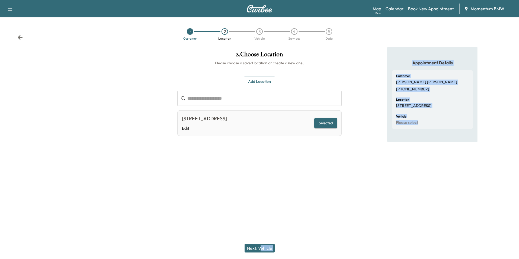
drag, startPoint x: 268, startPoint y: 231, endPoint x: 262, endPoint y: 251, distance: 21.0
click at [262, 251] on button "Next: Vehicle" at bounding box center [260, 248] width 30 height 9
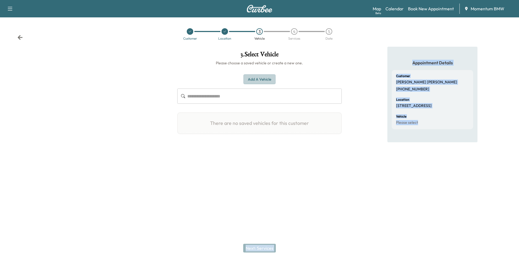
click at [267, 78] on button "Add a Vehicle" at bounding box center [260, 79] width 32 height 10
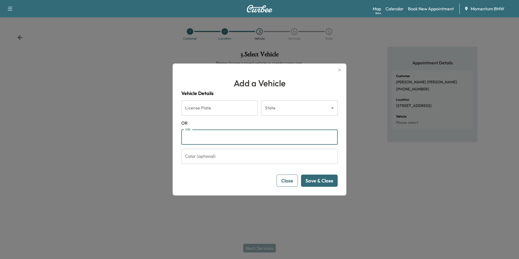
paste input "**********"
type input "**********"
click at [324, 184] on button "Save & Close" at bounding box center [319, 181] width 37 height 12
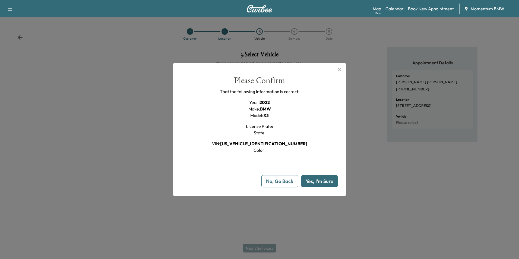
click at [325, 184] on button "Yes, I'm Sure" at bounding box center [319, 181] width 36 height 12
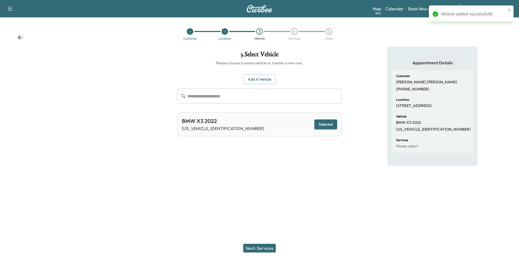
click at [257, 247] on button "Next: Services" at bounding box center [259, 248] width 33 height 9
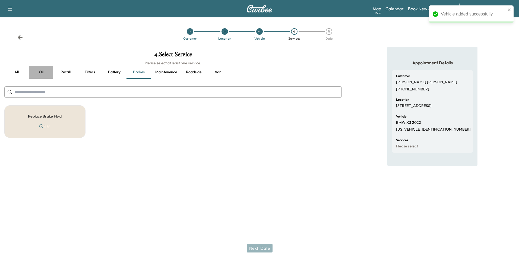
click at [44, 75] on button "Oil" at bounding box center [41, 72] width 24 height 13
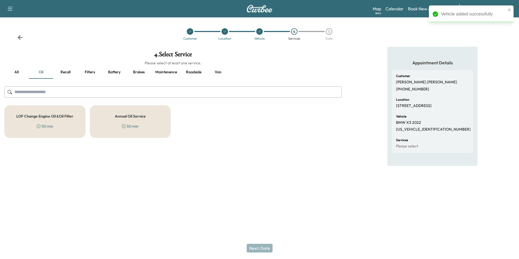
click at [132, 117] on h5 "Annual Oil Service" at bounding box center [130, 116] width 31 height 4
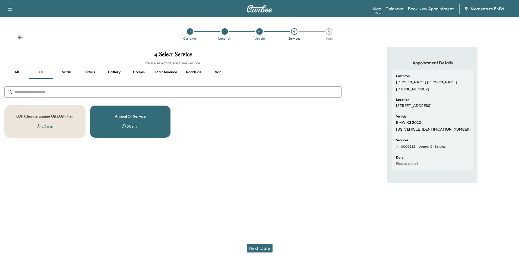
click at [267, 245] on button "Next: Date" at bounding box center [260, 248] width 26 height 9
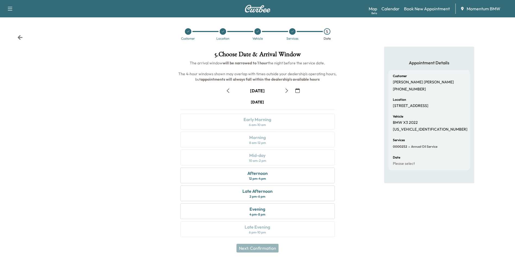
click at [299, 91] on icon "button" at bounding box center [297, 91] width 4 height 4
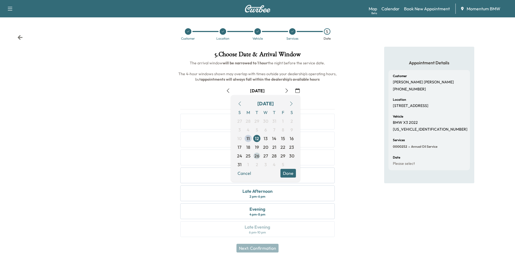
click at [256, 157] on span "26" at bounding box center [256, 156] width 5 height 7
click at [285, 174] on button "Done" at bounding box center [287, 173] width 15 height 9
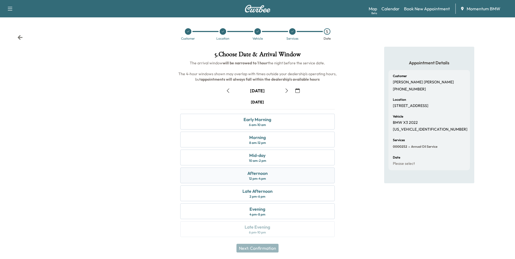
click at [280, 177] on div "Afternoon 12 pm - 4 pm" at bounding box center [257, 176] width 154 height 16
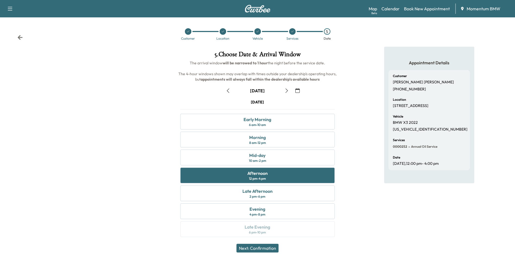
click at [269, 246] on button "Next: Confirmation" at bounding box center [257, 248] width 42 height 9
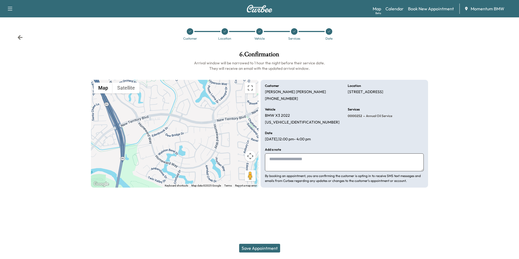
click at [327, 162] on textarea at bounding box center [344, 162] width 159 height 18
type textarea "*******"
click at [263, 250] on button "Save Appointment" at bounding box center [259, 248] width 41 height 9
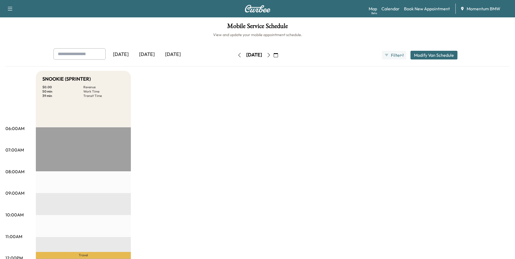
click at [278, 56] on icon "button" at bounding box center [276, 55] width 4 height 4
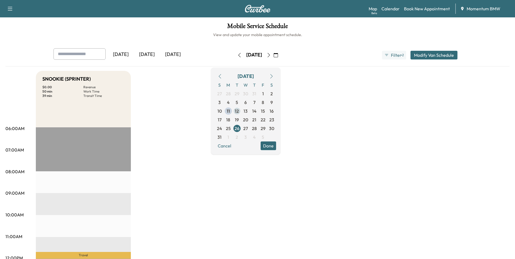
click at [239, 113] on span "12" at bounding box center [237, 111] width 4 height 7
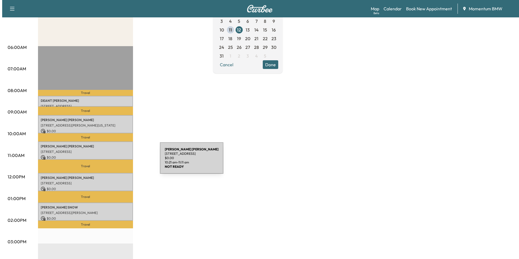
scroll to position [81, 0]
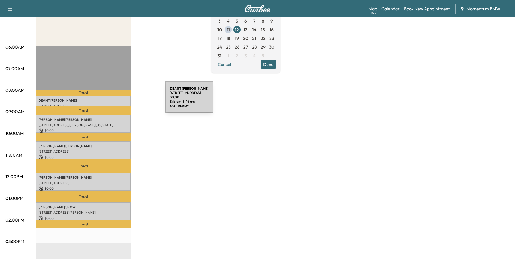
click at [124, 100] on p "[PERSON_NAME]" at bounding box center [84, 100] width 90 height 4
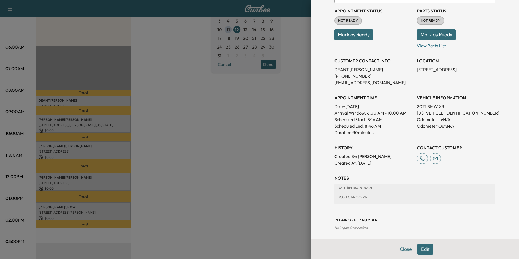
scroll to position [62, 0]
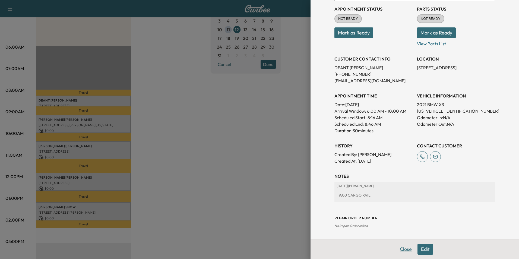
click at [403, 250] on button "Close" at bounding box center [405, 249] width 19 height 11
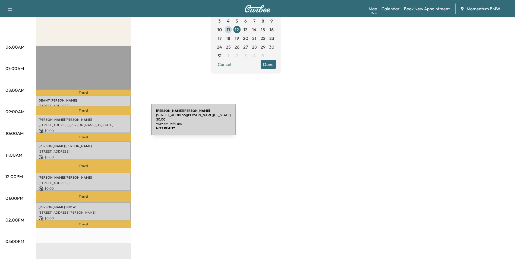
click at [111, 123] on p "[STREET_ADDRESS][PERSON_NAME][US_STATE]" at bounding box center [84, 125] width 90 height 4
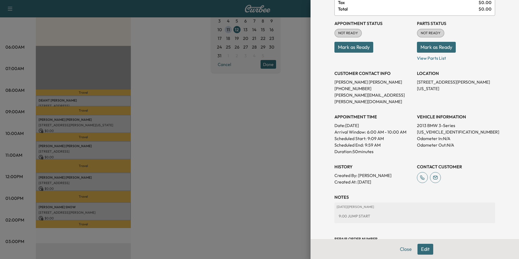
scroll to position [54, 0]
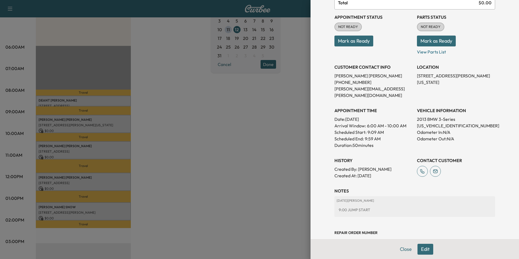
click at [421, 248] on button "Edit" at bounding box center [426, 249] width 16 height 11
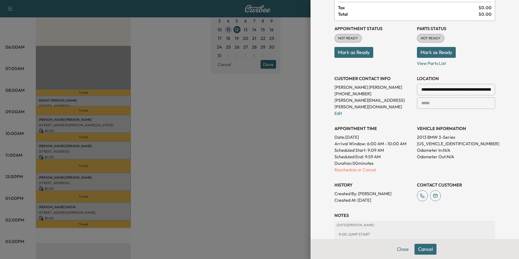
scroll to position [66, 0]
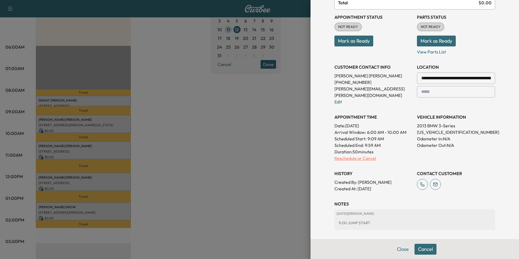
click at [365, 155] on p "Reschedule or Cancel" at bounding box center [374, 158] width 78 height 7
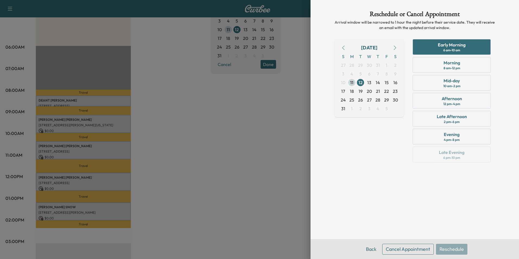
click at [351, 84] on span "11" at bounding box center [351, 82] width 3 height 7
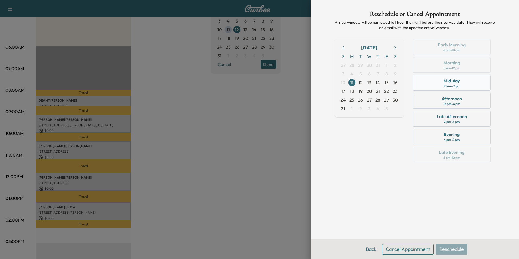
click at [466, 85] on div "Mid-day 10 am - 2 pm" at bounding box center [452, 83] width 78 height 16
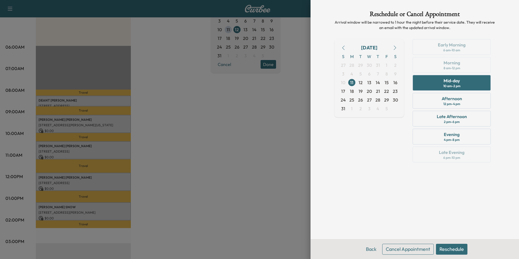
click at [455, 248] on button "Reschedule" at bounding box center [451, 249] width 31 height 11
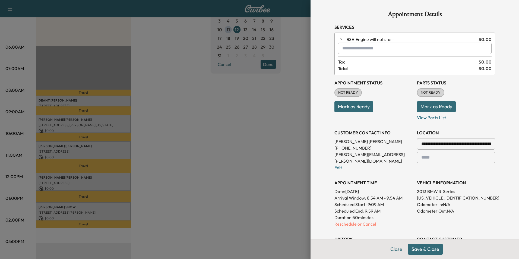
click at [420, 250] on button "Save & Close" at bounding box center [425, 249] width 35 height 11
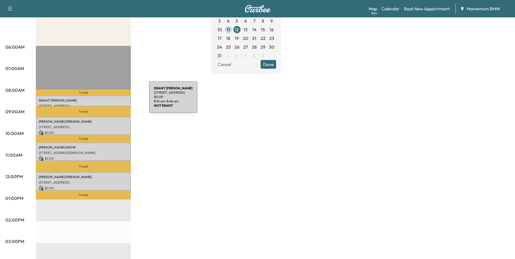
click at [108, 100] on p "[PERSON_NAME]" at bounding box center [84, 100] width 90 height 4
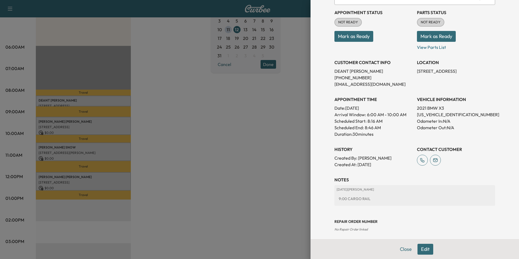
scroll to position [62, 0]
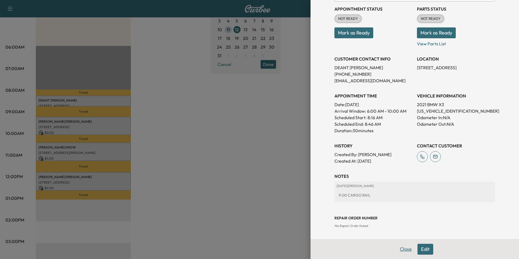
click at [403, 250] on button "Close" at bounding box center [405, 249] width 19 height 11
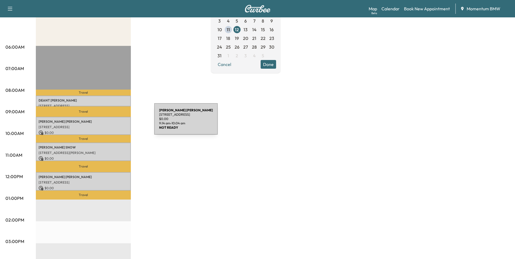
click at [113, 122] on p "[PERSON_NAME] HAMILOTON- [PERSON_NAME]" at bounding box center [84, 121] width 90 height 4
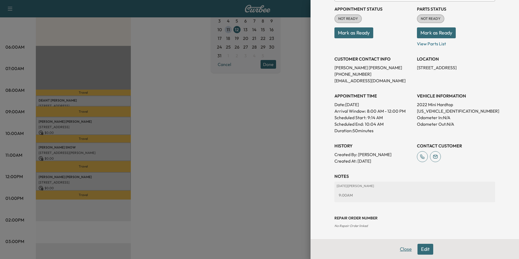
click at [403, 251] on button "Close" at bounding box center [405, 249] width 19 height 11
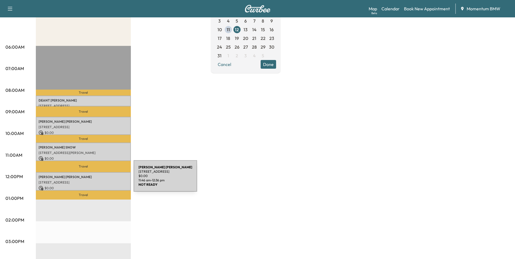
click at [93, 180] on p "[STREET_ADDRESS]" at bounding box center [84, 182] width 90 height 4
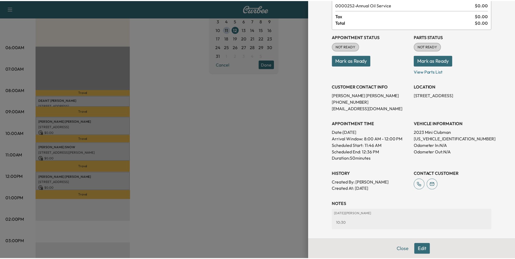
scroll to position [0, 0]
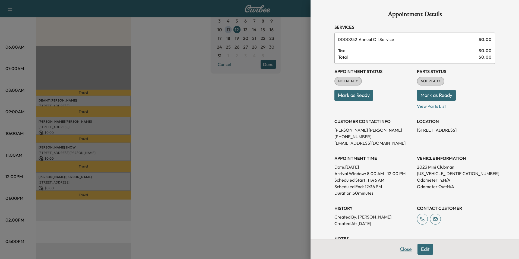
click at [399, 247] on button "Close" at bounding box center [405, 249] width 19 height 11
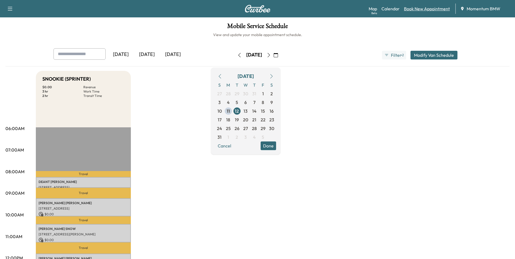
click at [434, 8] on link "Book New Appointment" at bounding box center [427, 8] width 46 height 7
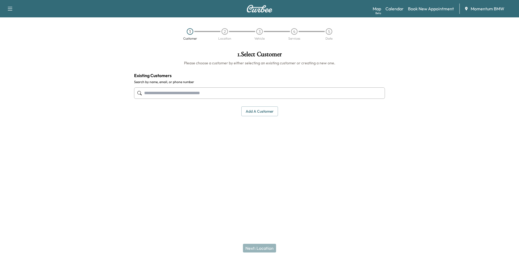
click at [274, 111] on button "Add a customer" at bounding box center [259, 111] width 37 height 10
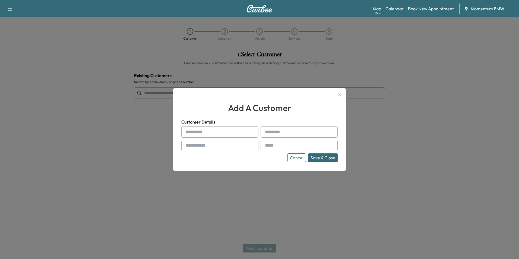
click at [301, 158] on button "Cancel" at bounding box center [297, 157] width 18 height 9
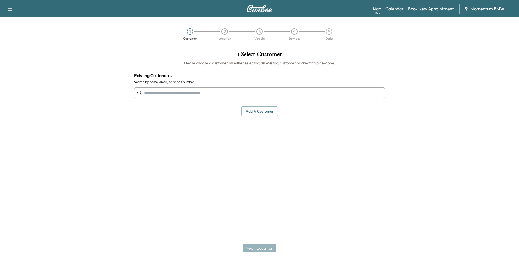
click at [214, 95] on input "text" at bounding box center [259, 92] width 251 height 11
type input "******"
click at [418, 8] on link "Book New Appointment" at bounding box center [431, 8] width 46 height 7
click at [269, 111] on button "Add a customer" at bounding box center [259, 111] width 37 height 10
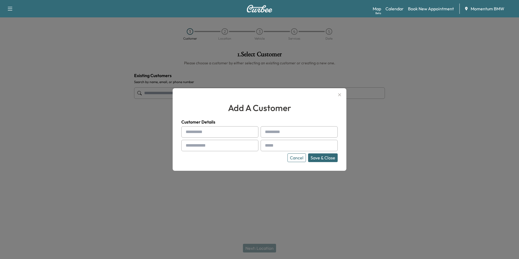
click at [225, 132] on input "text" at bounding box center [219, 131] width 77 height 11
type input "***"
type input "**********"
type input "*"
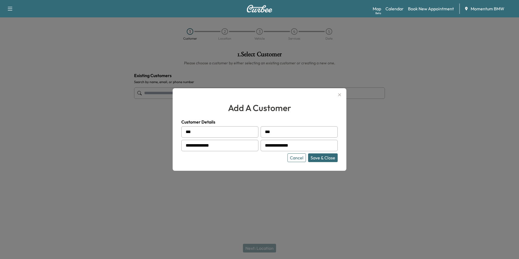
click at [286, 146] on input "**********" at bounding box center [299, 145] width 77 height 11
type input "**********"
click at [325, 159] on button "Save & Close" at bounding box center [323, 157] width 30 height 9
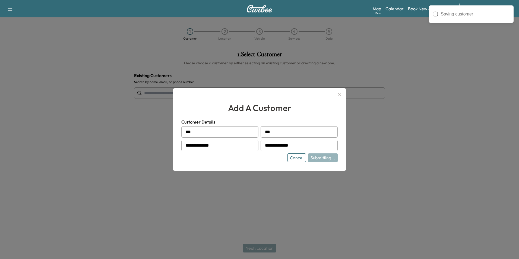
type input "*******"
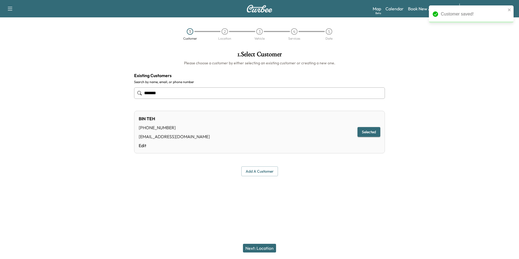
click at [264, 250] on button "Next: Location" at bounding box center [259, 248] width 33 height 9
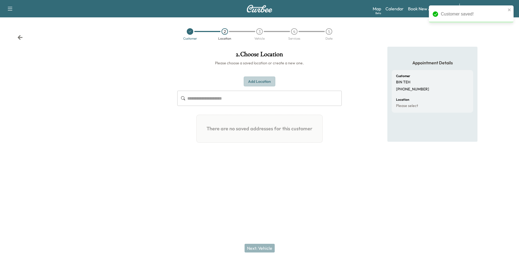
click at [270, 84] on button "Add Location" at bounding box center [259, 82] width 31 height 10
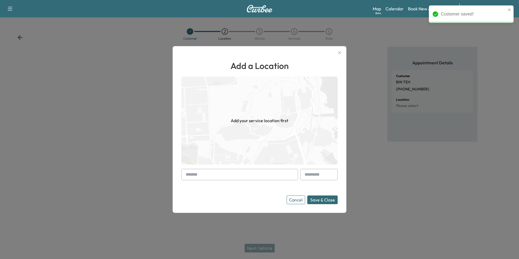
click at [202, 176] on input "text" at bounding box center [239, 174] width 117 height 11
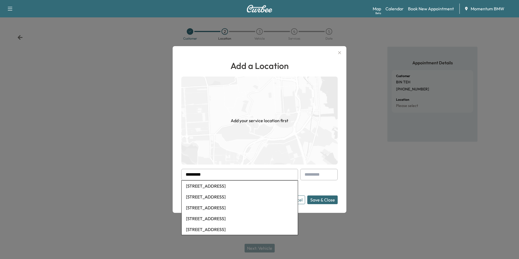
click at [227, 187] on li "[STREET_ADDRESS]" at bounding box center [240, 186] width 116 height 11
type input "**********"
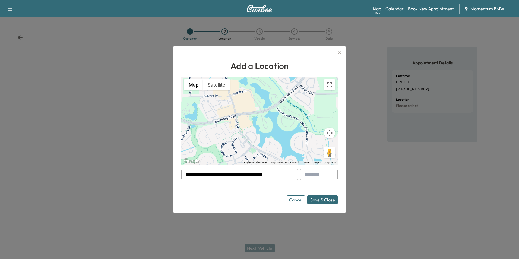
click at [324, 201] on button "Save & Close" at bounding box center [322, 199] width 30 height 9
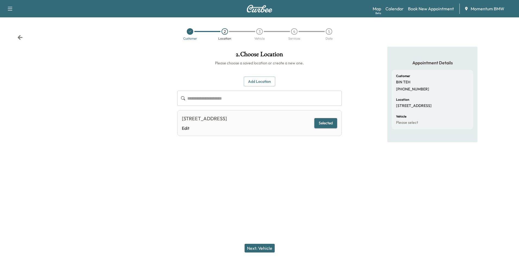
click at [264, 249] on button "Next: Vehicle" at bounding box center [260, 248] width 30 height 9
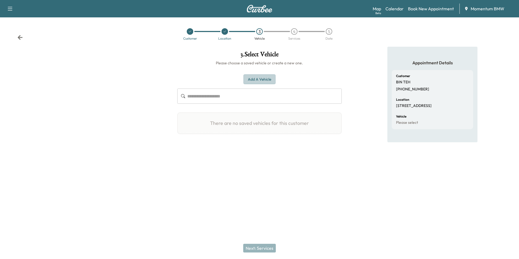
click at [265, 80] on button "Add a Vehicle" at bounding box center [260, 79] width 32 height 10
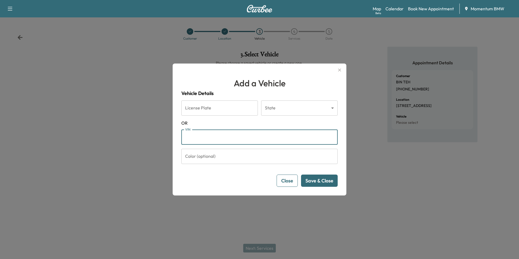
paste input "**********"
type input "**********"
click at [326, 182] on button "Save & Close" at bounding box center [319, 181] width 37 height 12
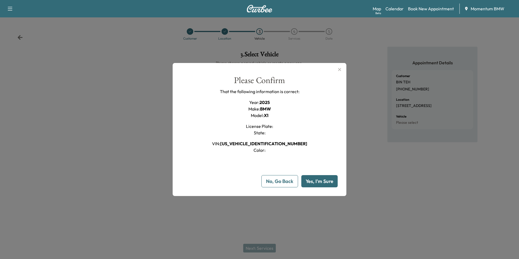
click at [323, 182] on button "Yes, I'm Sure" at bounding box center [319, 181] width 36 height 12
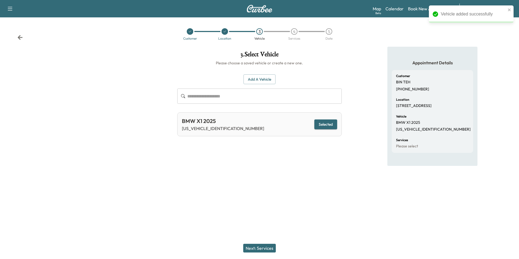
click at [266, 248] on button "Next: Services" at bounding box center [259, 248] width 33 height 9
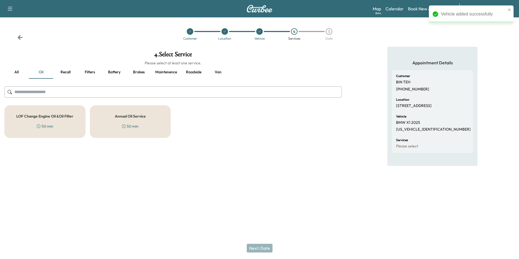
click at [134, 115] on h5 "Annual Oil Service" at bounding box center [130, 116] width 31 height 4
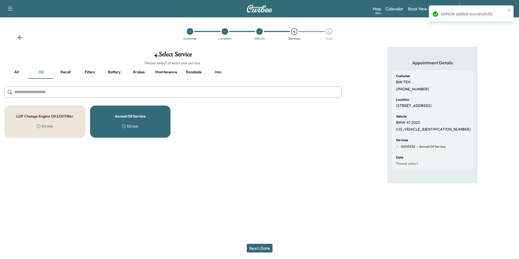
click at [263, 247] on button "Next: Date" at bounding box center [260, 248] width 26 height 9
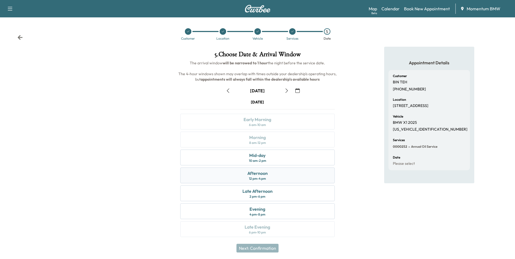
click at [266, 178] on div "12 pm - 4 pm" at bounding box center [257, 178] width 17 height 4
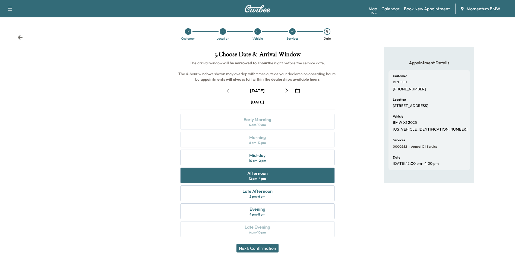
click at [263, 249] on button "Next: Confirmation" at bounding box center [257, 248] width 42 height 9
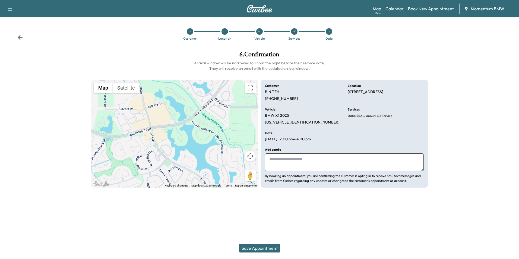
click at [294, 163] on textarea at bounding box center [344, 162] width 159 height 18
type textarea "*****"
click at [267, 249] on button "Save Appointment" at bounding box center [259, 248] width 41 height 9
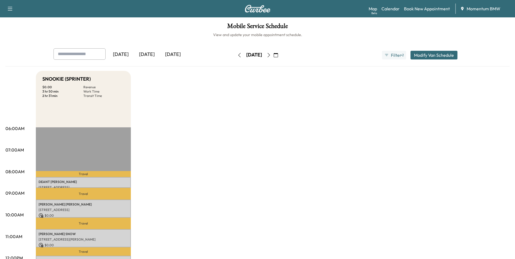
click at [238, 57] on icon "button" at bounding box center [239, 55] width 2 height 4
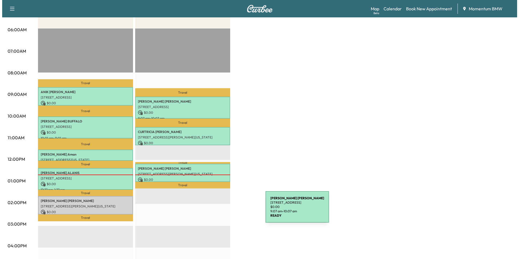
scroll to position [109, 0]
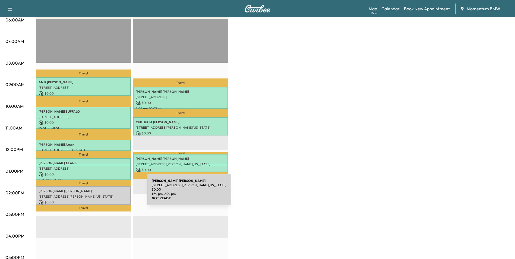
click at [106, 194] on p "[STREET_ADDRESS][PERSON_NAME][US_STATE]" at bounding box center [84, 196] width 90 height 4
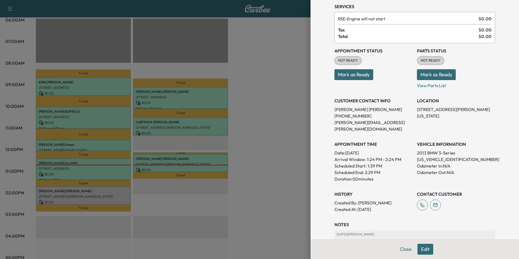
scroll to position [62, 0]
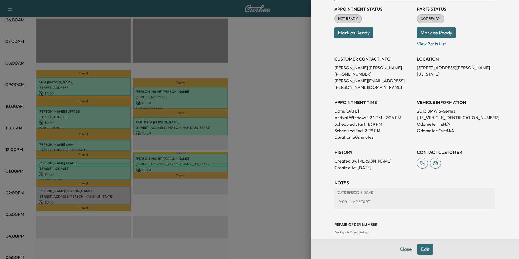
click at [201, 167] on div at bounding box center [259, 129] width 519 height 259
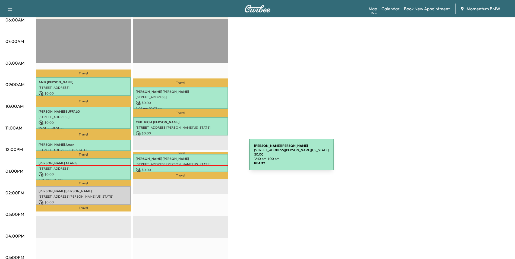
click at [208, 158] on p "[PERSON_NAME]" at bounding box center [181, 159] width 90 height 4
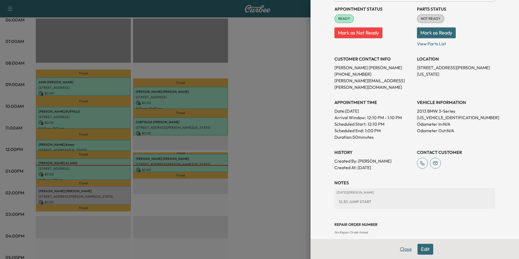
click at [400, 251] on button "Close" at bounding box center [405, 249] width 19 height 11
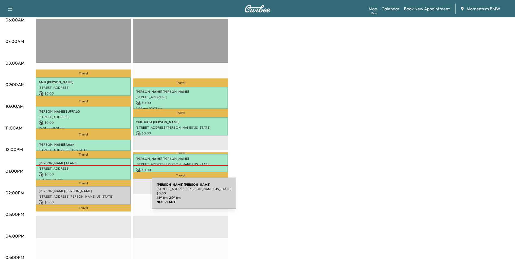
click at [111, 197] on p "[STREET_ADDRESS][PERSON_NAME][US_STATE]" at bounding box center [84, 196] width 90 height 4
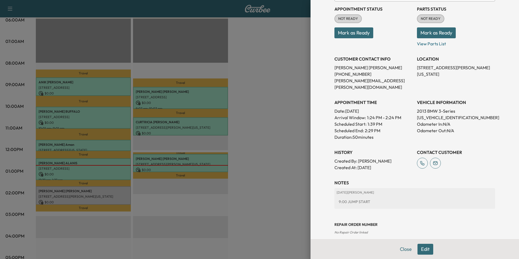
click at [421, 249] on button "Edit" at bounding box center [426, 249] width 16 height 11
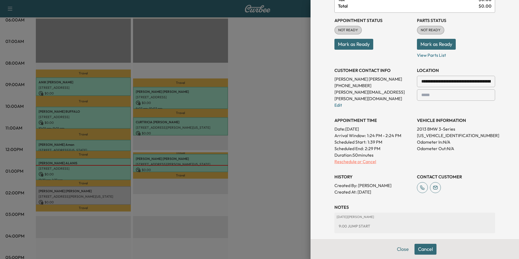
click at [351, 158] on p "Reschedule or Cancel" at bounding box center [374, 161] width 78 height 7
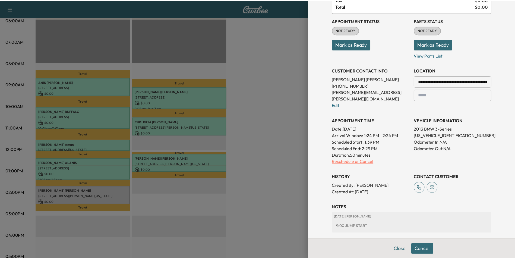
scroll to position [0, 0]
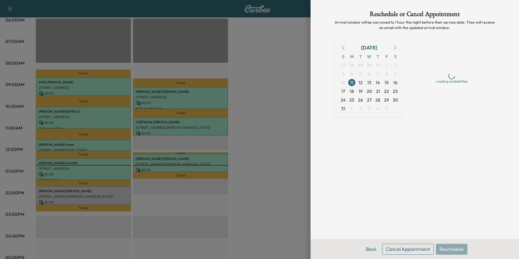
click at [415, 252] on button "Cancel Appointment" at bounding box center [408, 249] width 52 height 11
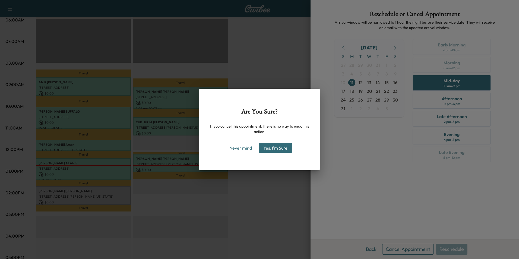
click at [284, 151] on button "Yes, I'm Sure" at bounding box center [275, 148] width 33 height 10
